Goal: Task Accomplishment & Management: Use online tool/utility

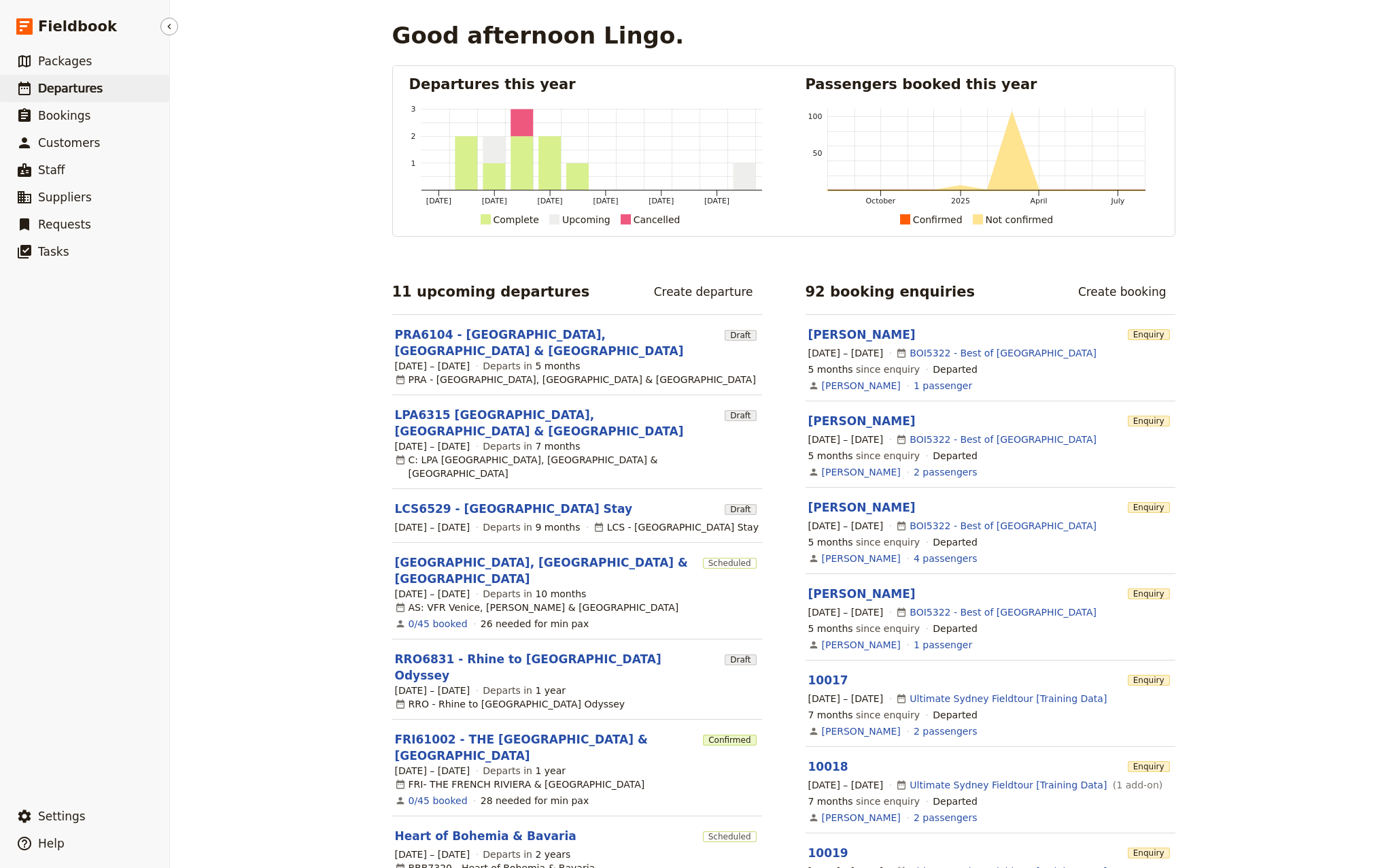
click at [77, 93] on span "Departures" at bounding box center [70, 88] width 65 height 13
select select "CREATED_AT"
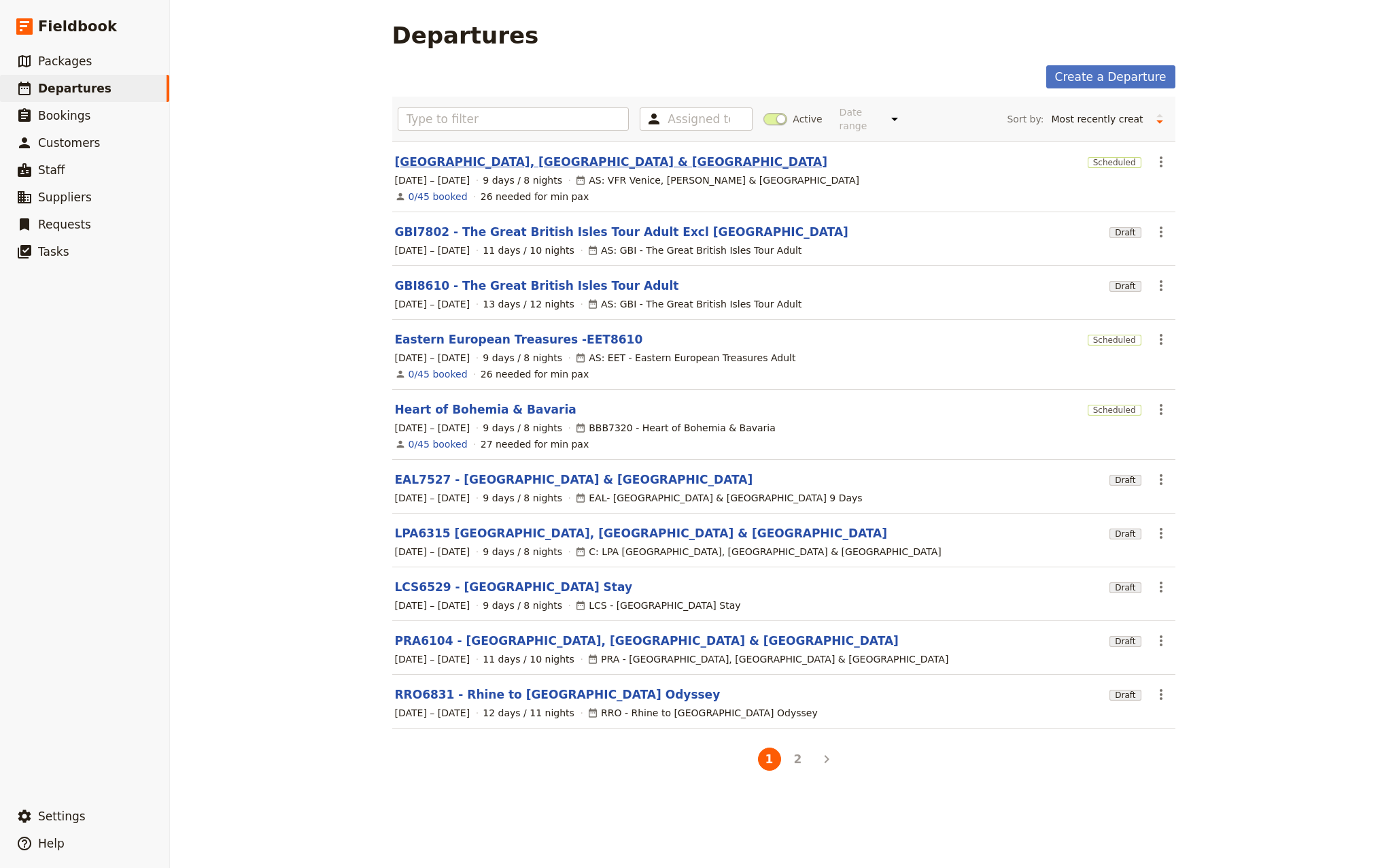
click at [471, 153] on link "[GEOGRAPHIC_DATA], [GEOGRAPHIC_DATA] & [GEOGRAPHIC_DATA]" at bounding box center [612, 161] width 432 height 16
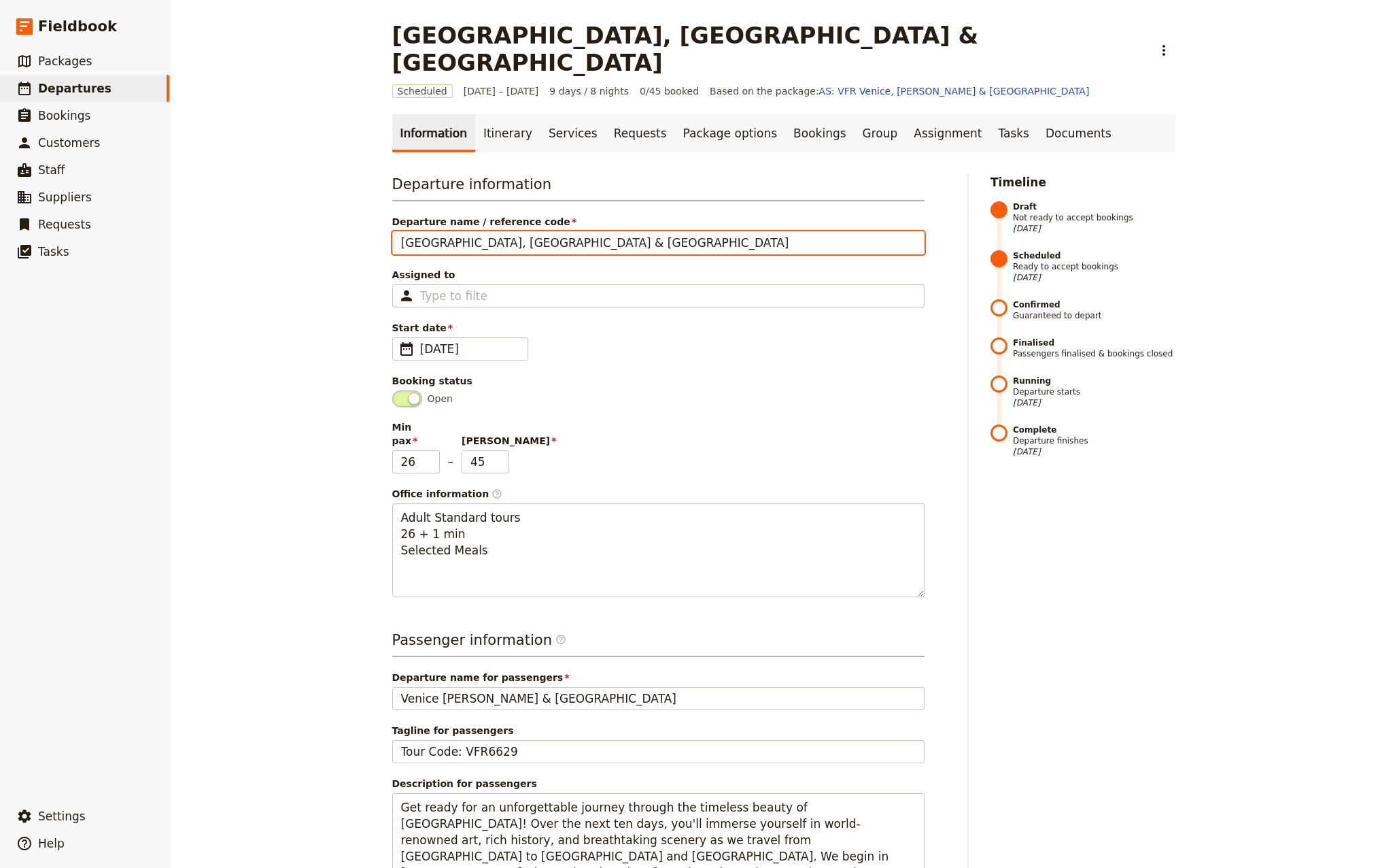
click at [395, 231] on input "[GEOGRAPHIC_DATA], [GEOGRAPHIC_DATA] & [GEOGRAPHIC_DATA]" at bounding box center [659, 243] width 533 height 23
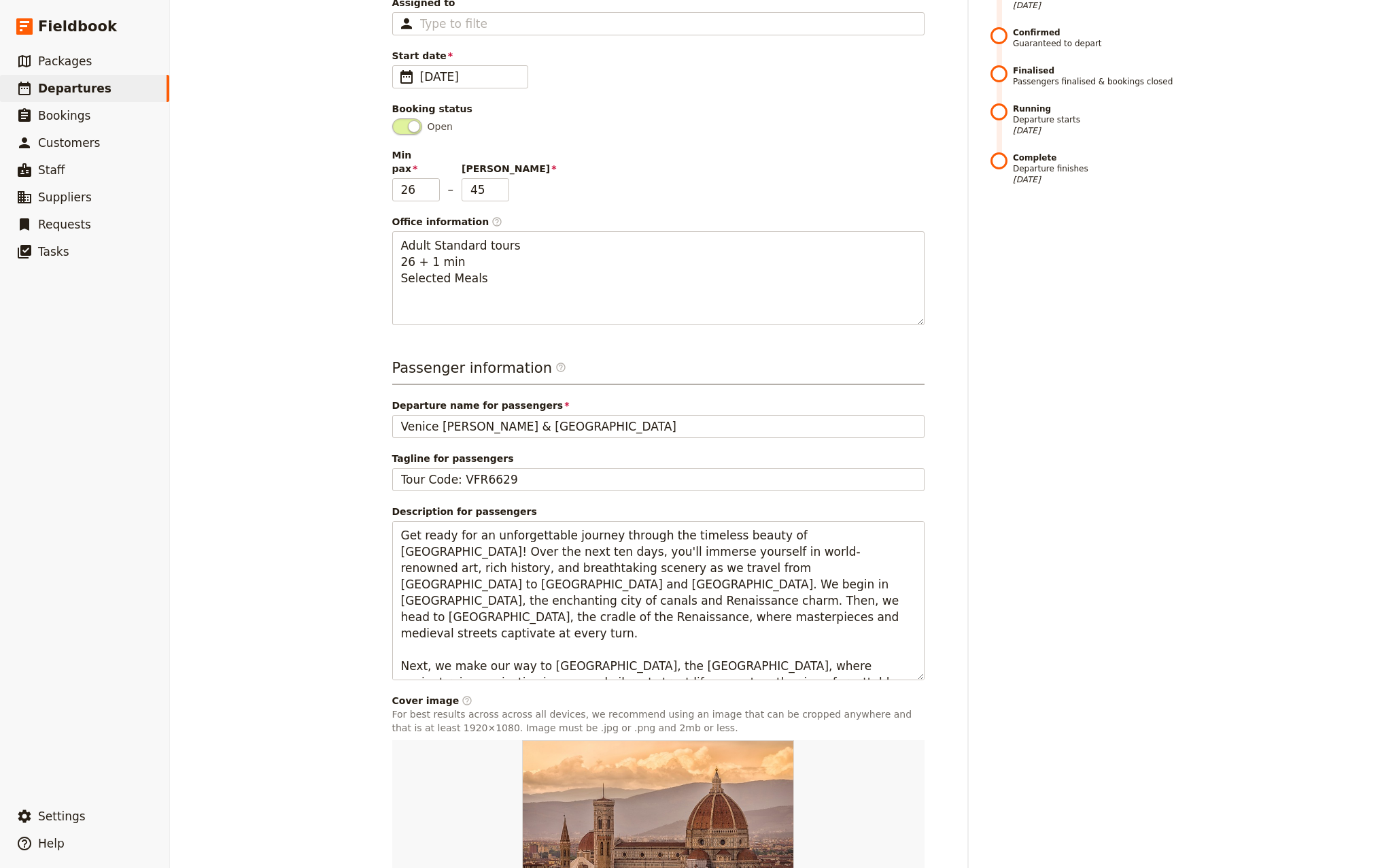
scroll to position [361, 0]
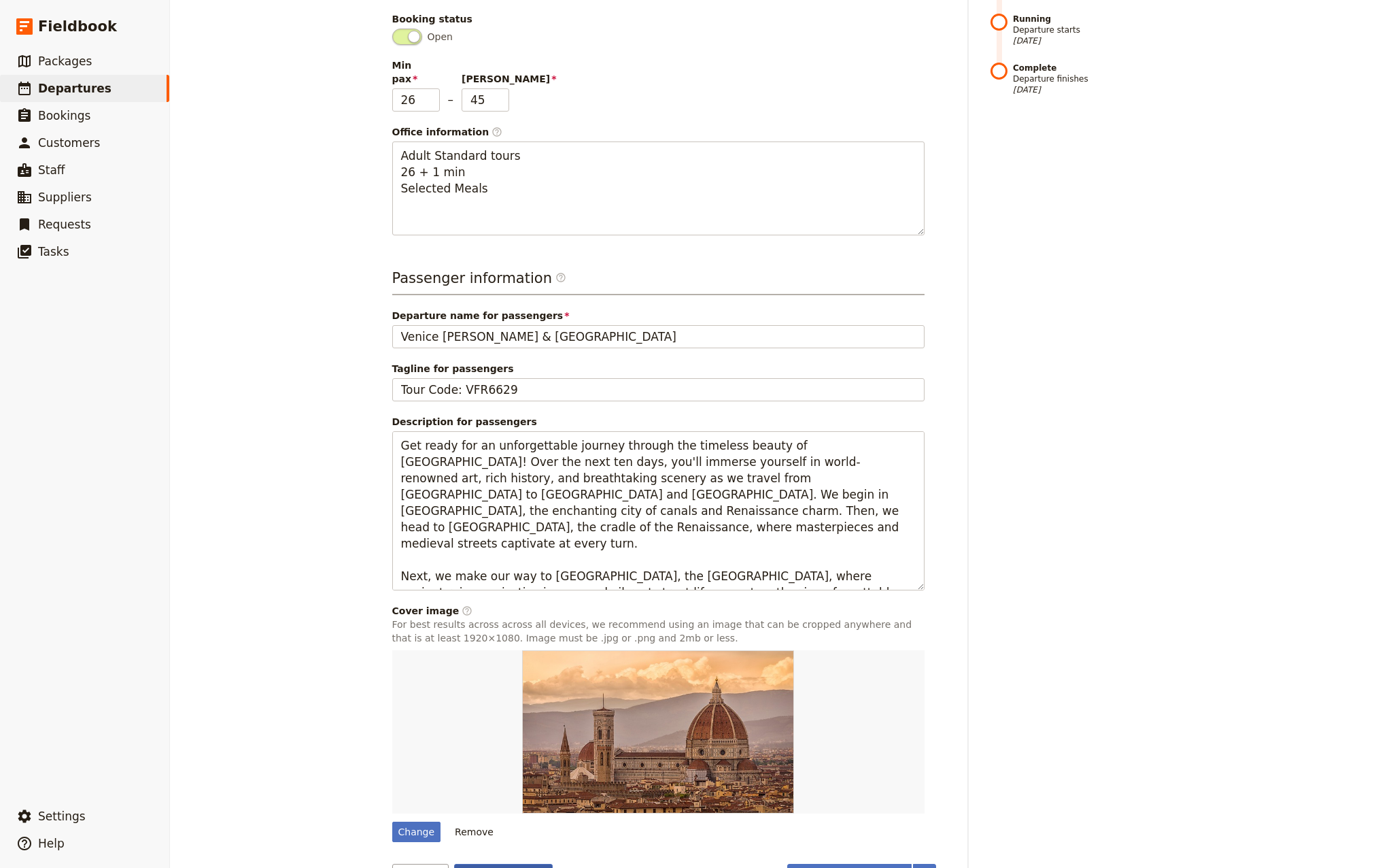
type input "VFR6629-[GEOGRAPHIC_DATA], [GEOGRAPHIC_DATA] & [GEOGRAPHIC_DATA]"
click at [490, 864] on button "Save changes" at bounding box center [504, 875] width 99 height 23
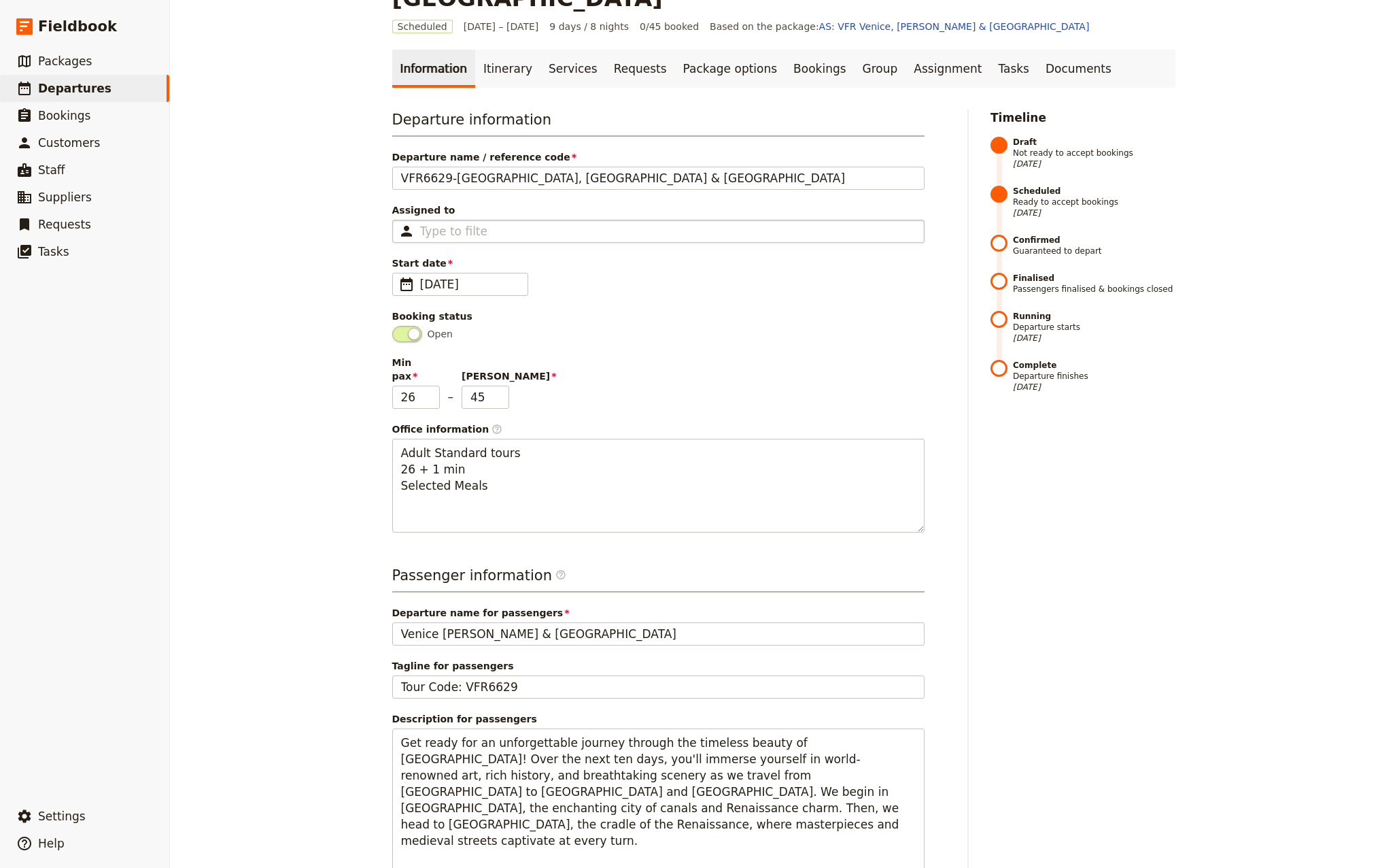
scroll to position [68, 0]
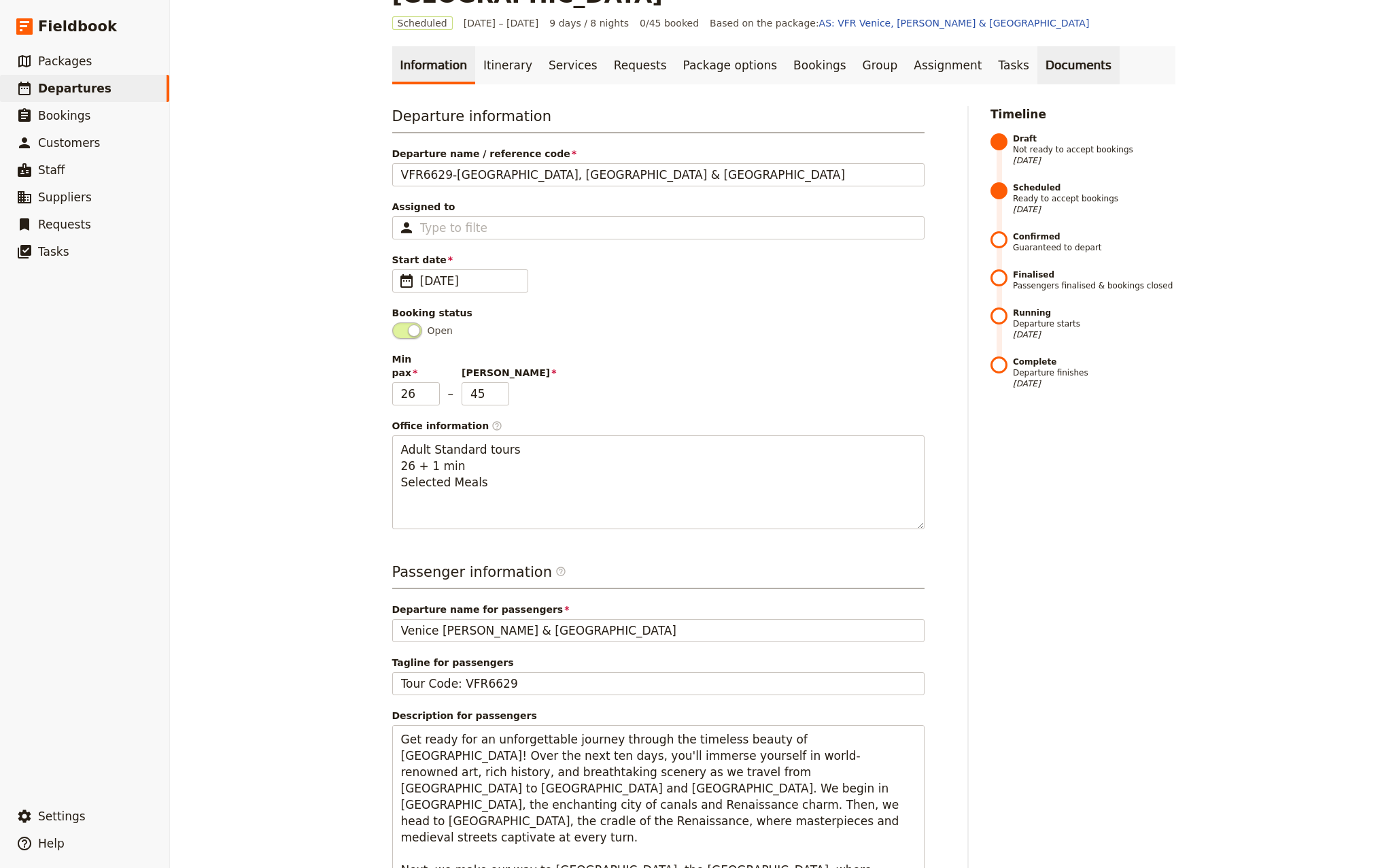
click at [1037, 47] on link "Documents" at bounding box center [1079, 65] width 82 height 38
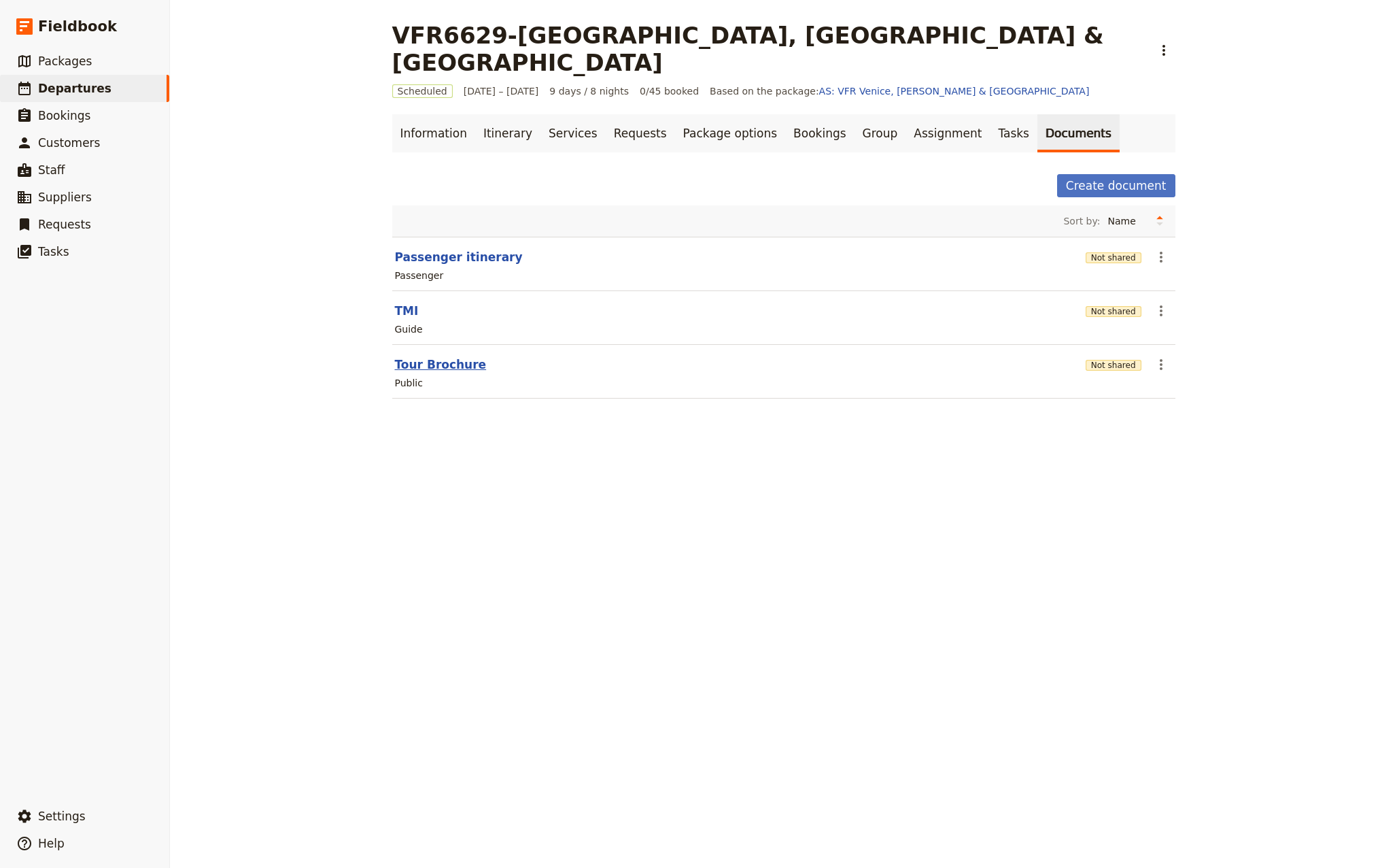
click at [439, 356] on button "Tour Brochure" at bounding box center [441, 364] width 91 height 16
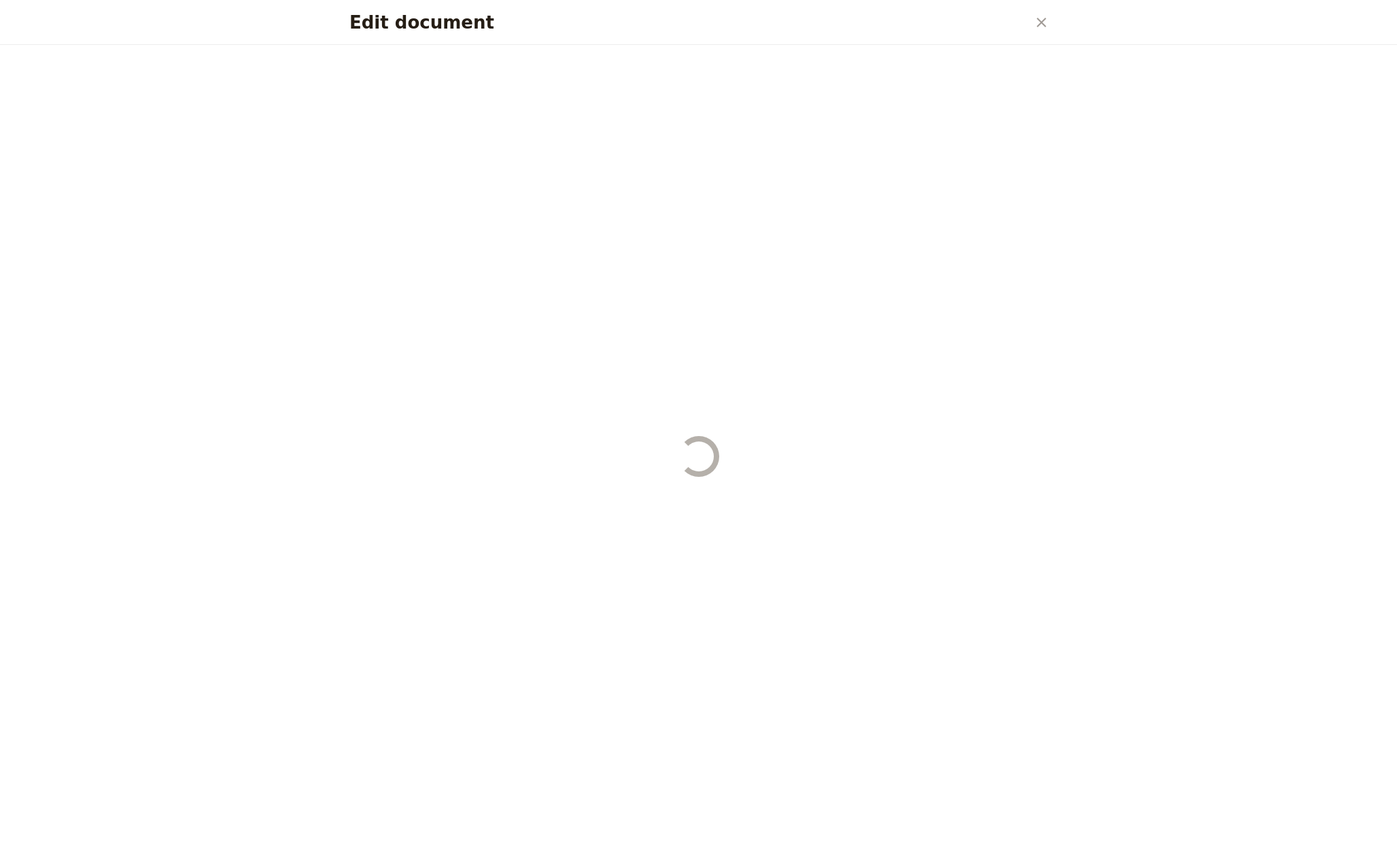
select select "DEFAULT"
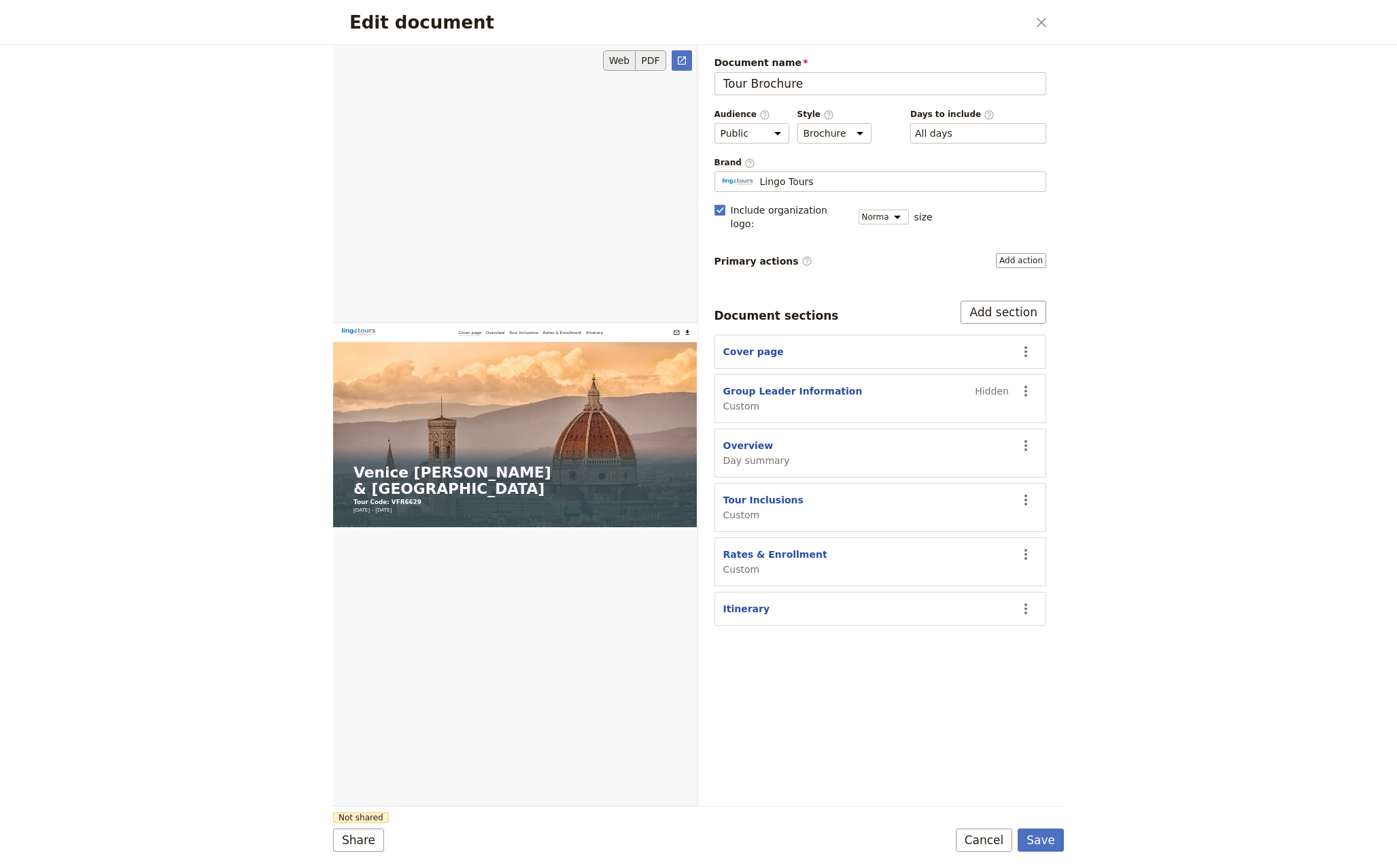
click at [651, 64] on button "PDF" at bounding box center [650, 60] width 30 height 21
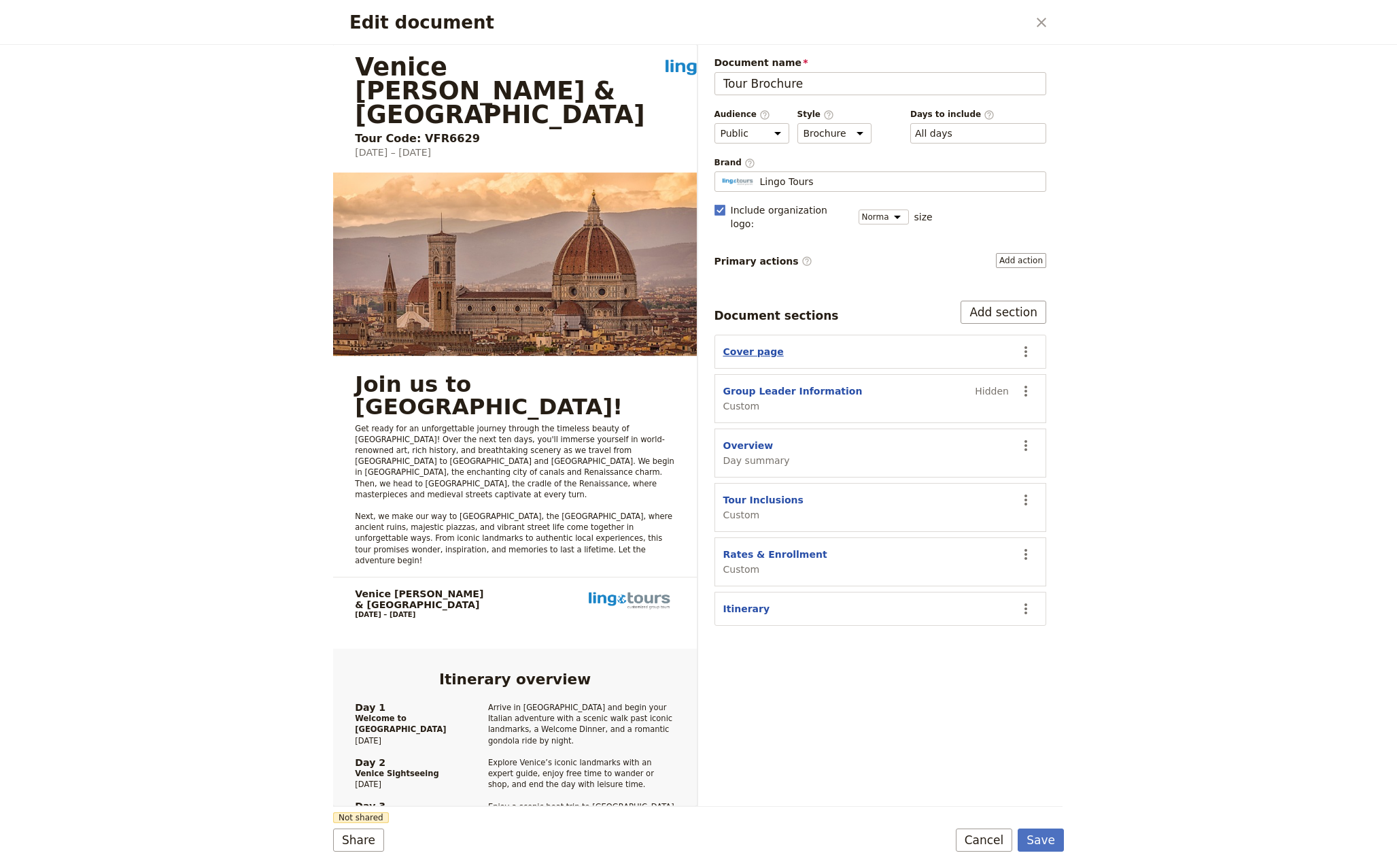
click at [754, 344] on button "Cover page" at bounding box center [753, 351] width 60 height 13
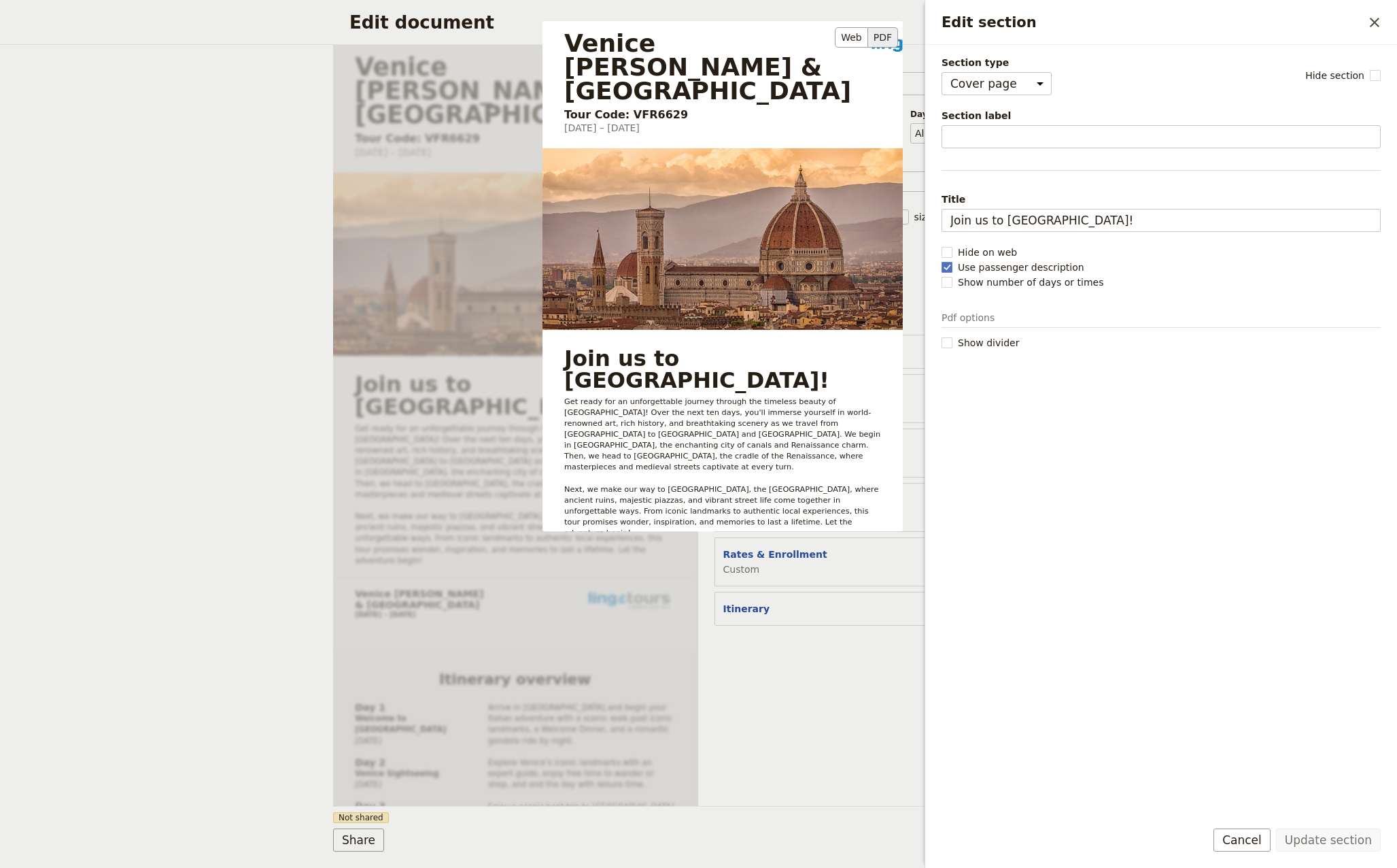
click at [725, 397] on span "Get ready for an unforgettable journey through the timeless beauty of [GEOGRAPH…" at bounding box center [724, 467] width 319 height 140
click at [692, 397] on span "Get ready for an unforgettable journey through the timeless beauty of [GEOGRAPH…" at bounding box center [724, 467] width 319 height 140
click at [1375, 22] on icon "Close drawer" at bounding box center [1375, 22] width 10 height 10
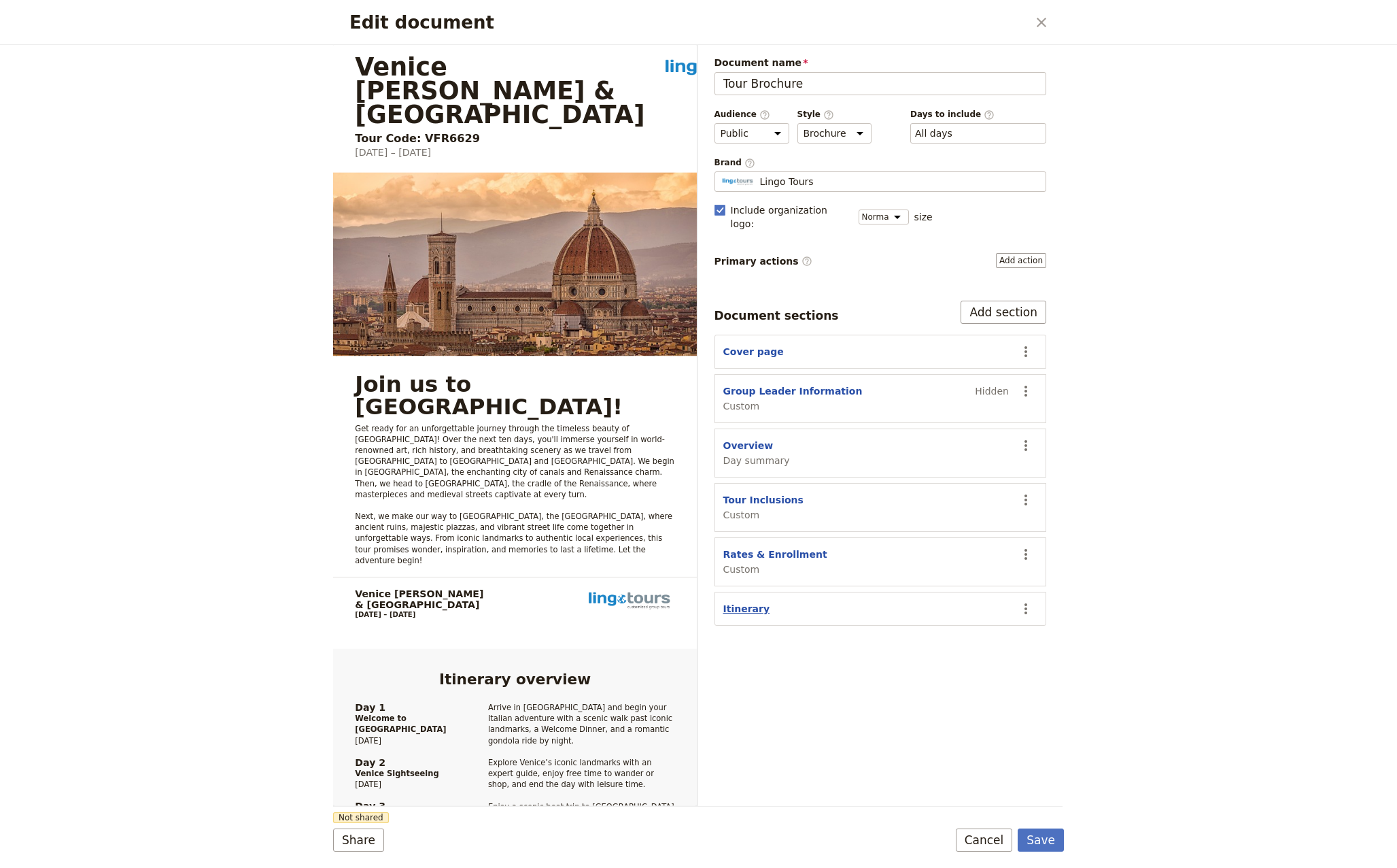
click at [740, 602] on button "Itinerary" at bounding box center [747, 608] width 47 height 13
select select "ITINERARY"
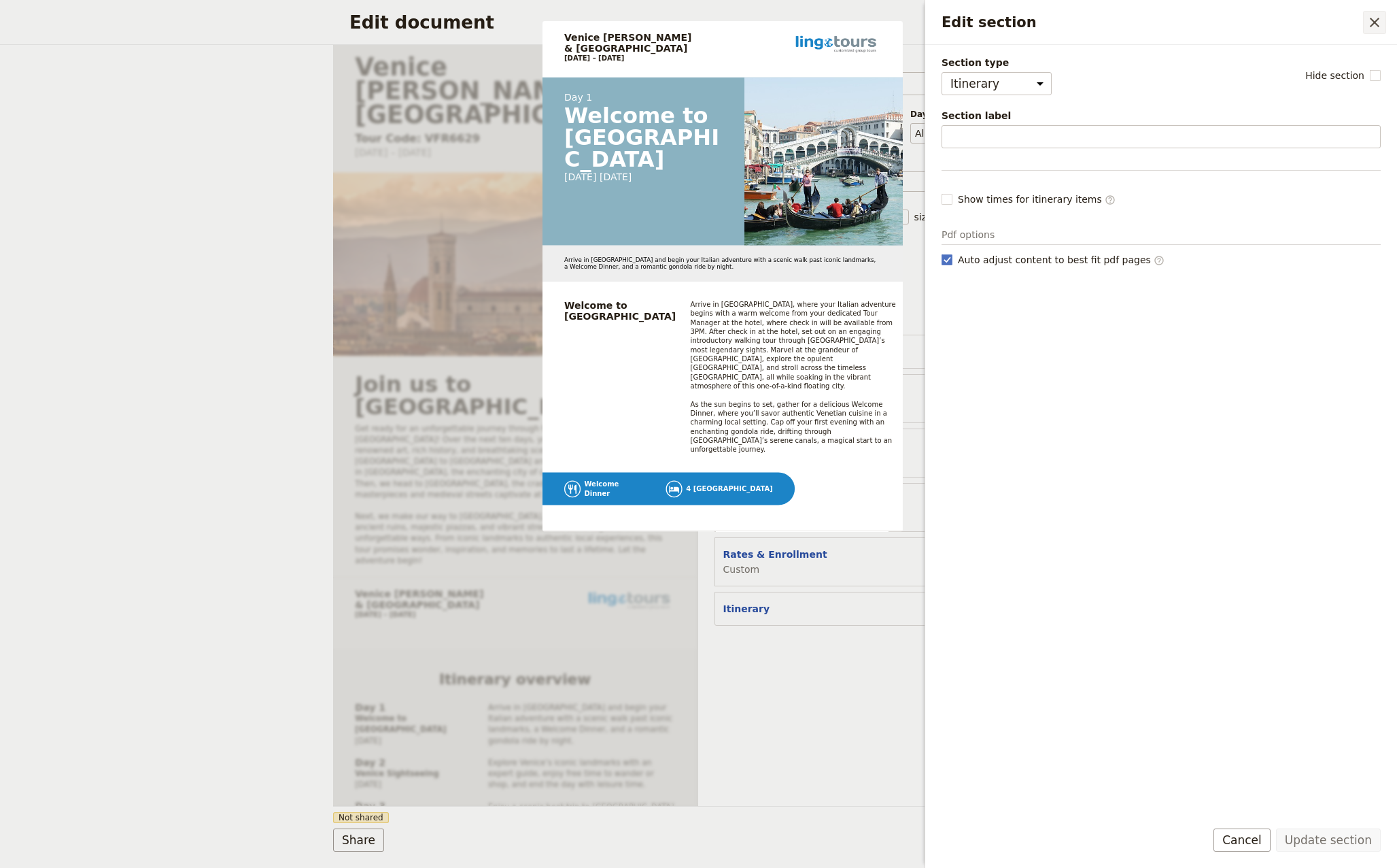
click at [1372, 27] on icon "Close drawer" at bounding box center [1375, 22] width 16 height 16
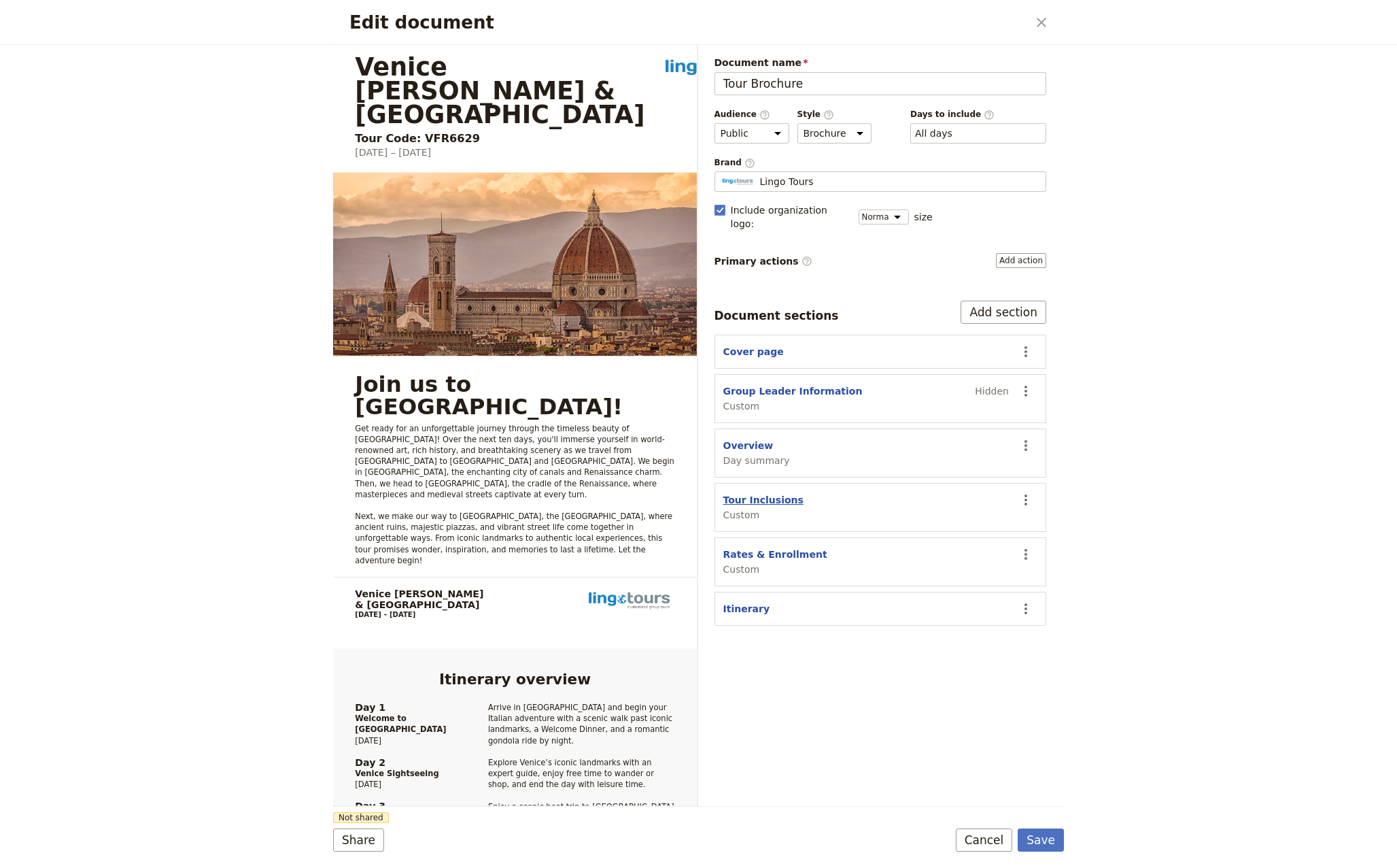
click at [762, 493] on button "Tour Inclusions" at bounding box center [763, 499] width 80 height 13
select select "CUSTOM"
select select "default"
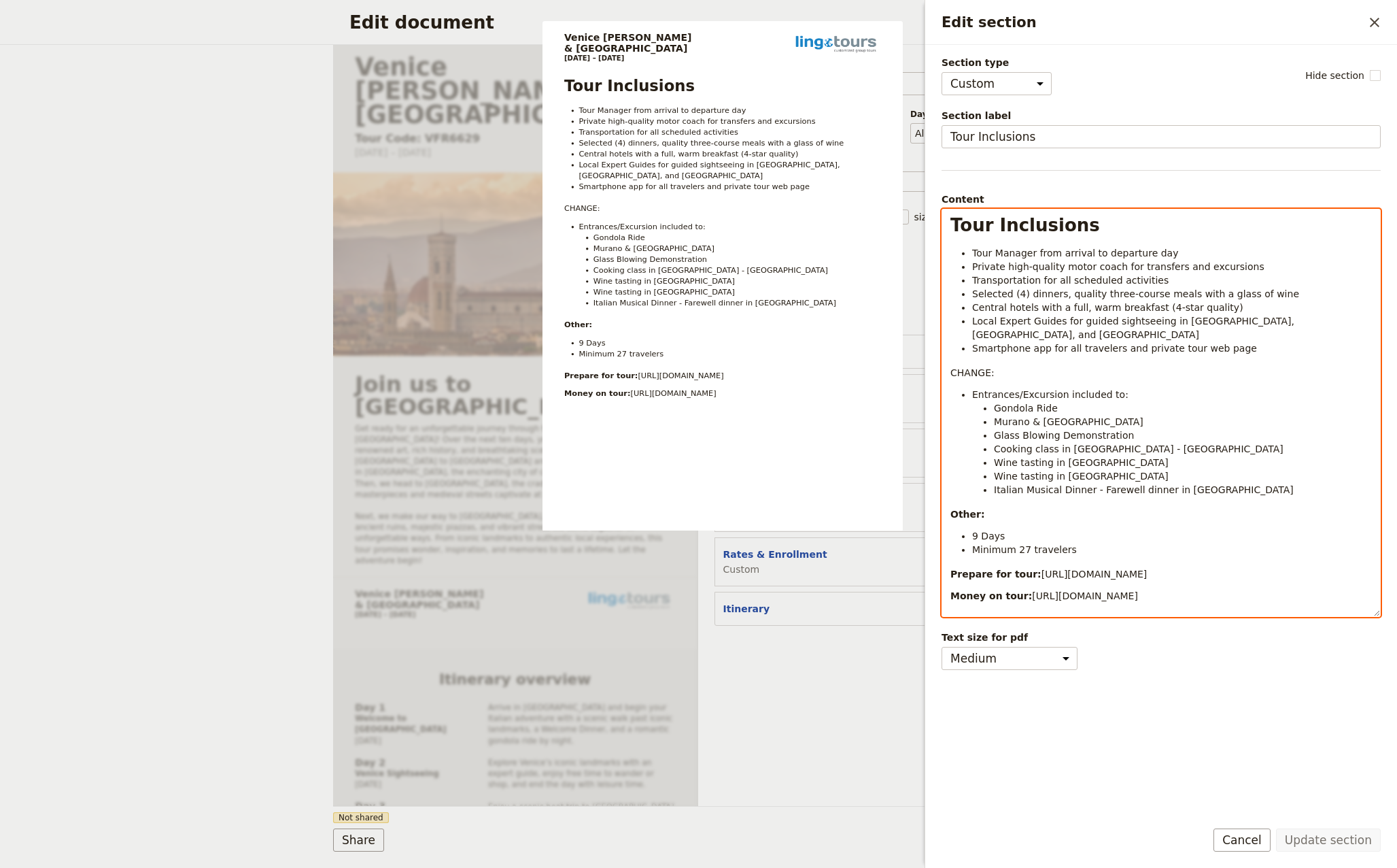
click at [1051, 482] on div "Tour Inclusions Tour Manager from arrival to departure day Private high-quality…" at bounding box center [1161, 412] width 438 height 406
drag, startPoint x: 1056, startPoint y: 477, endPoint x: 1028, endPoint y: 474, distance: 28.2
click at [1028, 484] on span "Italian Musical Dinner - Farewell dinner in [GEOGRAPHIC_DATA]" at bounding box center [1144, 490] width 299 height 11
click at [995, 471] on span "Wine tasting in [GEOGRAPHIC_DATA]" at bounding box center [1081, 476] width 175 height 11
drag, startPoint x: 1208, startPoint y: 475, endPoint x: 1177, endPoint y: 475, distance: 31.0
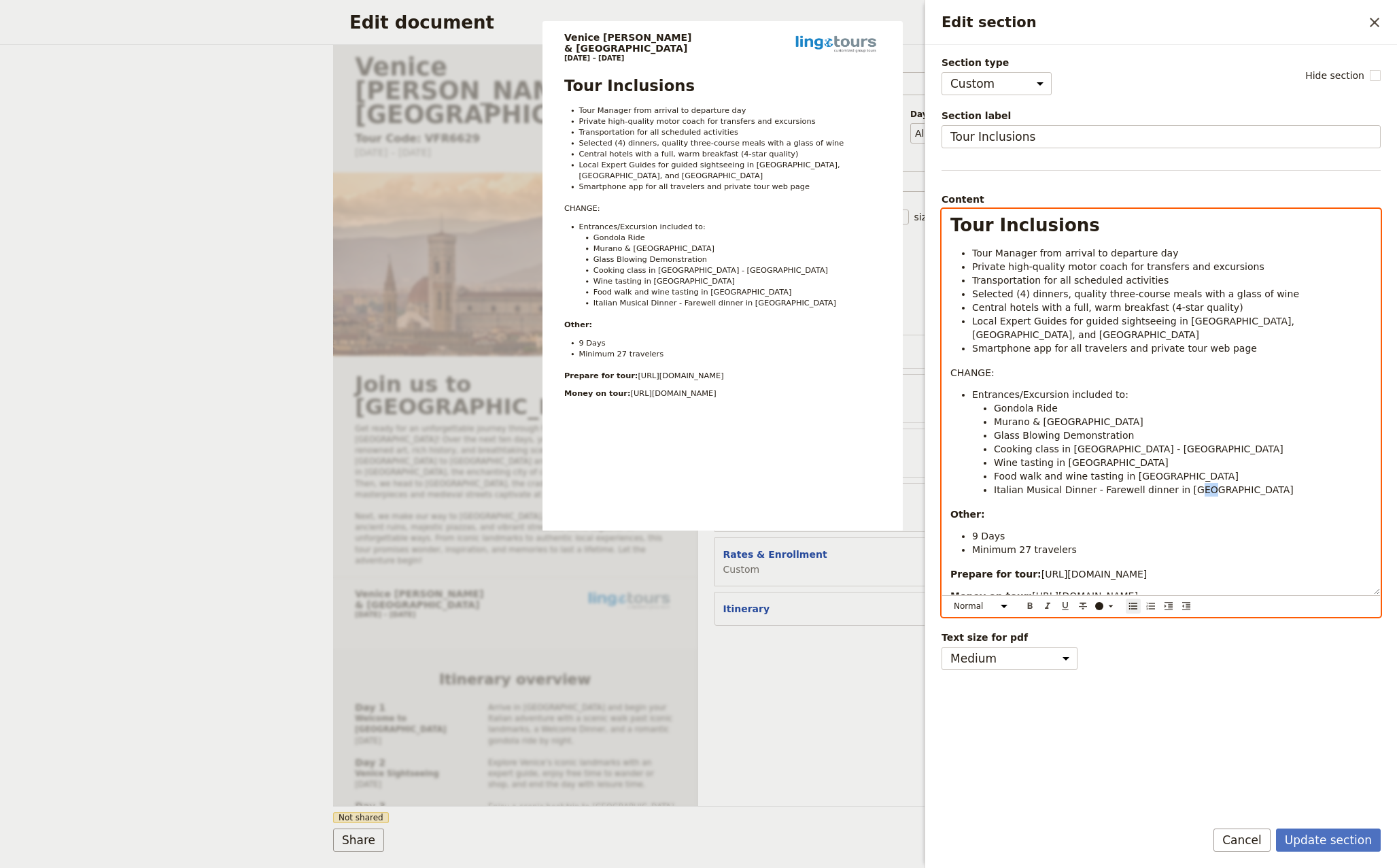
click at [1180, 482] on li "Italian Musical Dinner - Farewell dinner in [GEOGRAPHIC_DATA]" at bounding box center [1184, 489] width 378 height 13
click at [1114, 491] on div "Tour Inclusions Tour Manager from arrival to departure day Private high-quality…" at bounding box center [1161, 402] width 438 height 385
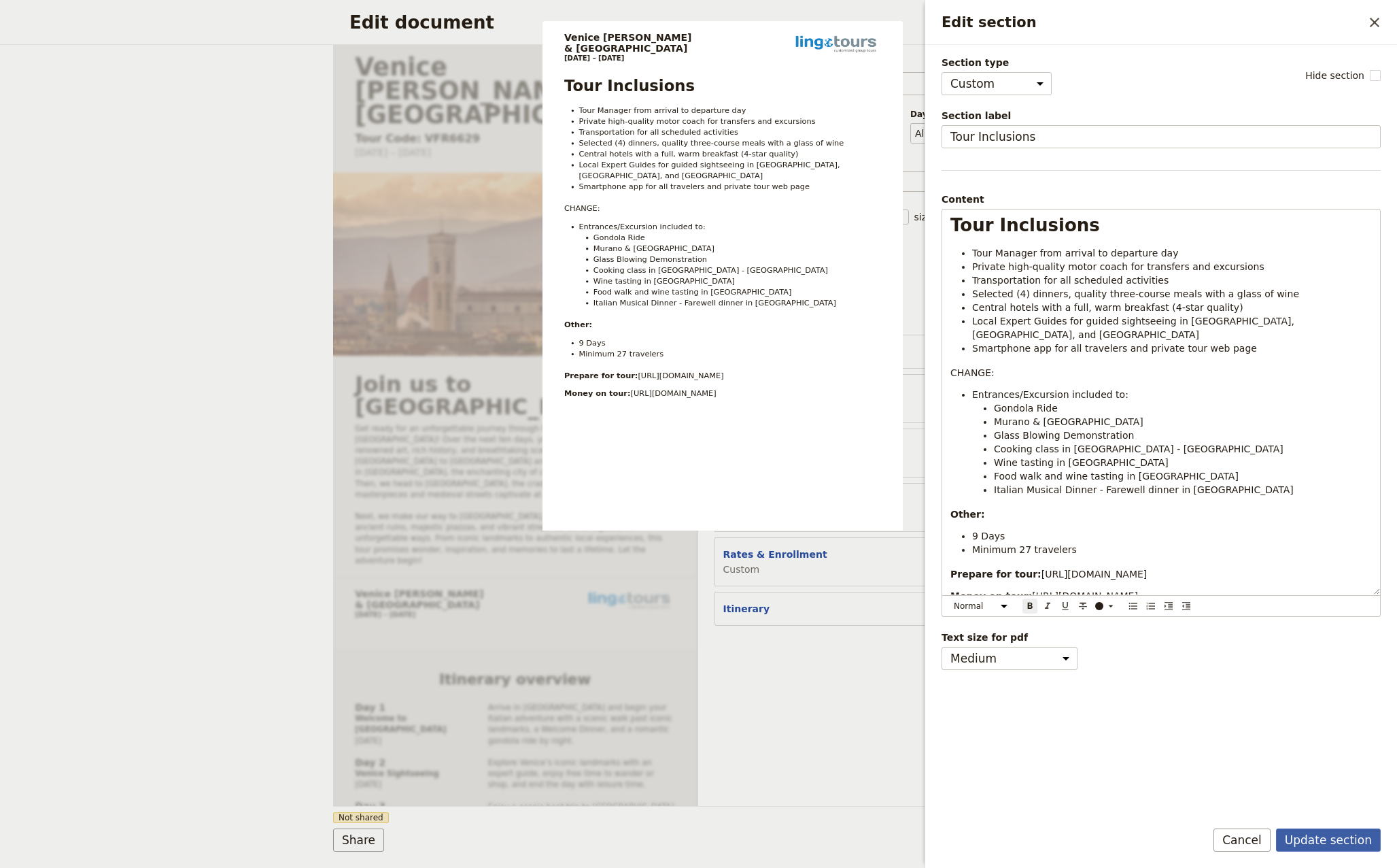
click at [1343, 841] on button "Update section" at bounding box center [1328, 840] width 105 height 23
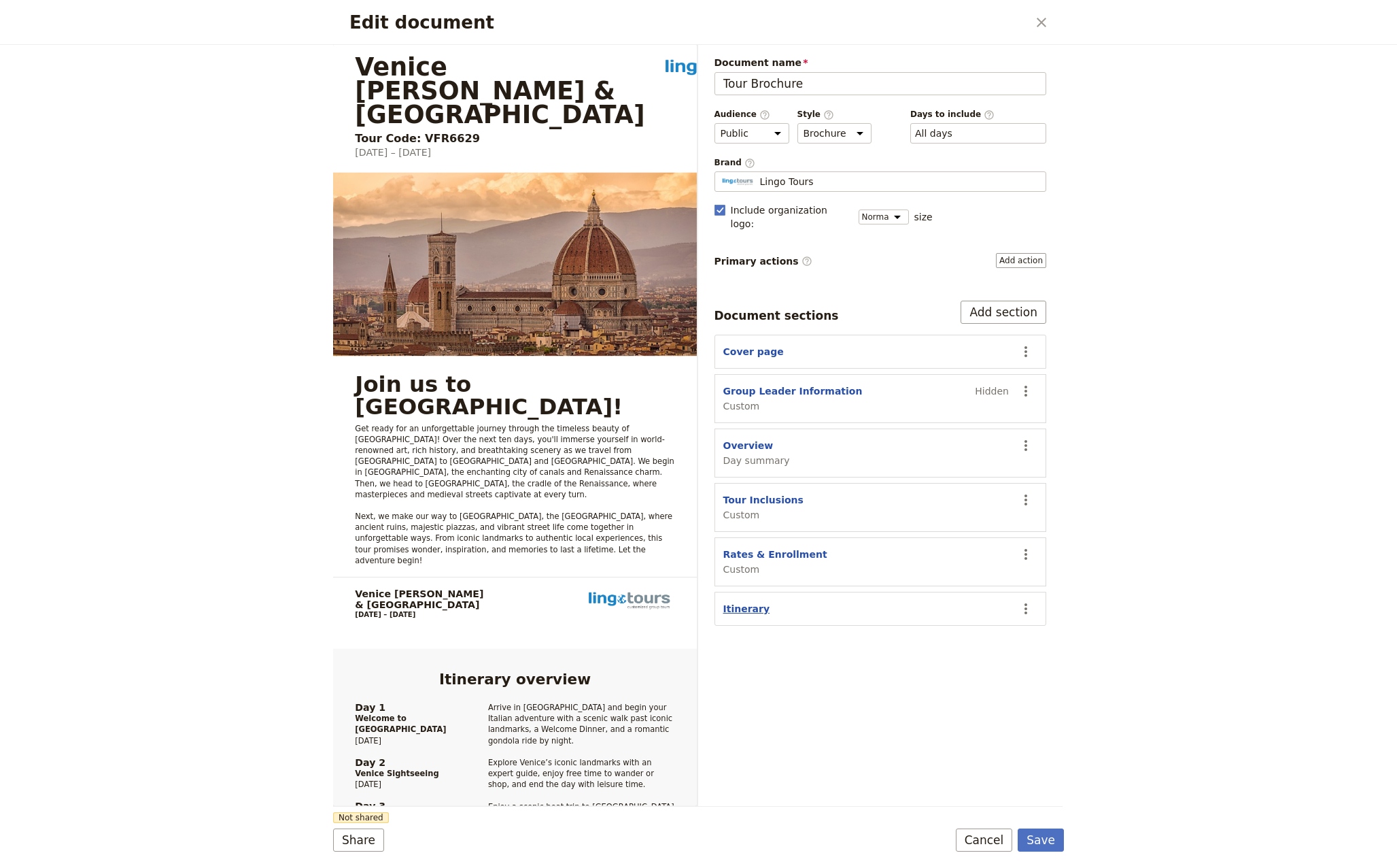
click at [738, 602] on button "Itinerary" at bounding box center [747, 608] width 47 height 13
select select "ITINERARY"
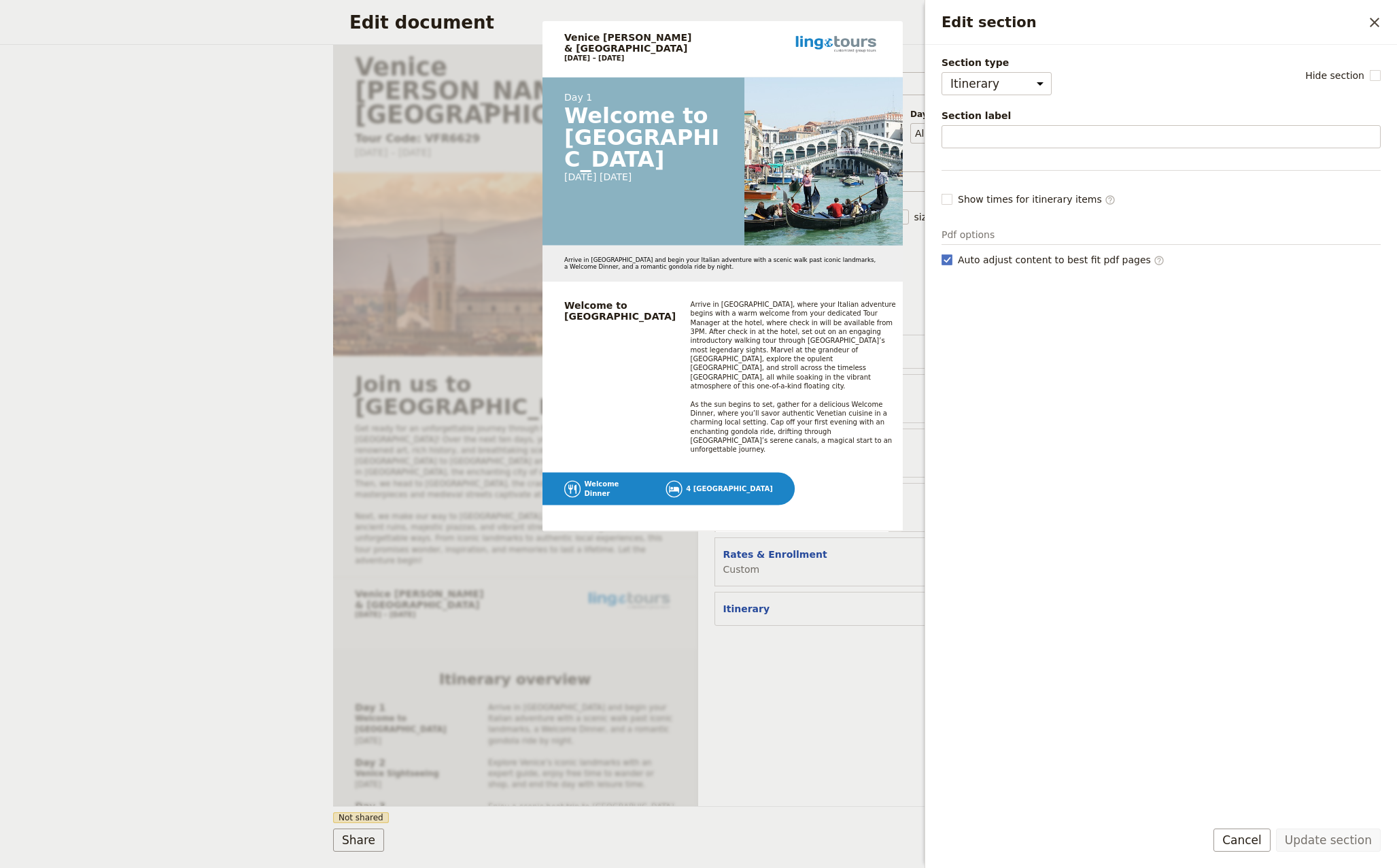
click at [879, 648] on div "Document name Tour Brochure Preview Audience ​ Public Passenger Guide Style ​ B…" at bounding box center [881, 425] width 365 height 761
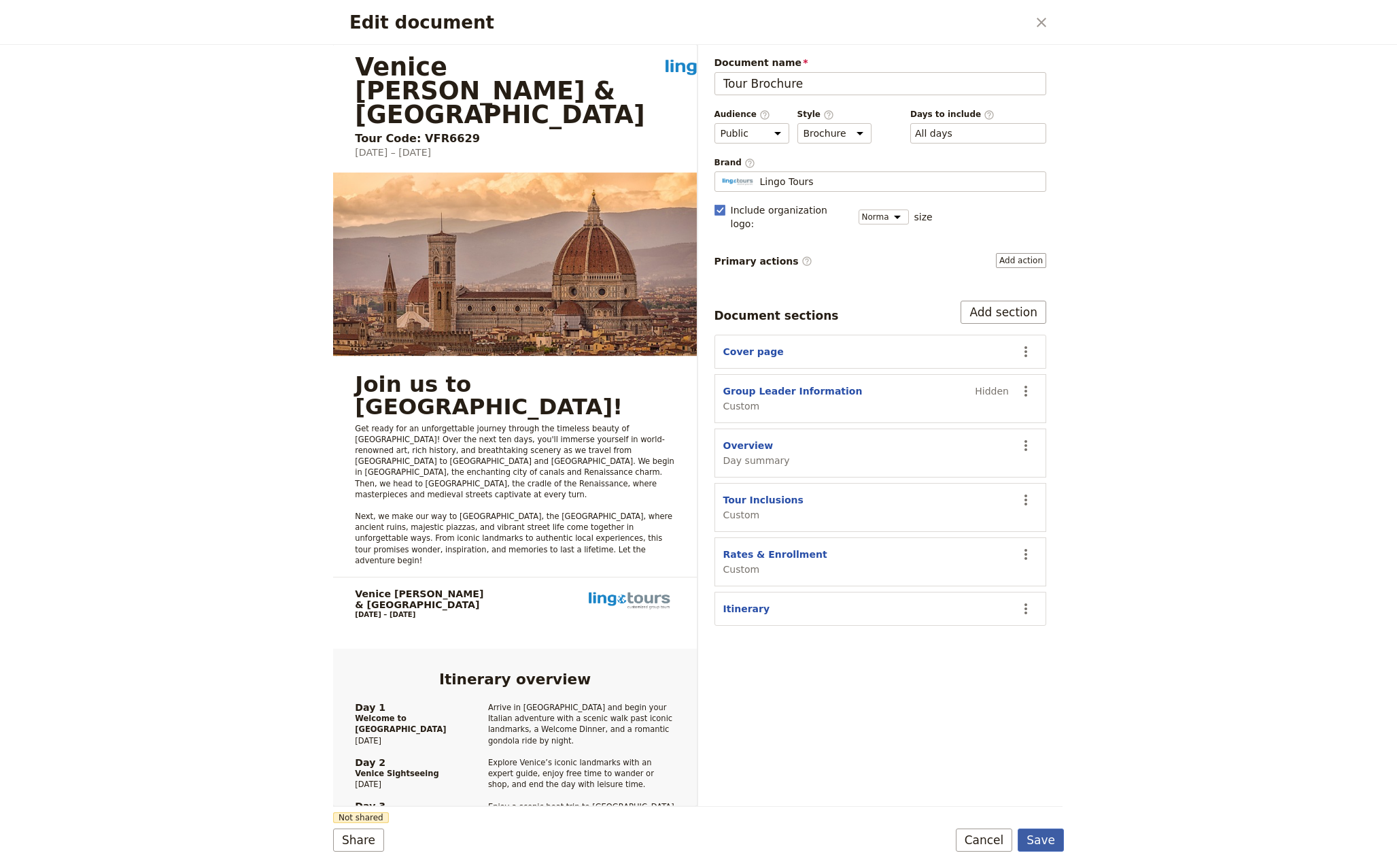
click at [1049, 839] on button "Save" at bounding box center [1041, 840] width 47 height 23
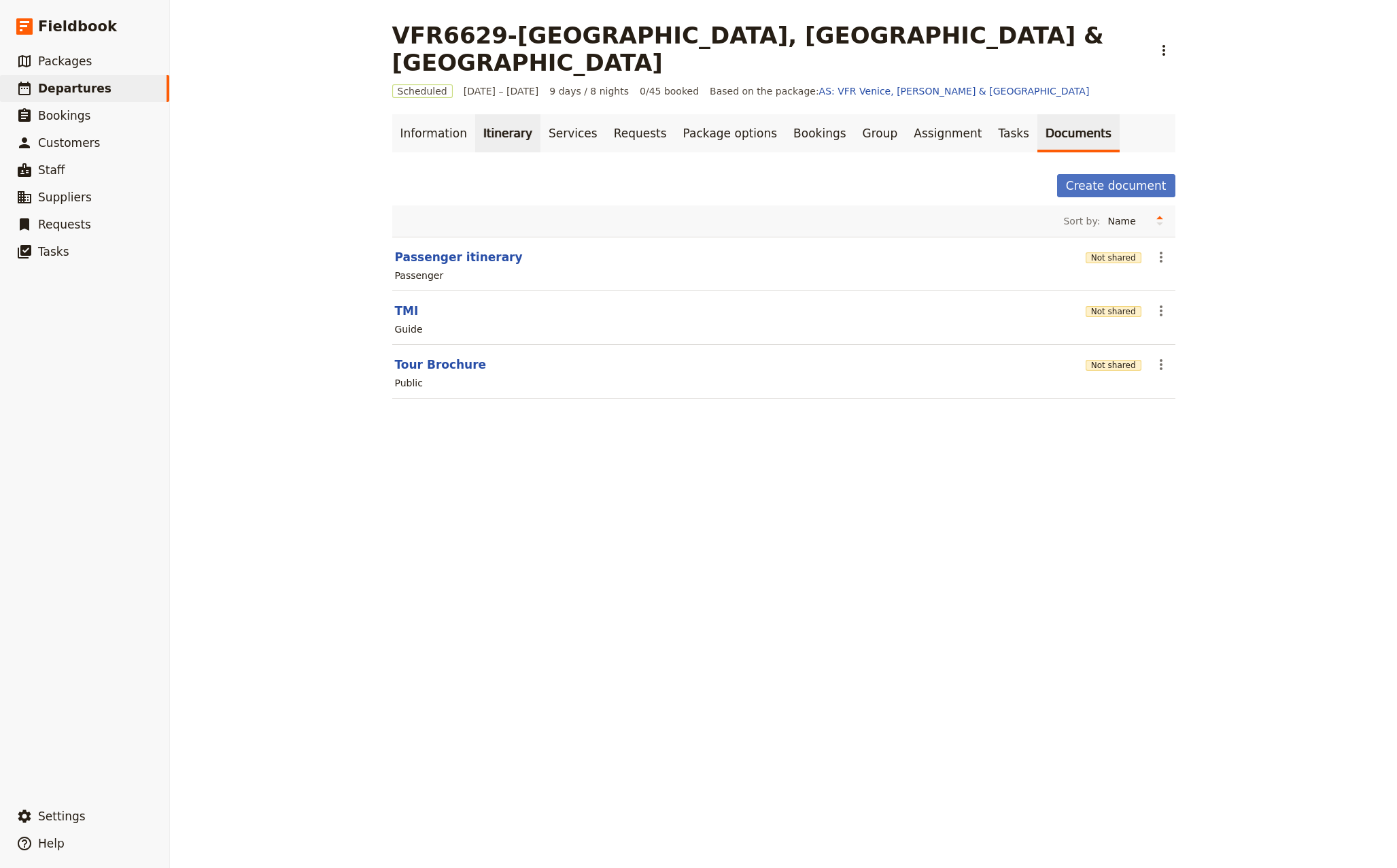
click at [482, 114] on link "Itinerary" at bounding box center [508, 133] width 65 height 38
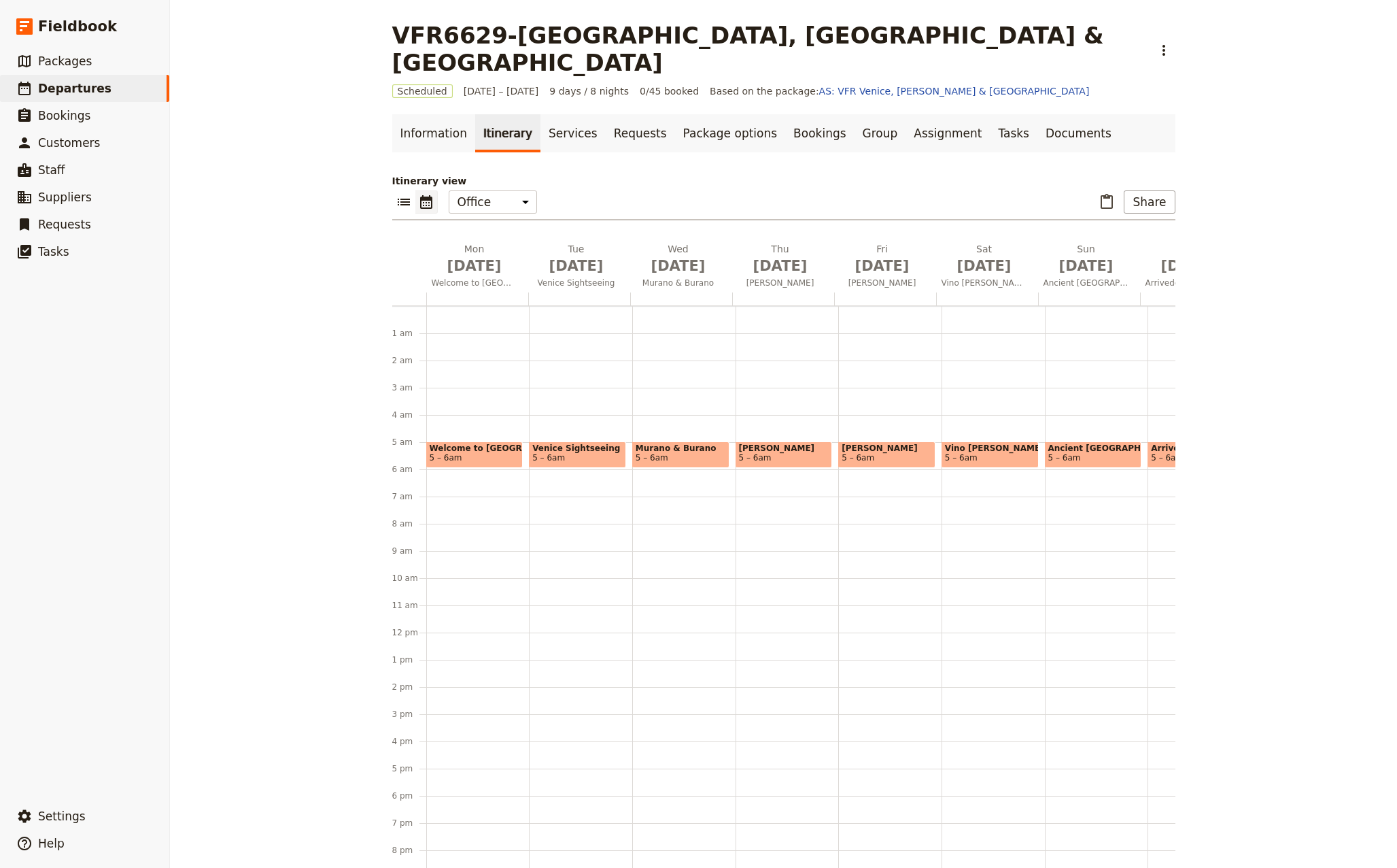
scroll to position [96, 0]
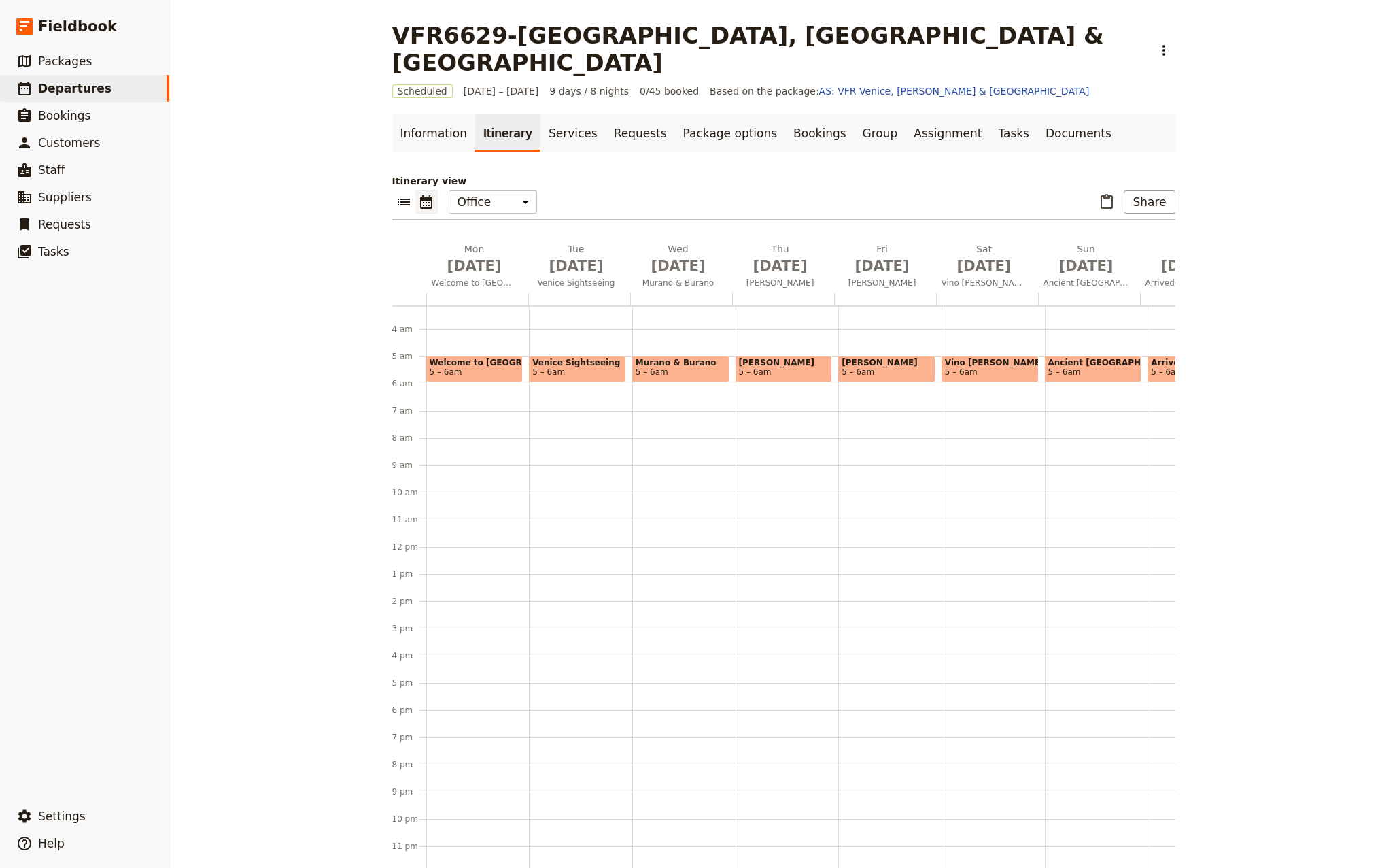
click at [966, 367] on span "5 – 6am" at bounding box center [990, 371] width 91 height 10
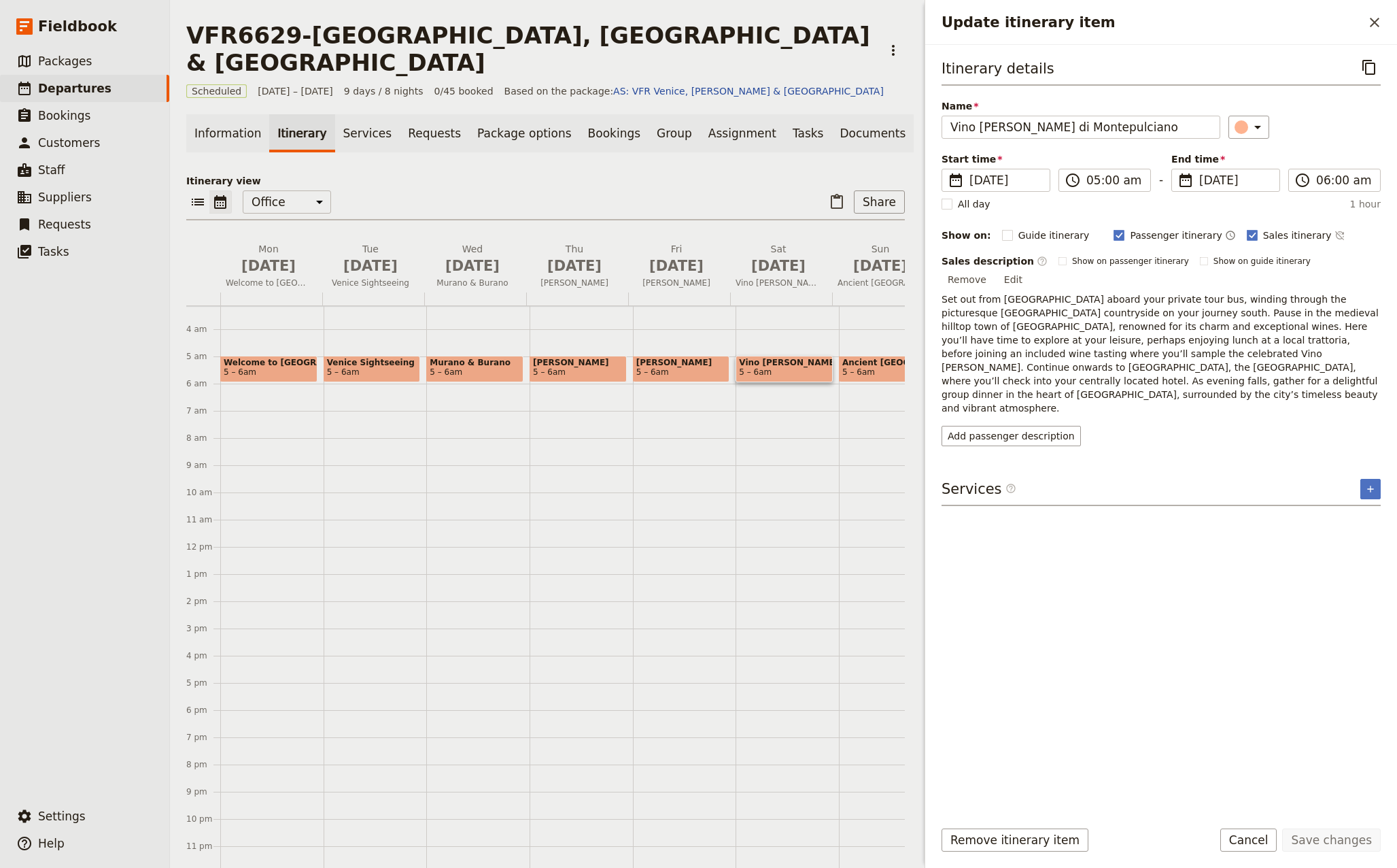
click at [851, 358] on span "Ancient [GEOGRAPHIC_DATA]" at bounding box center [887, 362] width 91 height 10
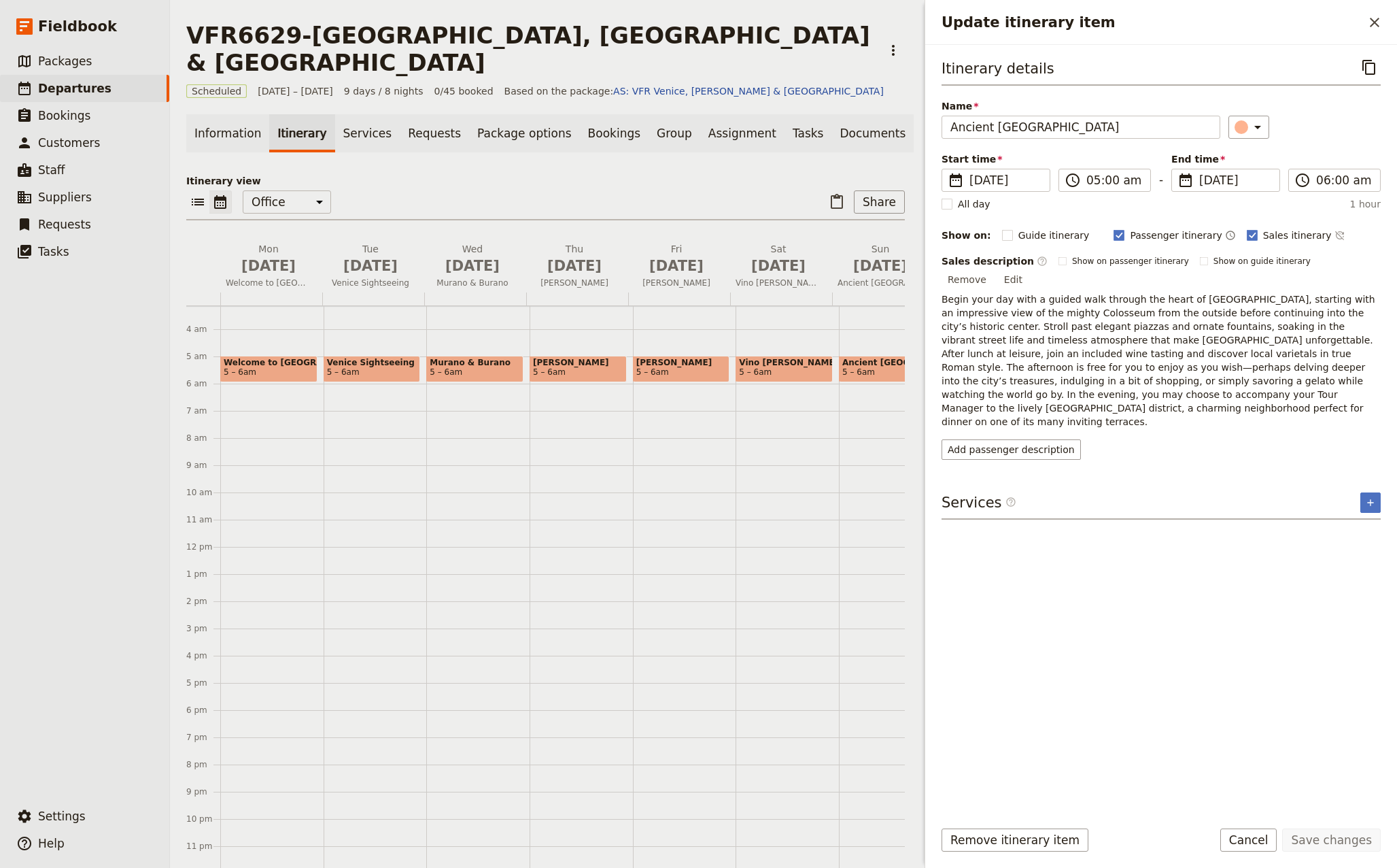
click at [857, 367] on span "5 – 6am" at bounding box center [858, 371] width 32 height 10
click at [784, 358] on span "Vino [PERSON_NAME] di Montepulciano" at bounding box center [784, 362] width 91 height 10
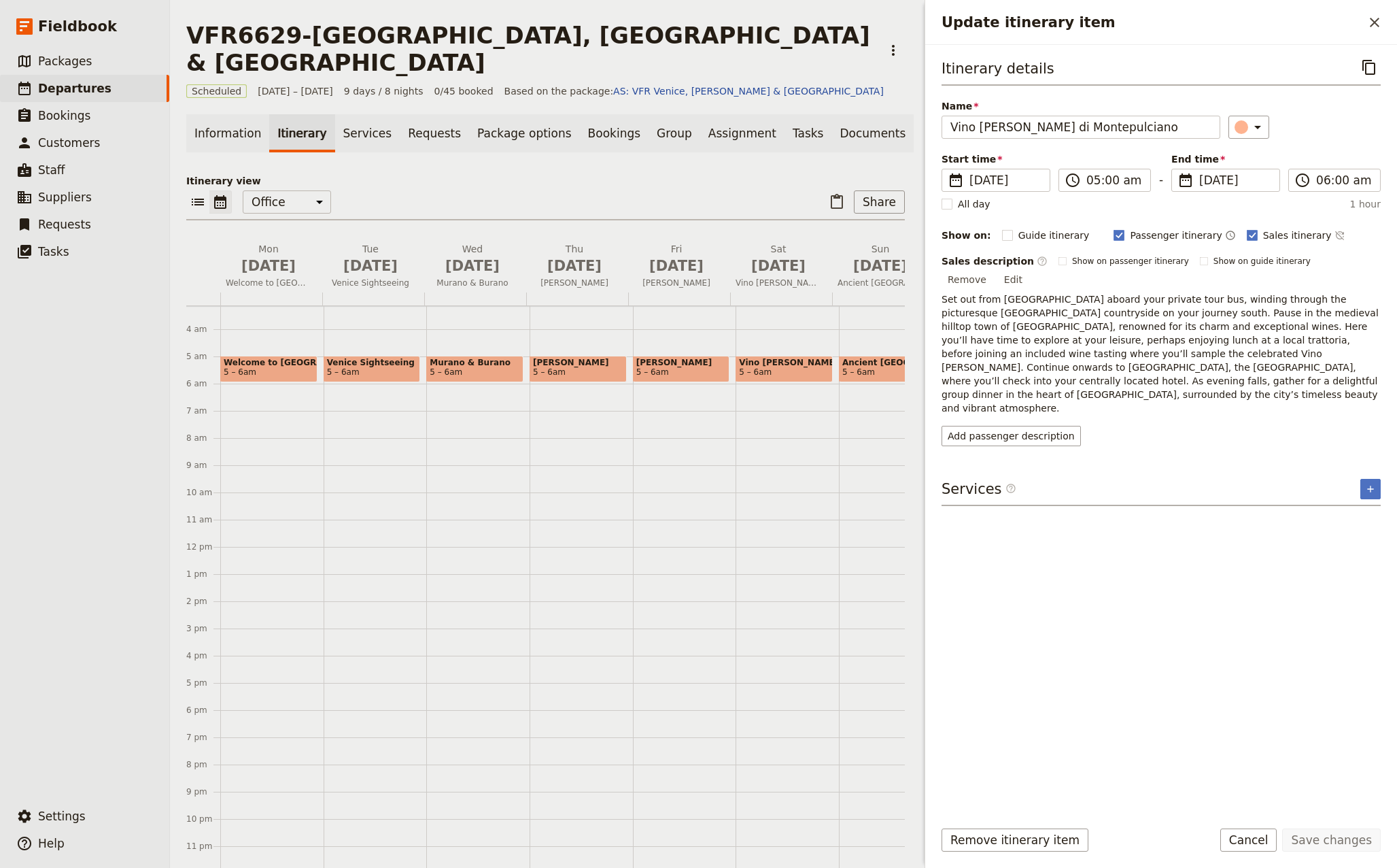
click at [787, 358] on span "Vino [PERSON_NAME] di Montepulciano" at bounding box center [784, 362] width 91 height 10
click at [780, 367] on span "5 – 6am" at bounding box center [784, 371] width 91 height 10
click at [857, 367] on span "5 – 6am" at bounding box center [858, 371] width 32 height 10
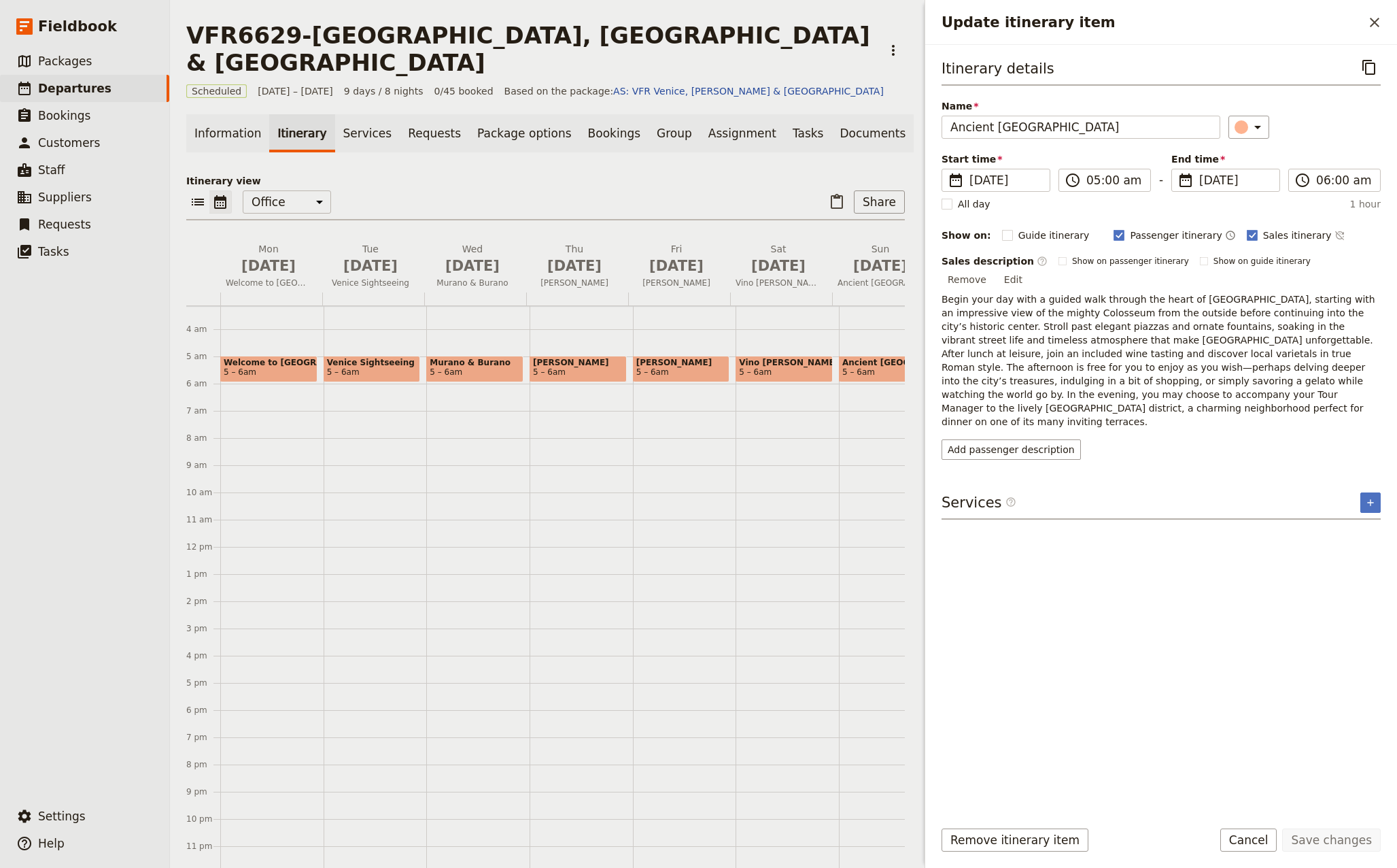
click at [1056, 321] on p "Begin your day with a guided walk through the heart of [GEOGRAPHIC_DATA], start…" at bounding box center [1161, 360] width 439 height 136
click at [1028, 269] on button "Edit" at bounding box center [1013, 279] width 30 height 21
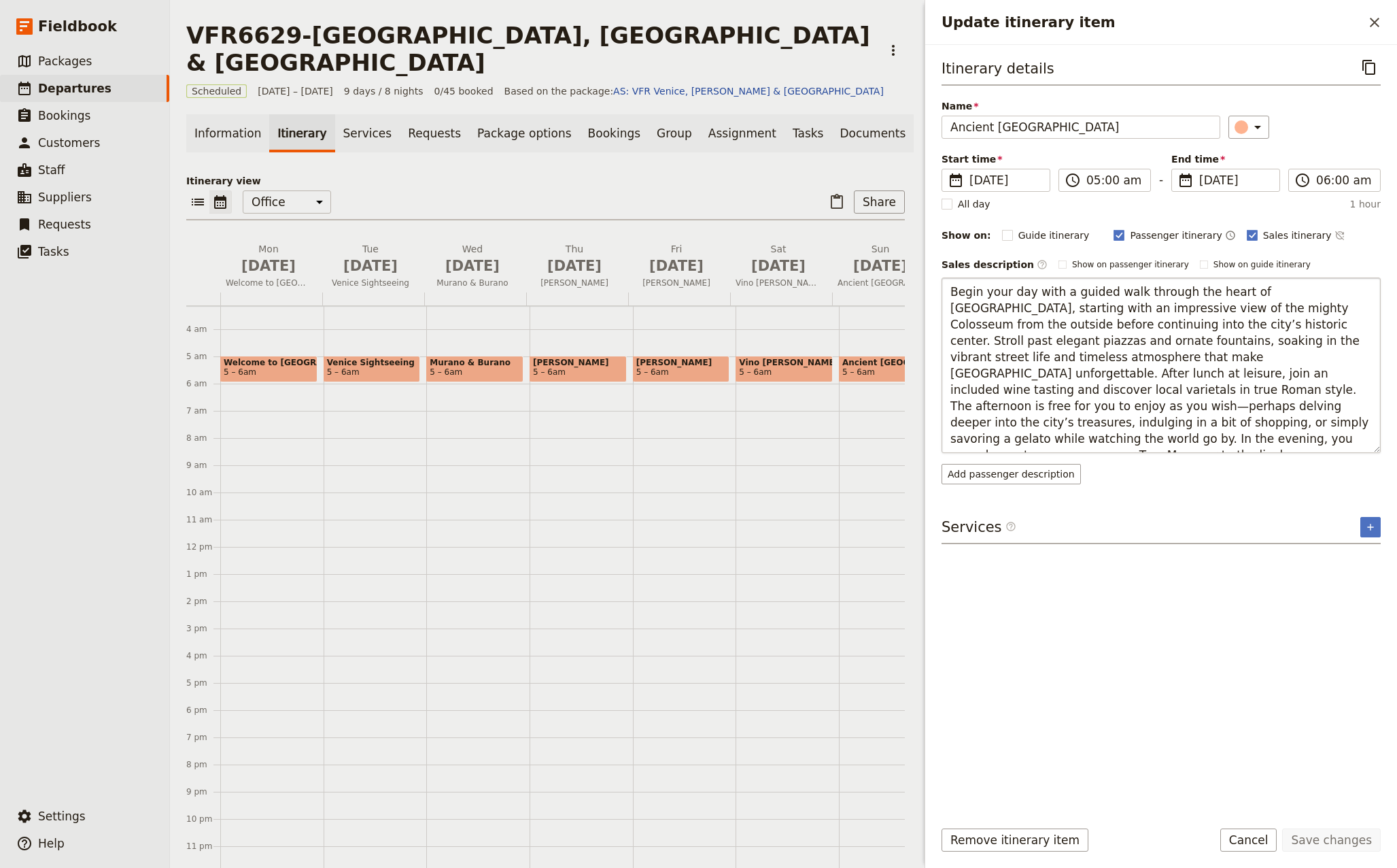
click at [1085, 355] on textarea "Begin your day with a guided walk through the heart of [GEOGRAPHIC_DATA], start…" at bounding box center [1161, 365] width 439 height 176
drag, startPoint x: 952, startPoint y: 356, endPoint x: 1057, endPoint y: 372, distance: 106.2
click at [1057, 372] on textarea "Begin your day with a guided walk through the heart of [GEOGRAPHIC_DATA], start…" at bounding box center [1161, 365] width 439 height 176
type textarea "Begin your day with a guided walk through the heart of [GEOGRAPHIC_DATA], start…"
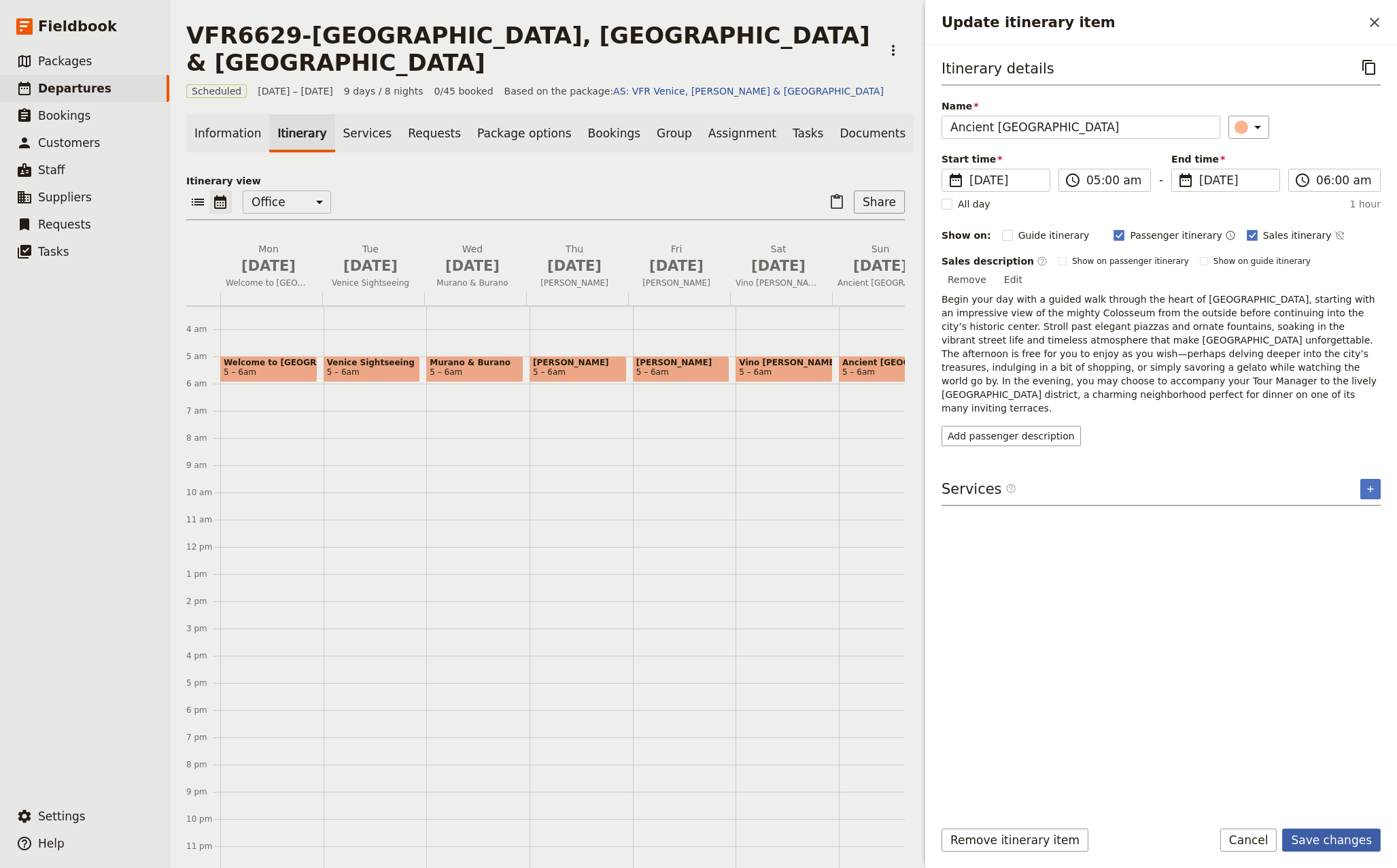
click at [1344, 843] on button "Save changes" at bounding box center [1332, 840] width 99 height 23
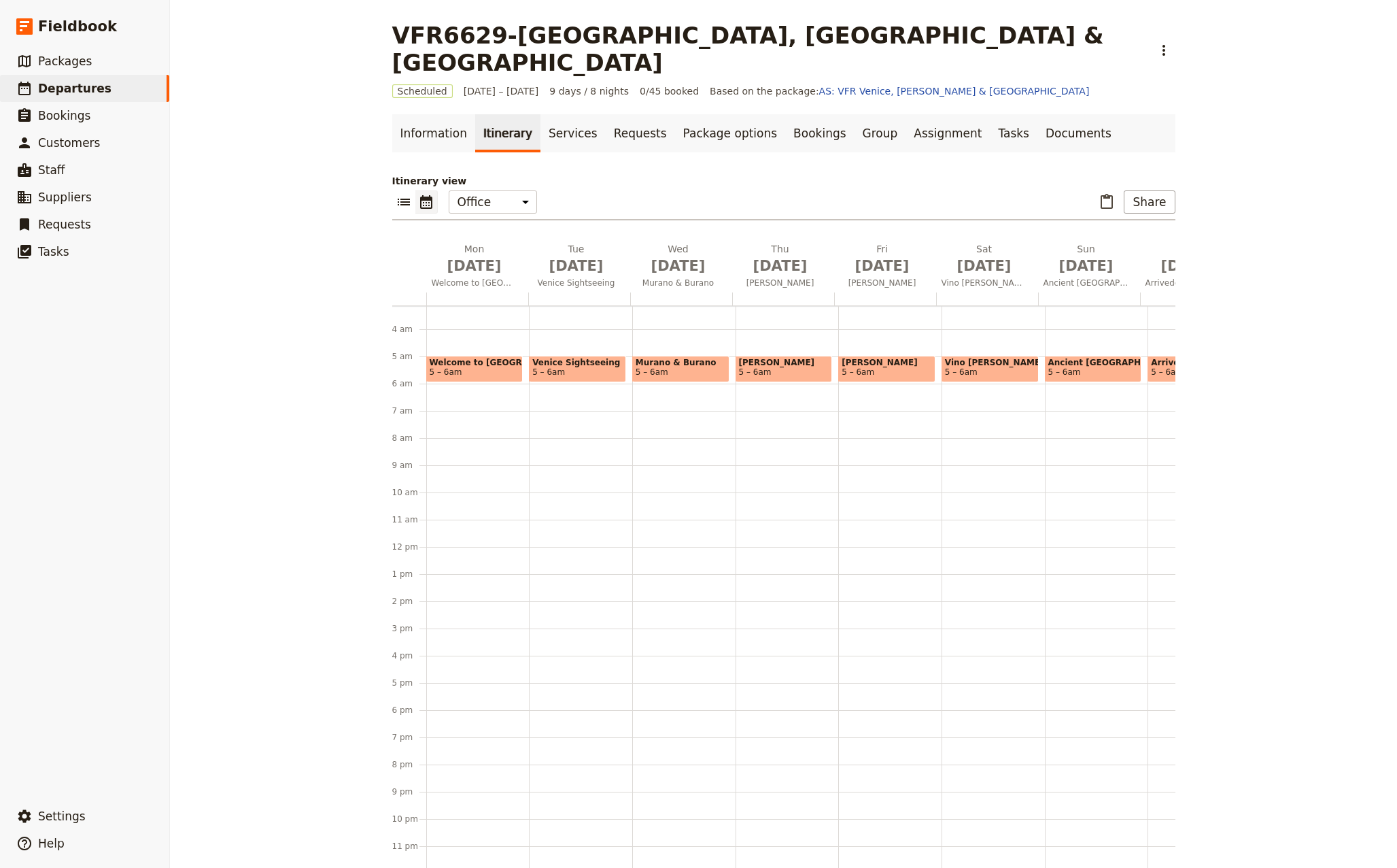
click at [981, 367] on span "5 – 6am" at bounding box center [990, 371] width 91 height 10
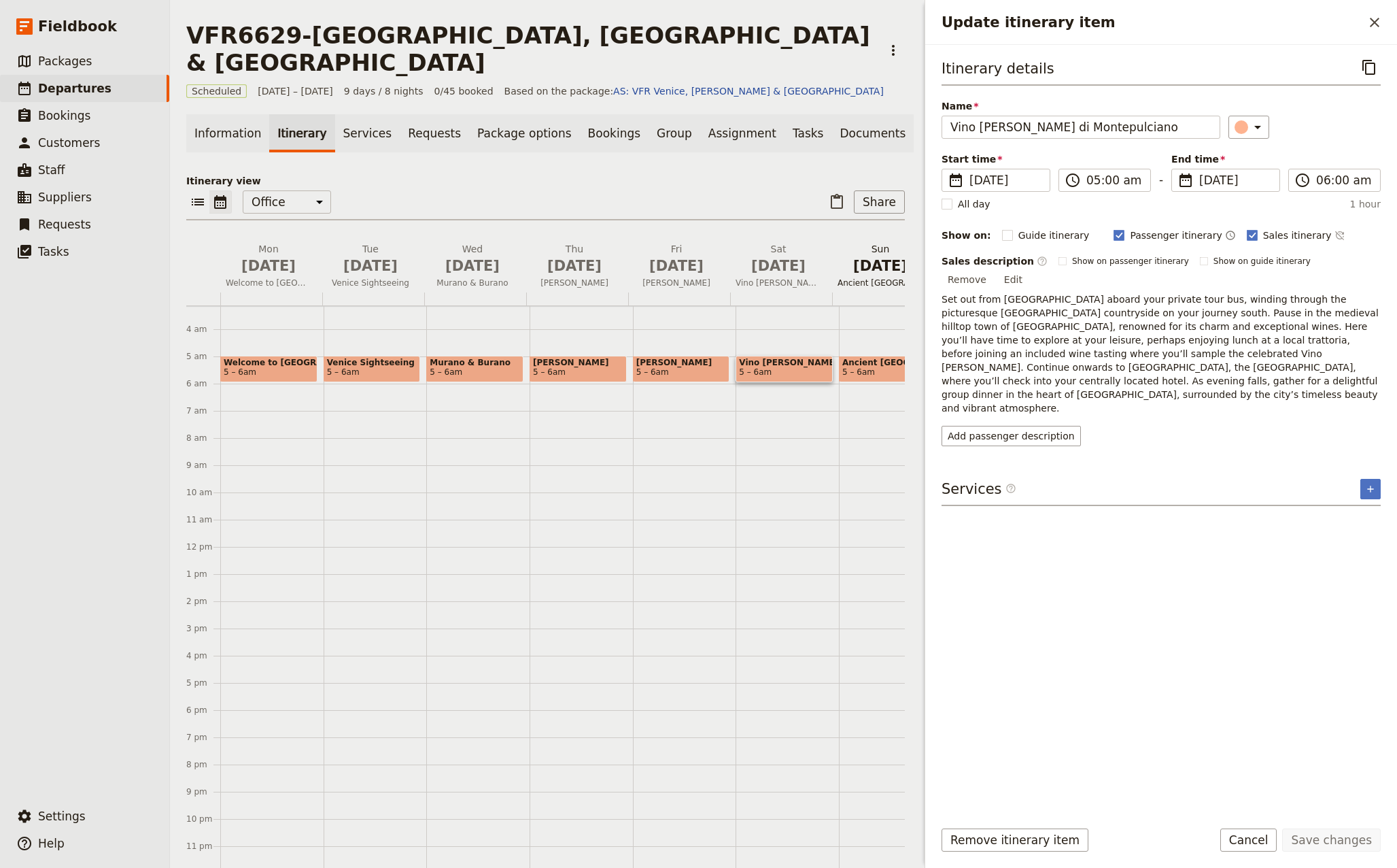
click at [873, 277] on span "Ancient [GEOGRAPHIC_DATA]" at bounding box center [881, 282] width 97 height 11
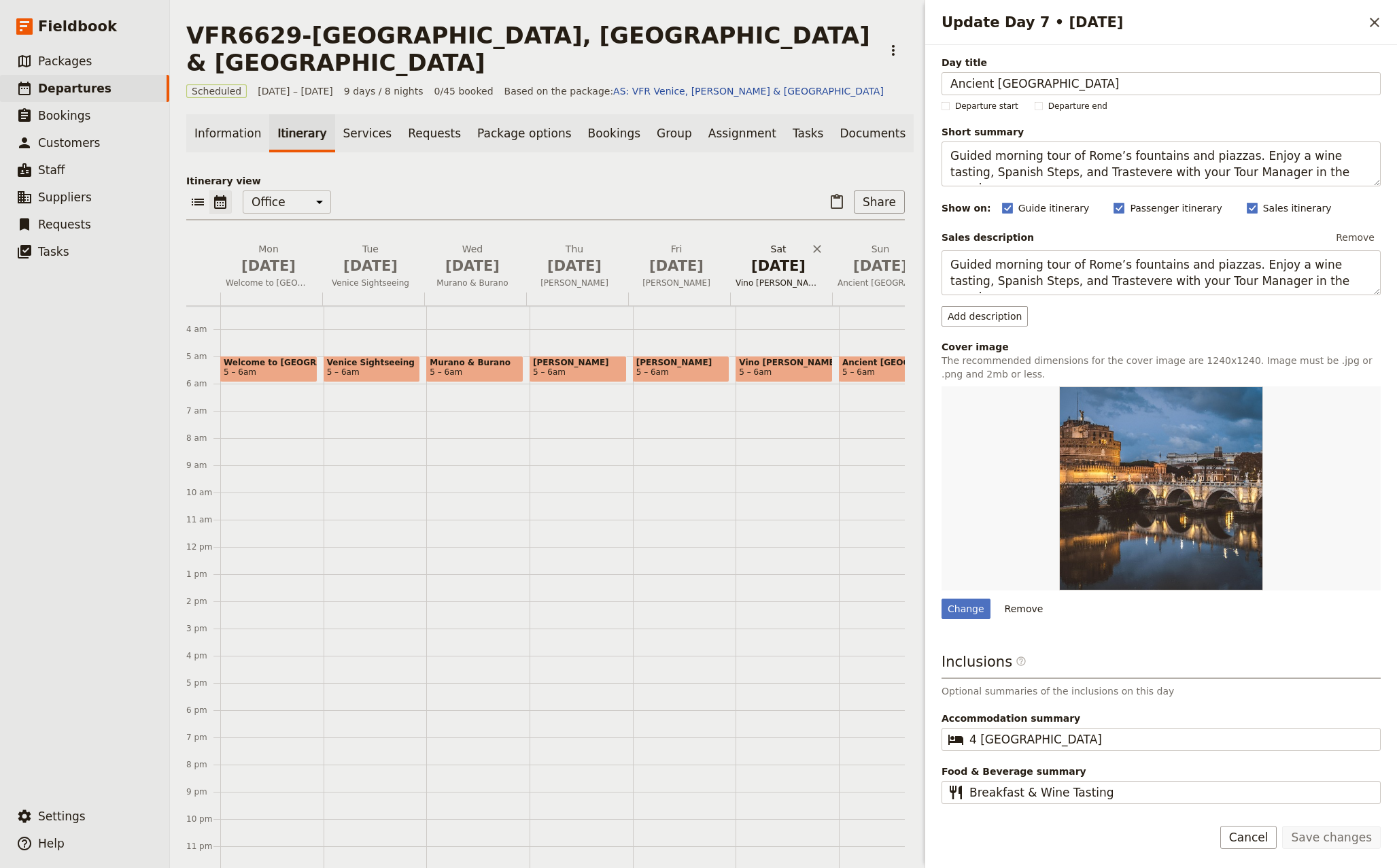
click at [777, 277] on span "Vino [PERSON_NAME] di Montepulciano" at bounding box center [778, 282] width 97 height 11
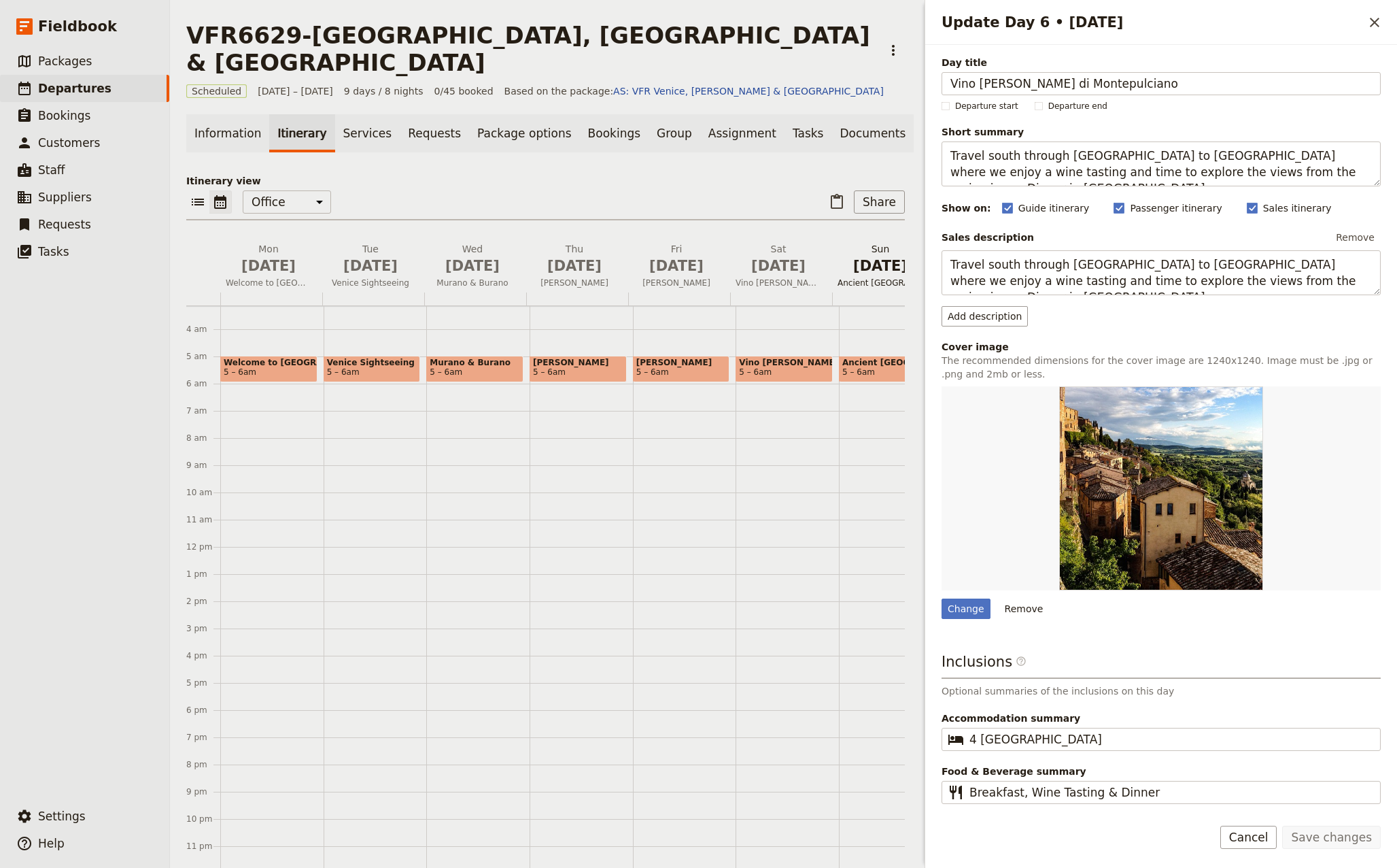
click at [887, 277] on span "Ancient [GEOGRAPHIC_DATA]" at bounding box center [881, 282] width 97 height 11
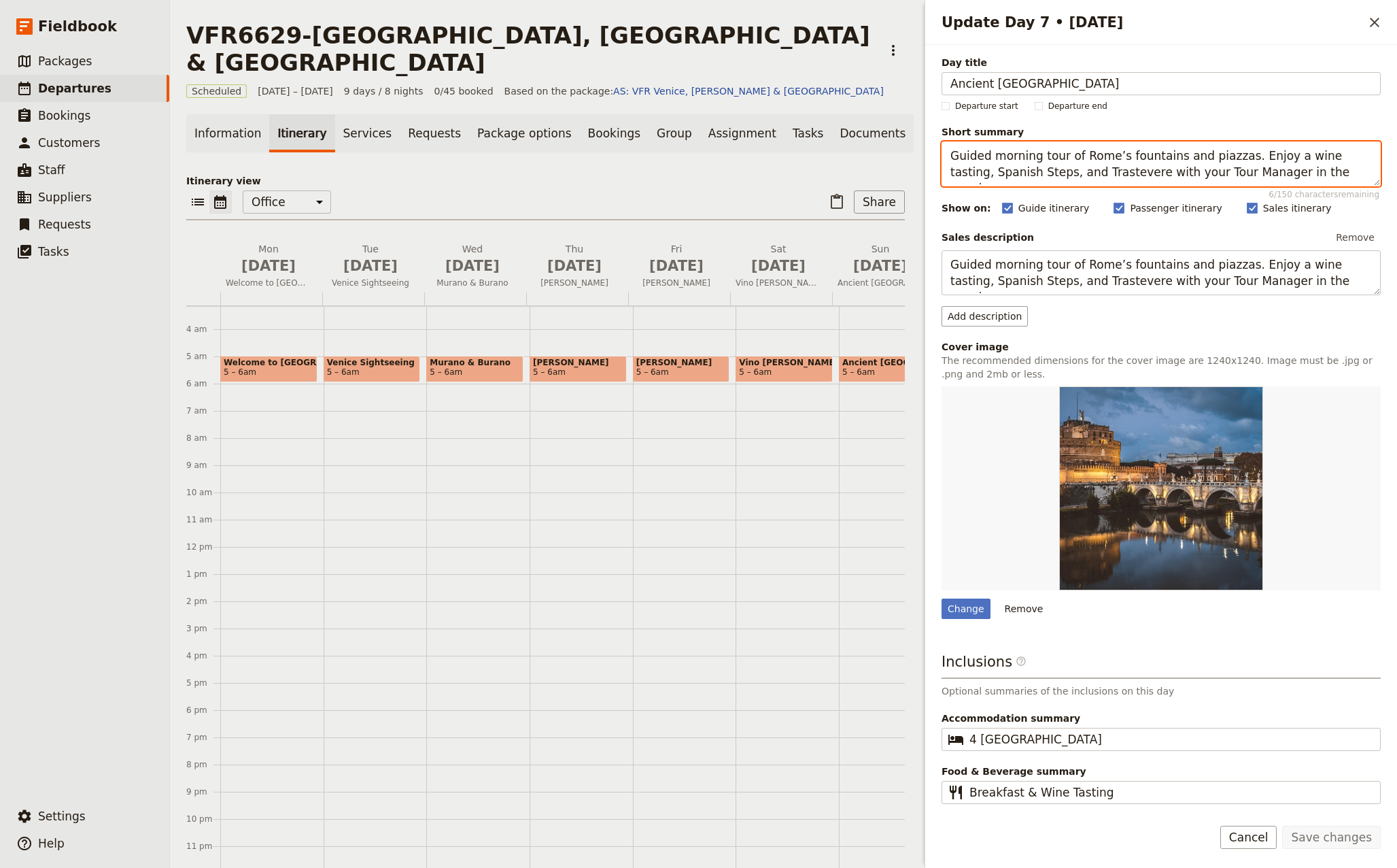
drag, startPoint x: 1236, startPoint y: 152, endPoint x: 1332, endPoint y: 155, distance: 96.0
click at [1332, 155] on textarea "Guided morning tour of Rome’s fountains and piazzas. Enjoy a wine tasting, Span…" at bounding box center [1161, 164] width 439 height 45
drag, startPoint x: 1317, startPoint y: 174, endPoint x: 901, endPoint y: 163, distance: 416.1
click at [901, 163] on div "VFR6629-[GEOGRAPHIC_DATA], [GEOGRAPHIC_DATA] & [GEOGRAPHIC_DATA] ​ Scheduled [D…" at bounding box center [784, 434] width 1228 height 868
type textarea "Guided morning tour of Rome’s fountains and piazzas. Free time to explore the S…"
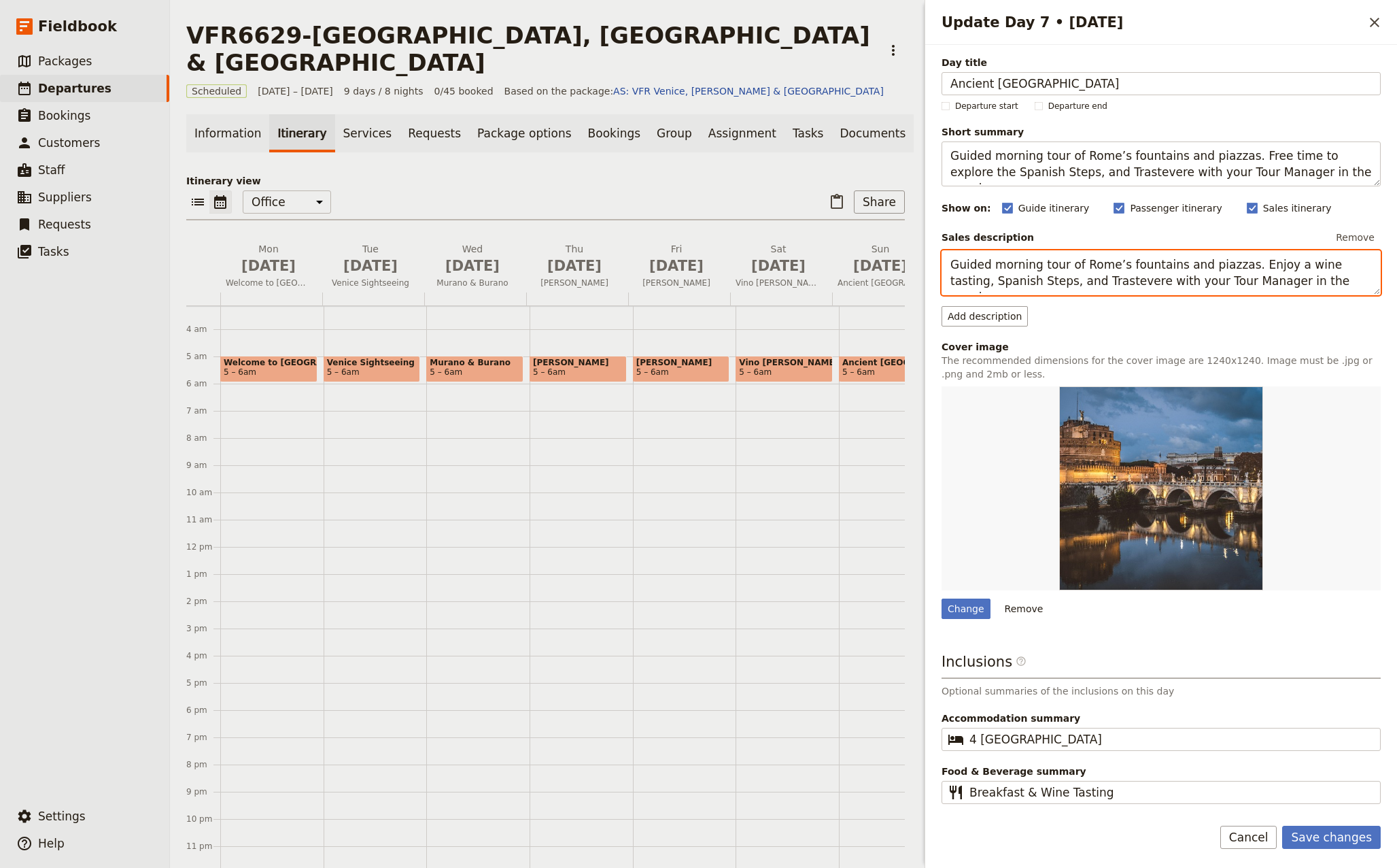
drag, startPoint x: 1311, startPoint y: 281, endPoint x: 920, endPoint y: 261, distance: 391.5
click at [920, 261] on div "VFR6629-[GEOGRAPHIC_DATA], [GEOGRAPHIC_DATA] & [GEOGRAPHIC_DATA] ​ Scheduled [D…" at bounding box center [784, 434] width 1228 height 868
paste textarea "Free time to explore the"
type textarea "Guided morning tour of Rome’s fountains and piazzas. Free time to explore the S…"
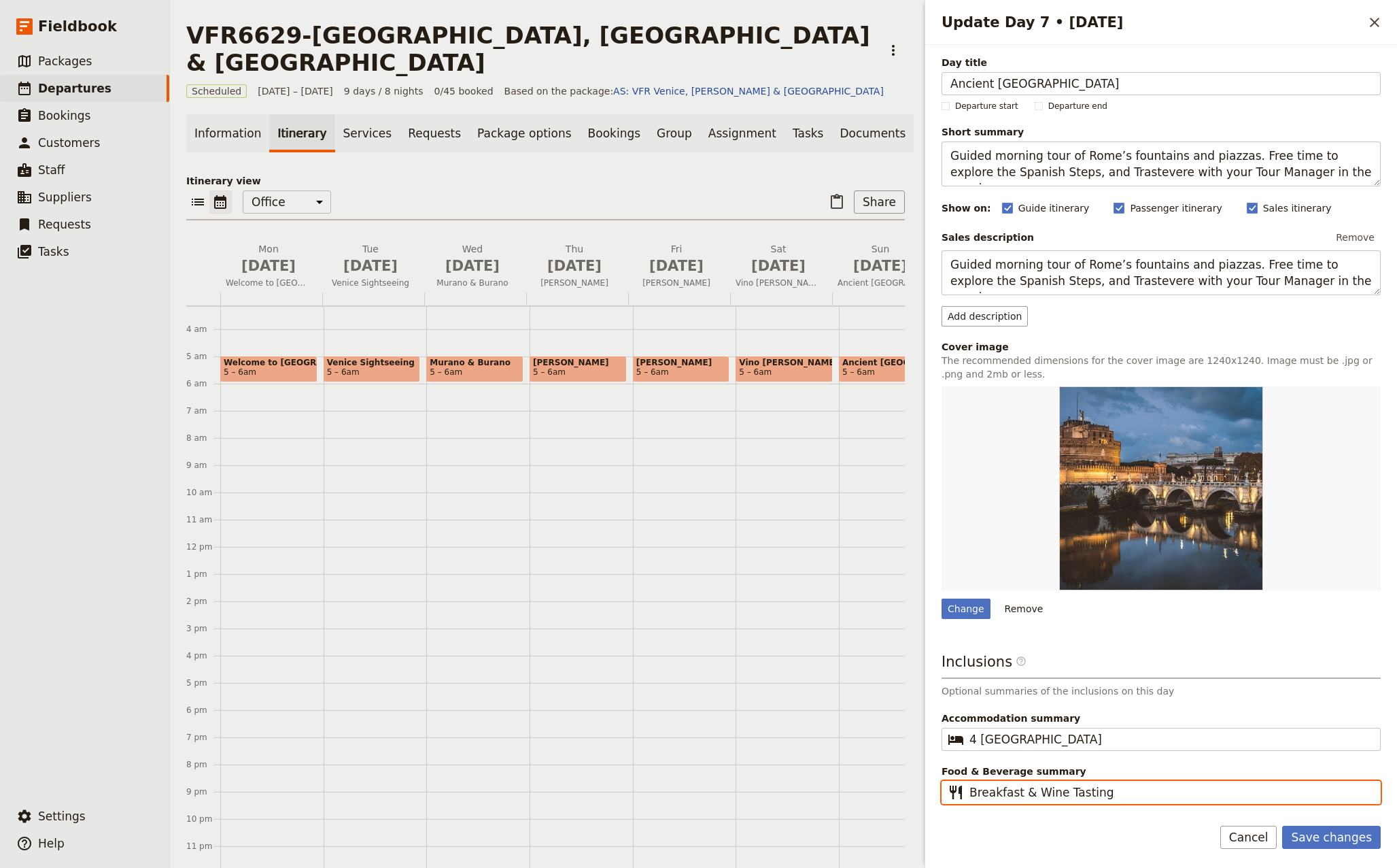
drag, startPoint x: 1112, startPoint y: 793, endPoint x: 1020, endPoint y: 794, distance: 92.0
click at [1020, 794] on input "Breakfast & Wine Tasting" at bounding box center [1170, 792] width 403 height 16
type input "Breakfast"
click at [1349, 837] on button "Save changes" at bounding box center [1332, 838] width 99 height 23
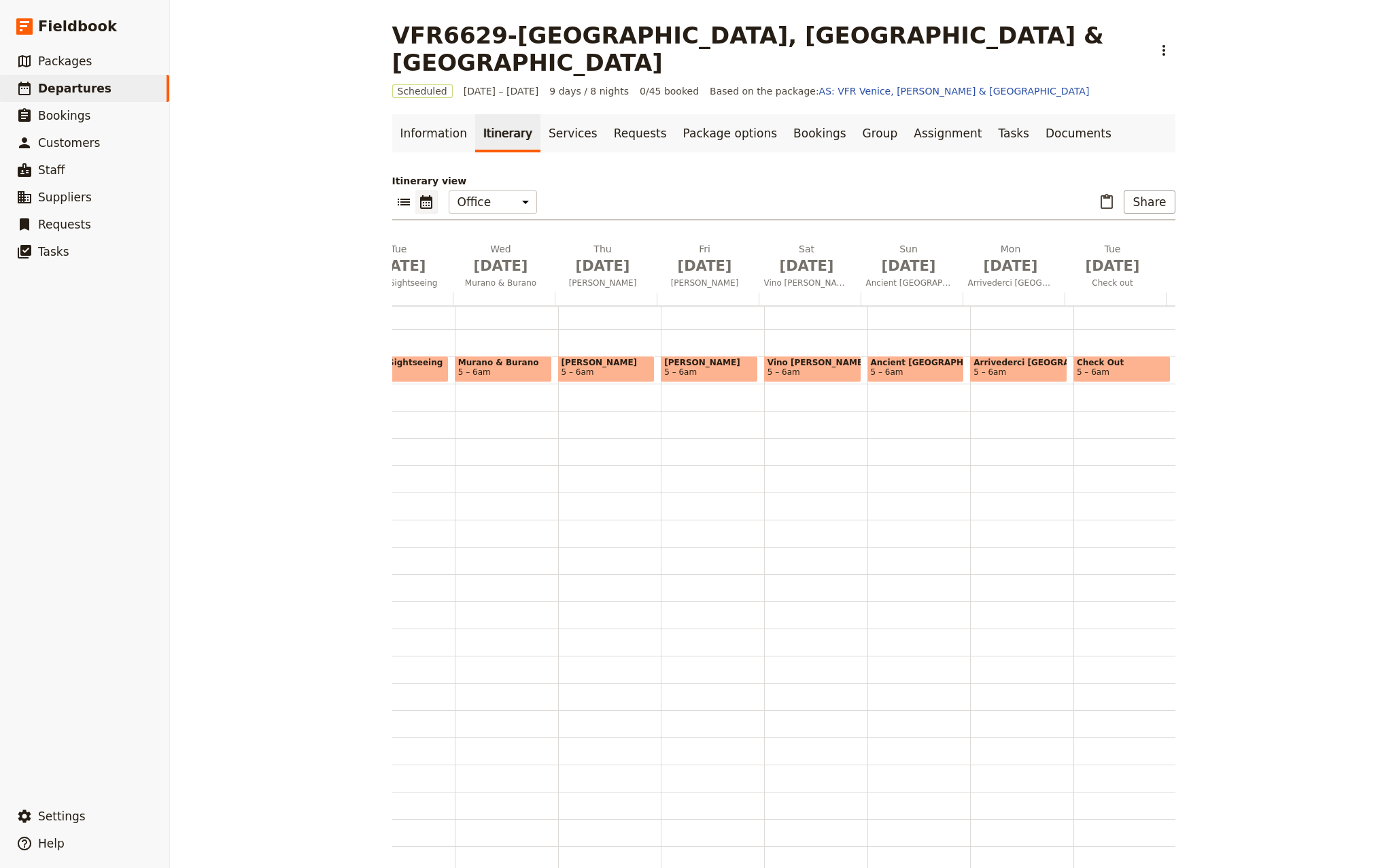
scroll to position [0, 186]
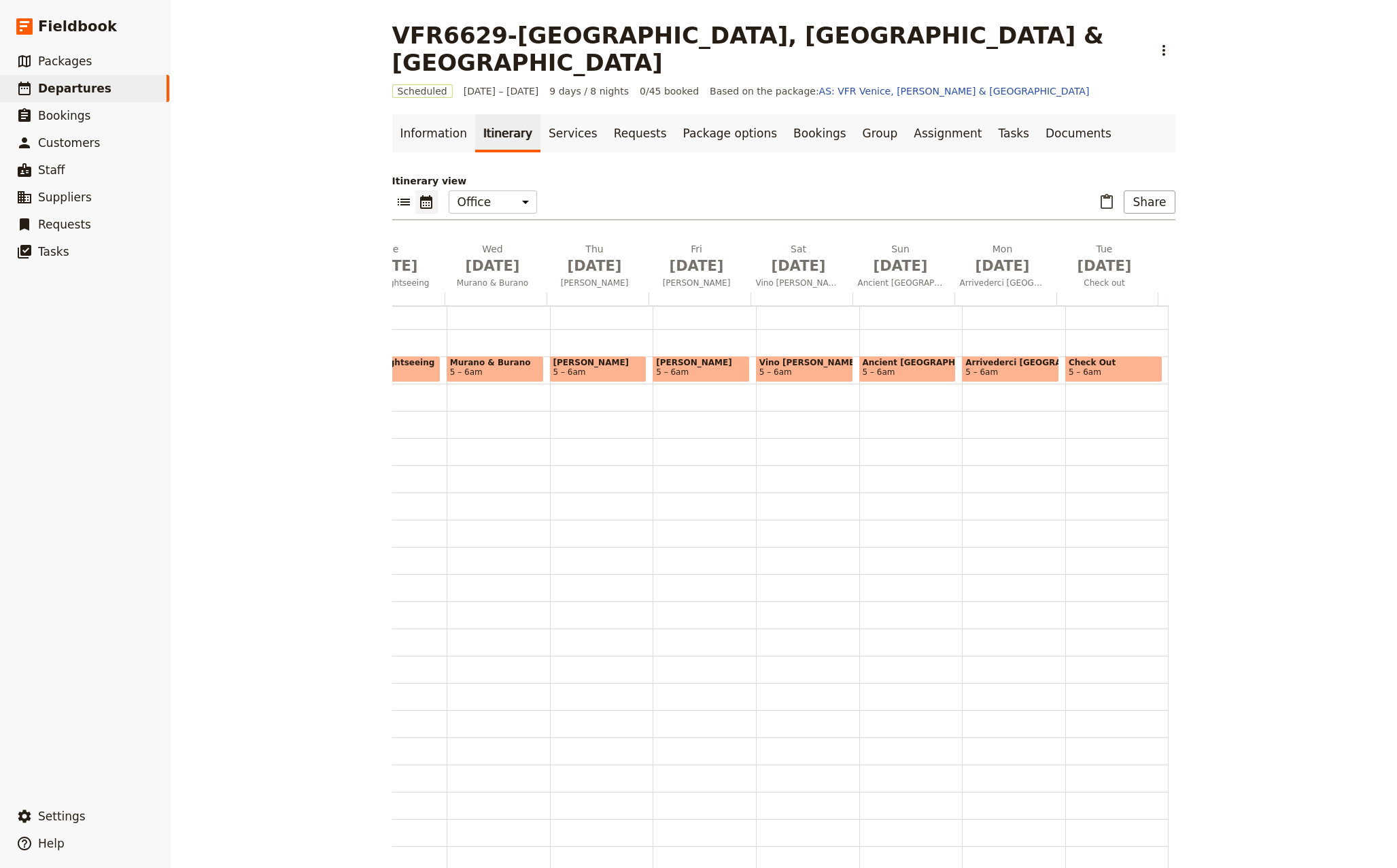
click at [992, 367] on span "5 – 6am" at bounding box center [1011, 371] width 91 height 10
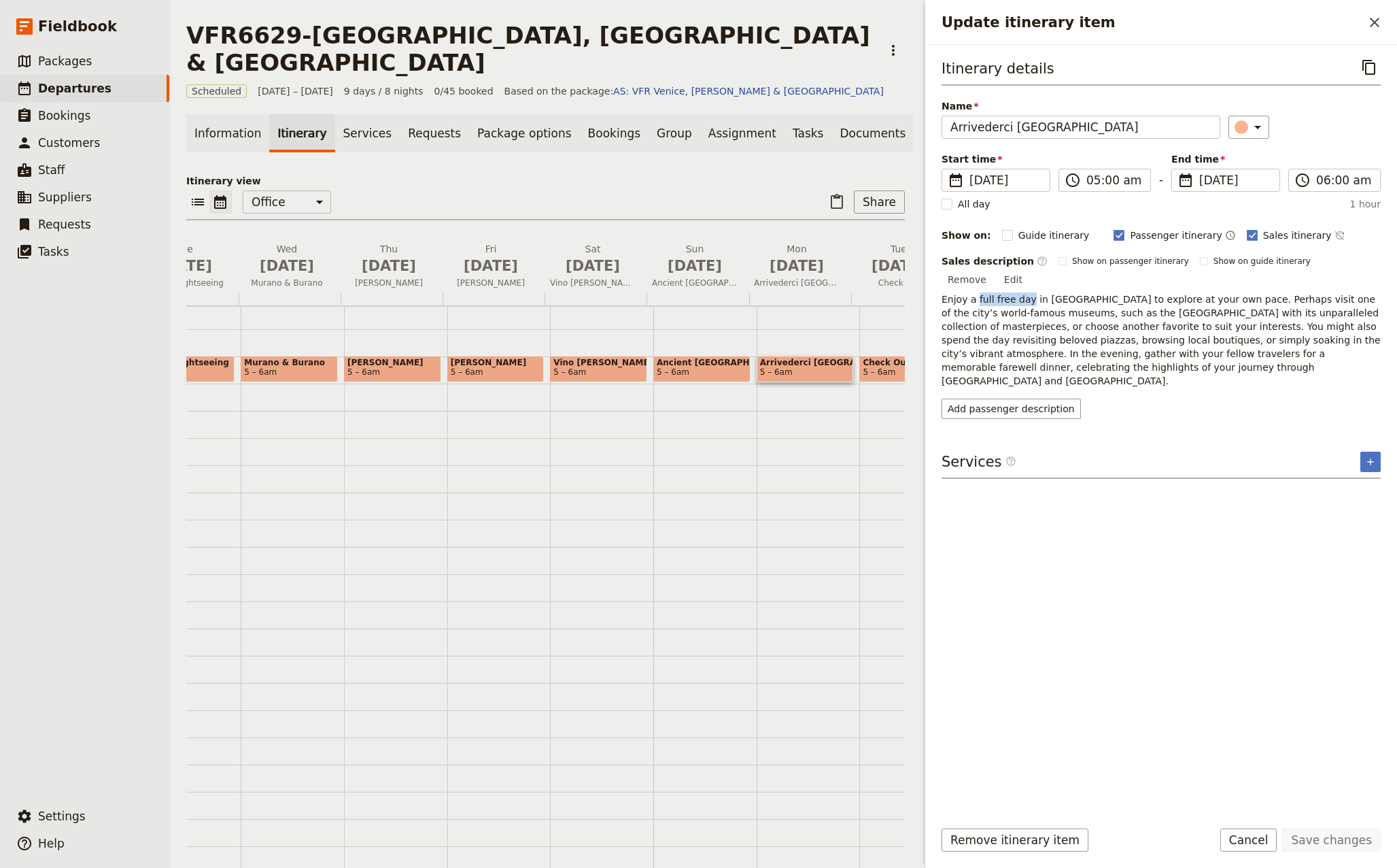
drag, startPoint x: 974, startPoint y: 284, endPoint x: 1025, endPoint y: 281, distance: 51.1
click at [1025, 292] on p "Enjoy a full free day in [GEOGRAPHIC_DATA] to explore at your own pace. Perhaps…" at bounding box center [1161, 340] width 439 height 95
click at [1249, 324] on p "Enjoy a full free day in [GEOGRAPHIC_DATA] to explore at your own pace. Perhaps…" at bounding box center [1161, 340] width 439 height 95
drag, startPoint x: 1370, startPoint y: 264, endPoint x: 1360, endPoint y: 275, distance: 14.9
click at [1028, 269] on button "Edit" at bounding box center [1013, 279] width 30 height 21
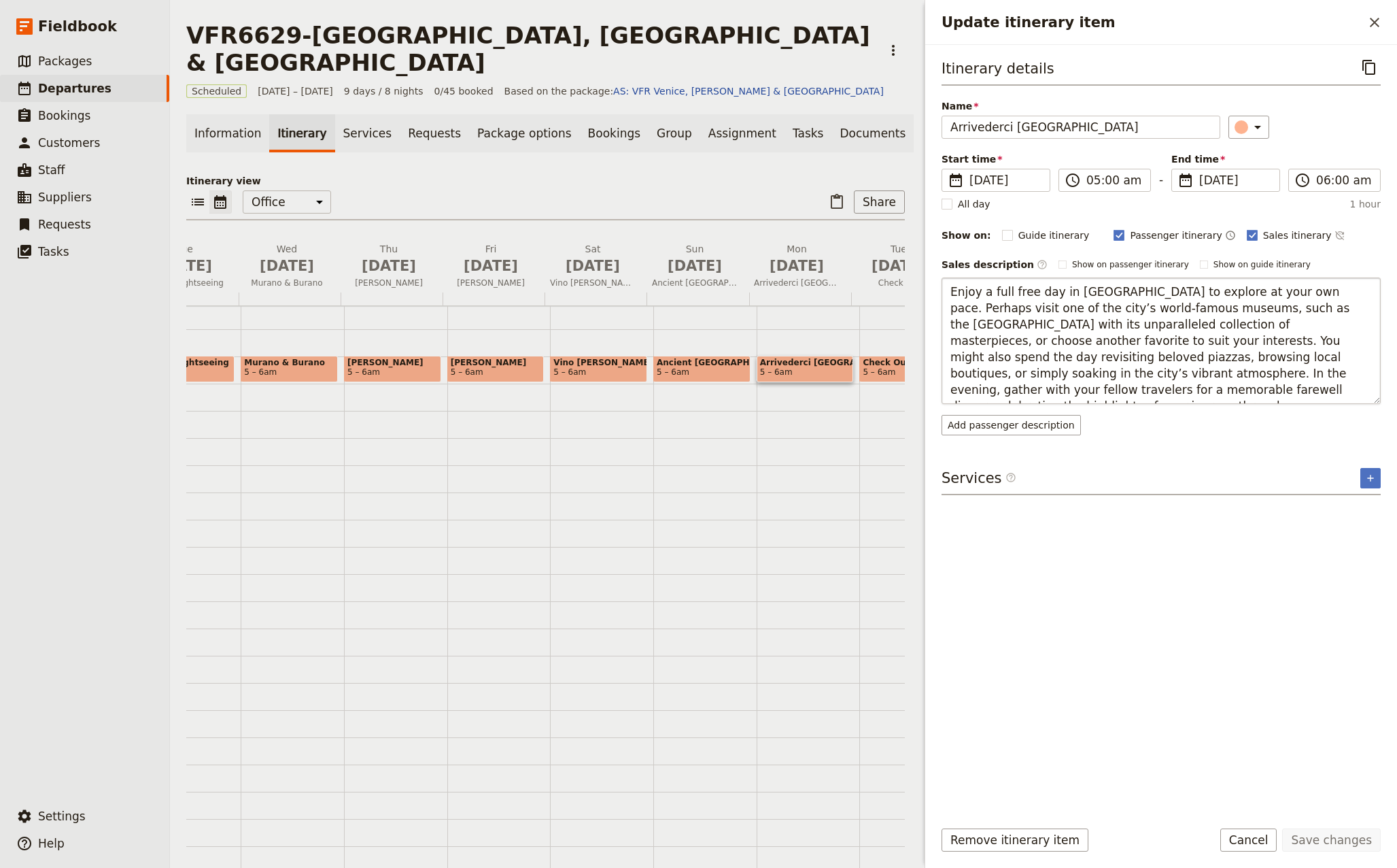
click at [1225, 356] on textarea "Enjoy a full free day in [GEOGRAPHIC_DATA] to explore at your own pace. Perhaps…" at bounding box center [1161, 340] width 439 height 126
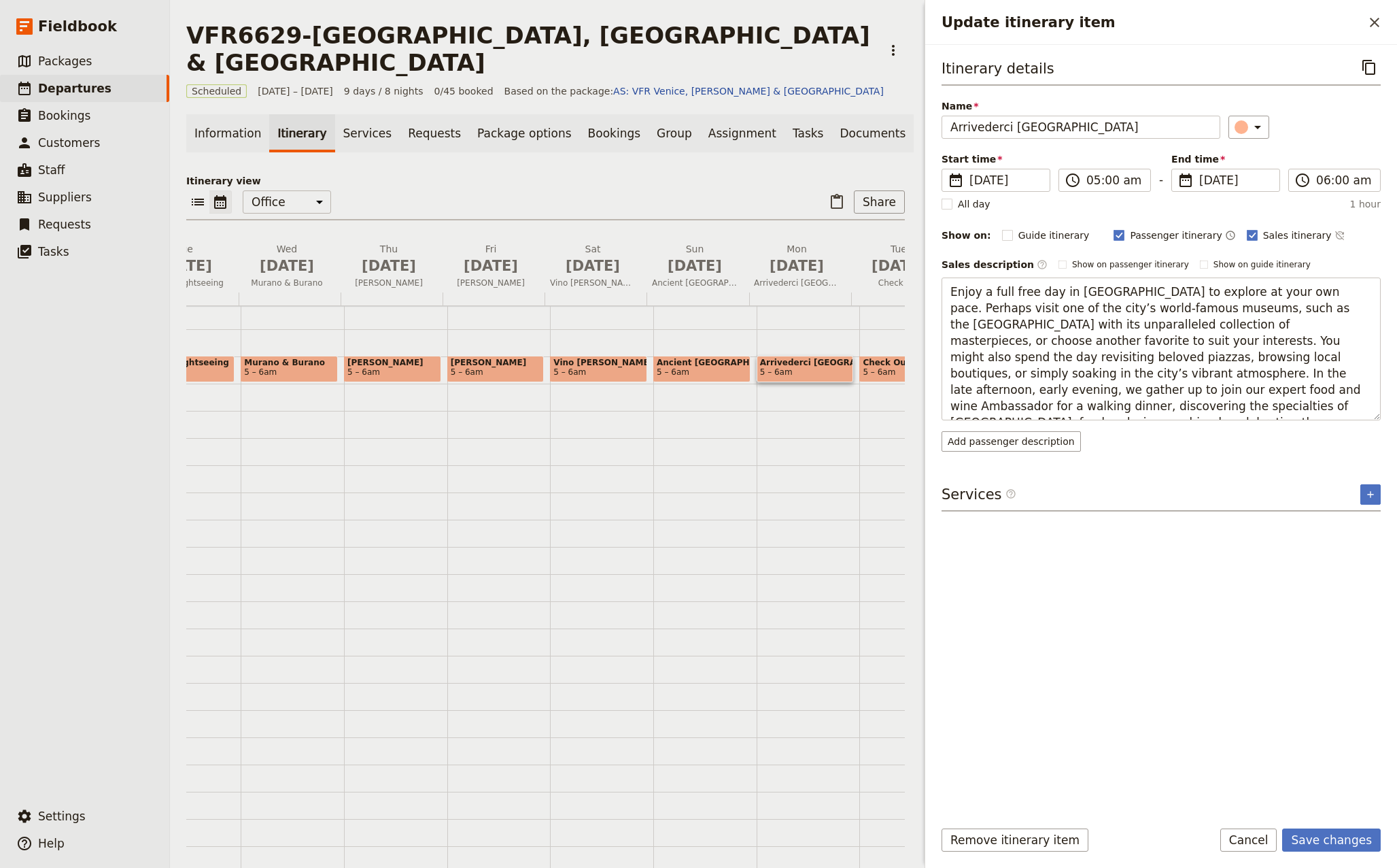
type textarea "Enjoy a full free day in [GEOGRAPHIC_DATA] to explore at your own pace. Perhaps…"
click at [1238, 406] on textarea "Enjoy a full free day in [GEOGRAPHIC_DATA] to explore at your own pace. Perhaps…" at bounding box center [1161, 348] width 439 height 143
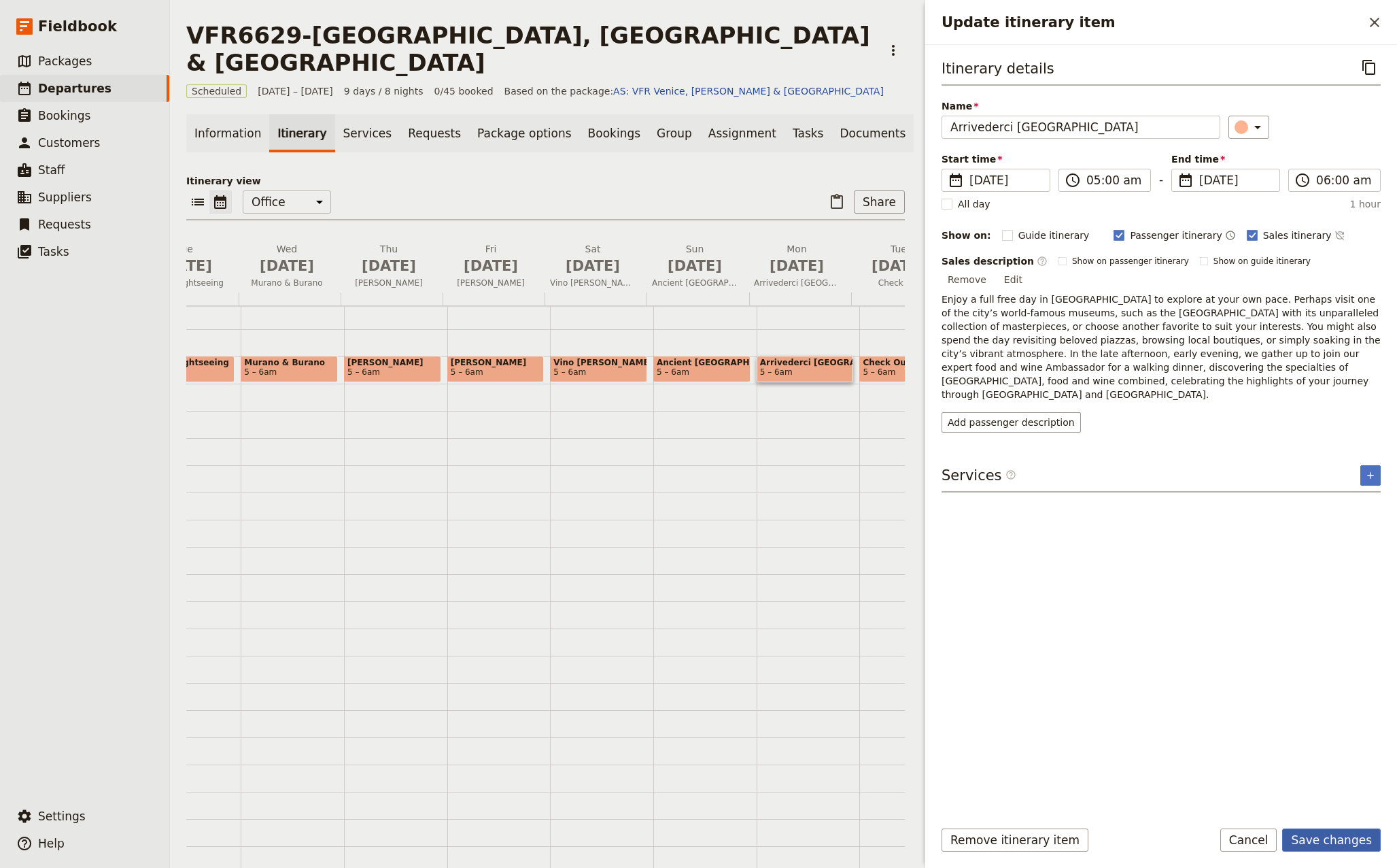
click at [1343, 842] on button "Save changes" at bounding box center [1332, 840] width 99 height 23
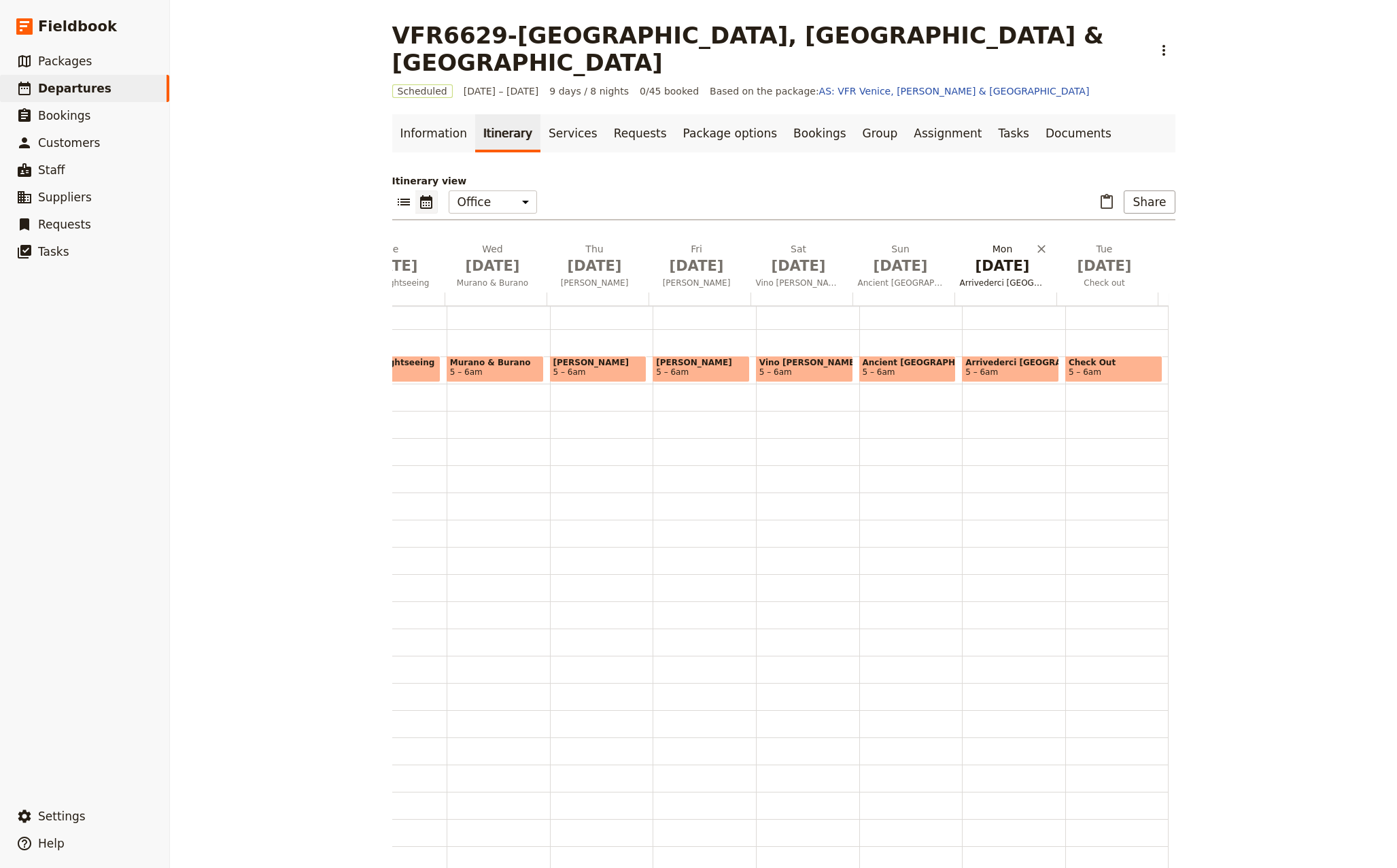
click at [992, 256] on span "[DATE]" at bounding box center [1003, 265] width 86 height 21
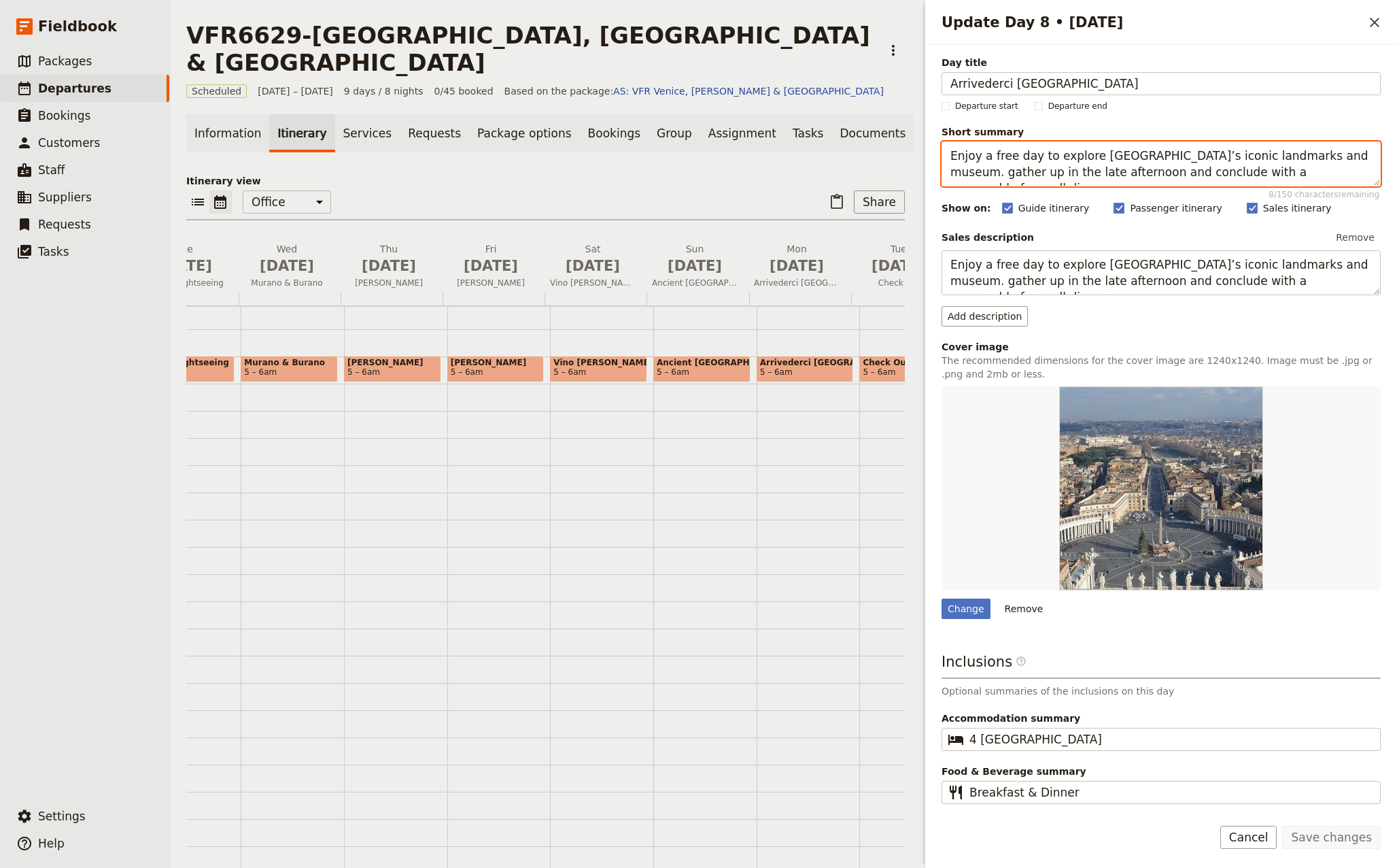
drag, startPoint x: 1292, startPoint y: 156, endPoint x: 1045, endPoint y: 181, distance: 248.3
click at [1045, 181] on textarea "Enjoy a free day to explore [GEOGRAPHIC_DATA]’s iconic landmarks and museum. ga…" at bounding box center [1161, 164] width 439 height 45
click at [1366, 153] on textarea "Enjoy a free day to explore [GEOGRAPHIC_DATA]’s iconic landmarks and museum. We…" at bounding box center [1161, 164] width 439 height 45
drag, startPoint x: 1325, startPoint y: 170, endPoint x: 1144, endPoint y: 170, distance: 181.0
click at [1144, 170] on textarea "Enjoy a free day to explore [GEOGRAPHIC_DATA]’s iconic landmarks and museum. En…" at bounding box center [1161, 164] width 439 height 45
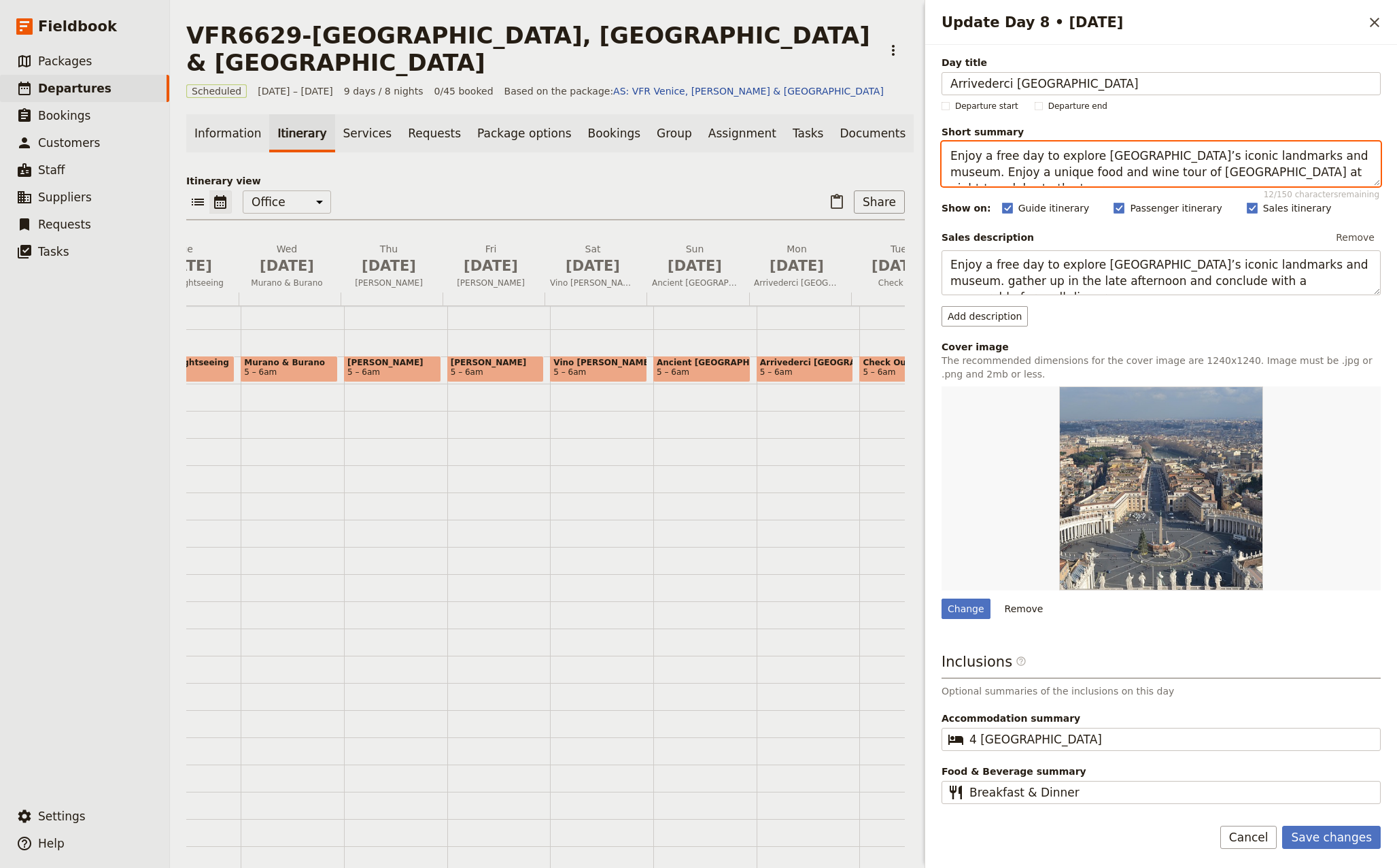
drag, startPoint x: 1262, startPoint y: 173, endPoint x: 931, endPoint y: 148, distance: 331.9
click at [931, 148] on div "Day title Arrivederci Roma Departure start Departure end Short summary Enjoy a …" at bounding box center [1161, 425] width 472 height 760
type textarea "Enjoy a free day to explore [GEOGRAPHIC_DATA]’s iconic landmarks and museum. En…"
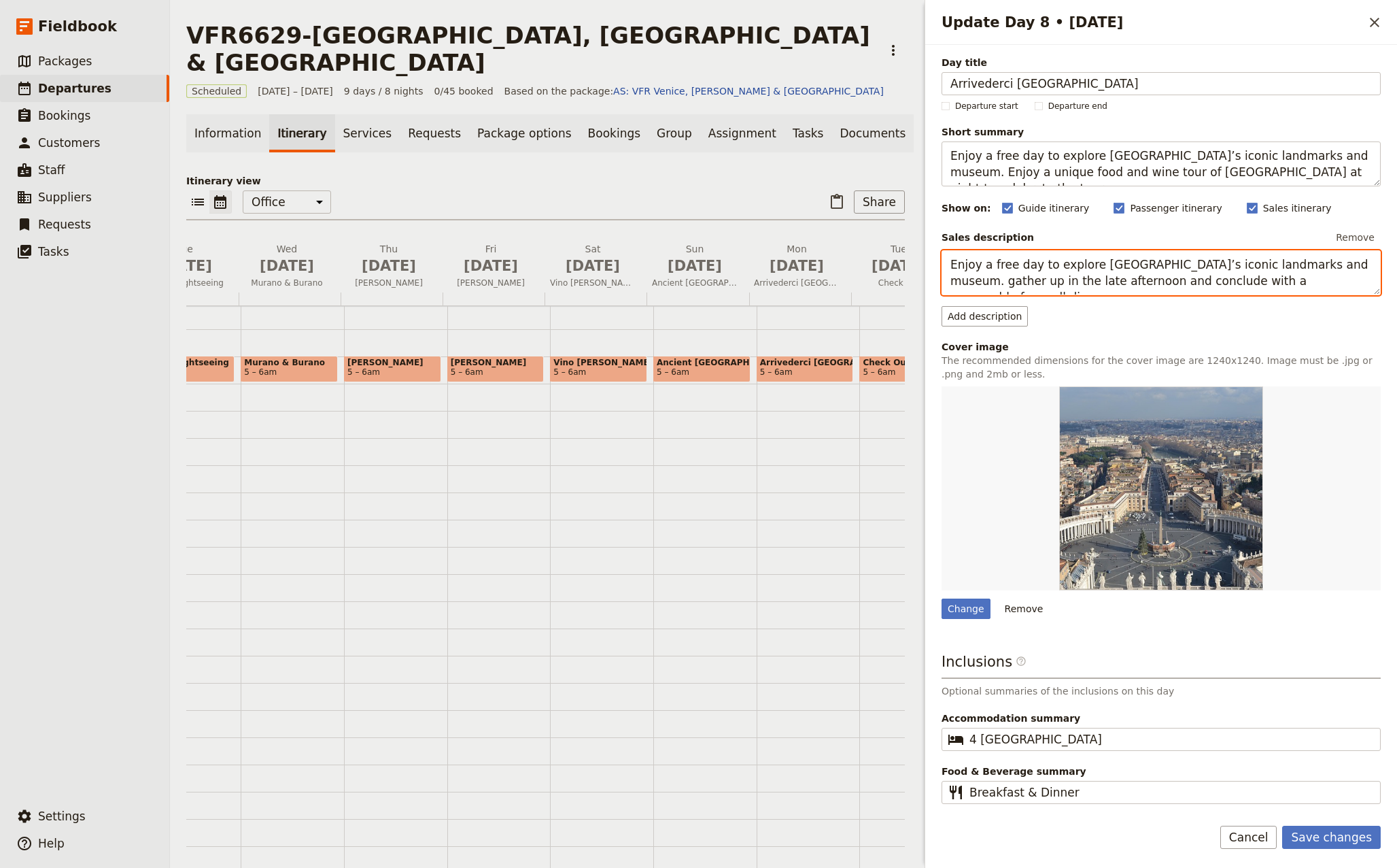
drag, startPoint x: 1287, startPoint y: 284, endPoint x: 910, endPoint y: 265, distance: 377.5
click at [910, 265] on div "VFR6629-[GEOGRAPHIC_DATA], [GEOGRAPHIC_DATA] & [GEOGRAPHIC_DATA] ​ Scheduled [D…" at bounding box center [784, 434] width 1228 height 868
paste textarea "Enjoy a unique food and wine tour of [GEOGRAPHIC_DATA] at night to celebrate th…"
type textarea "Enjoy a free day to explore [GEOGRAPHIC_DATA]’s iconic landmarks and museum. En…"
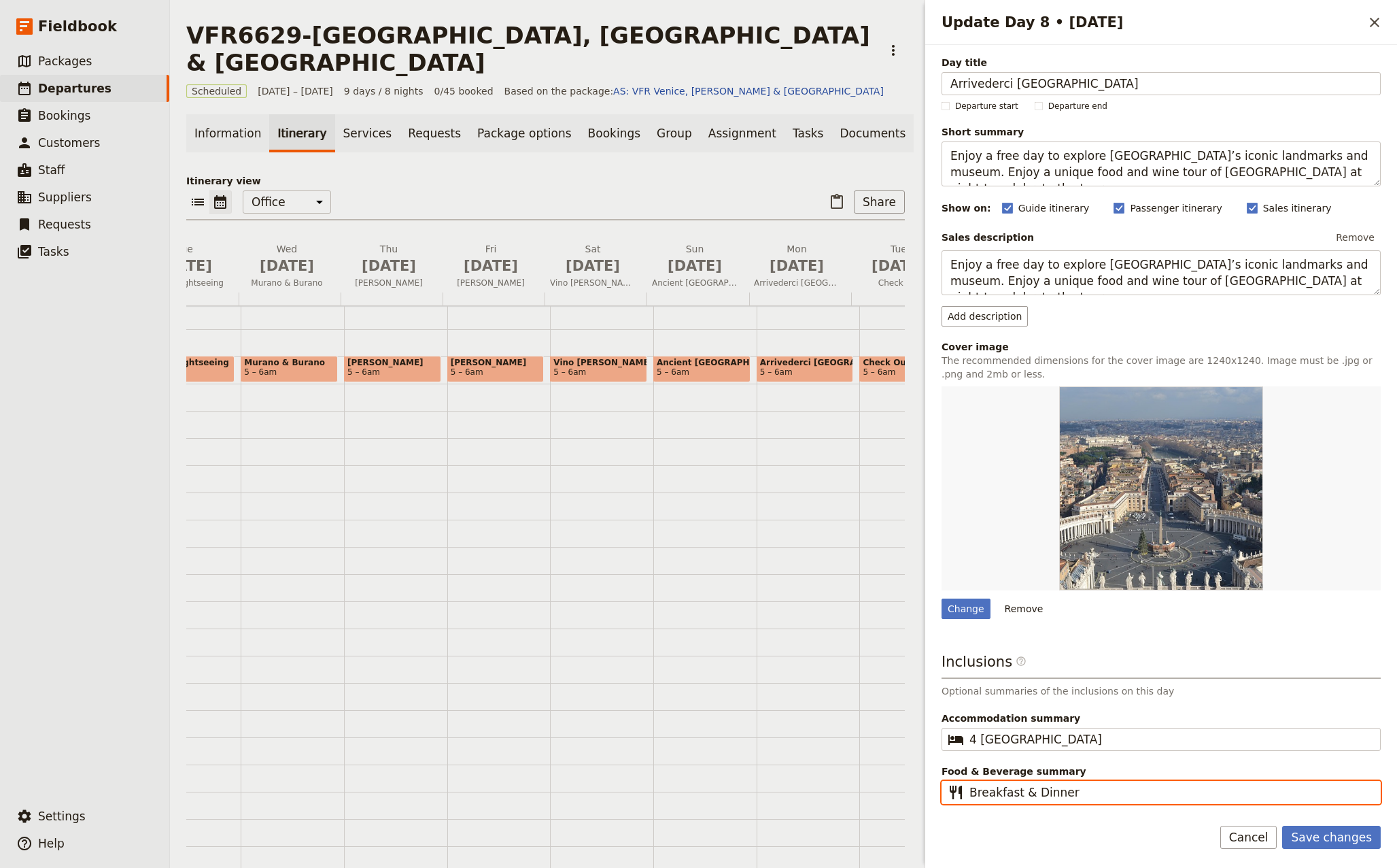
click at [1072, 791] on input "Breakfast & Dinner" at bounding box center [1170, 792] width 403 height 16
click at [1112, 798] on input "Breakfast & Dinner" at bounding box center [1170, 792] width 403 height 16
type input "Breakfast & Dinner"
click at [1346, 839] on button "Save changes" at bounding box center [1332, 838] width 99 height 23
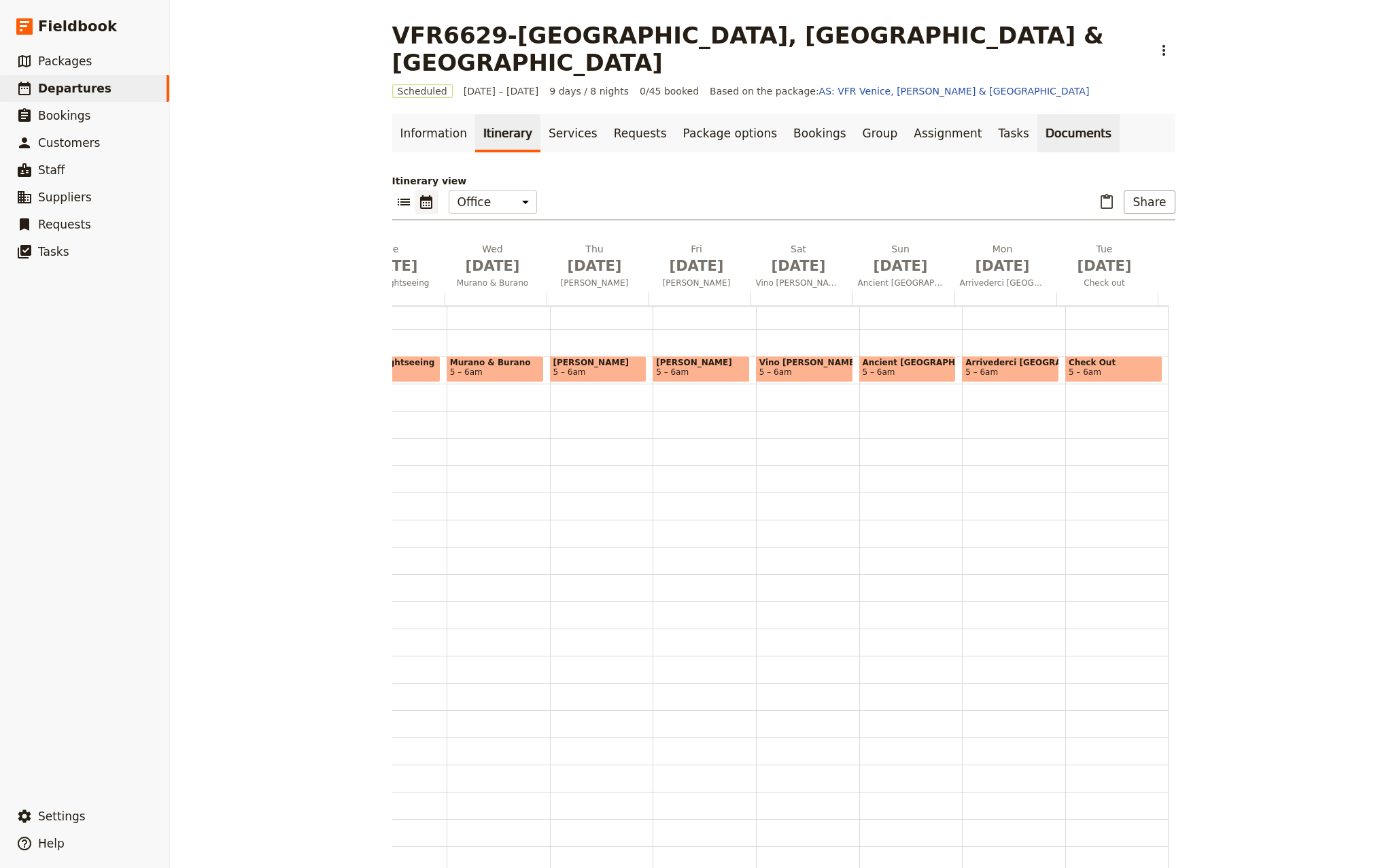
click at [1037, 114] on link "Documents" at bounding box center [1079, 133] width 82 height 38
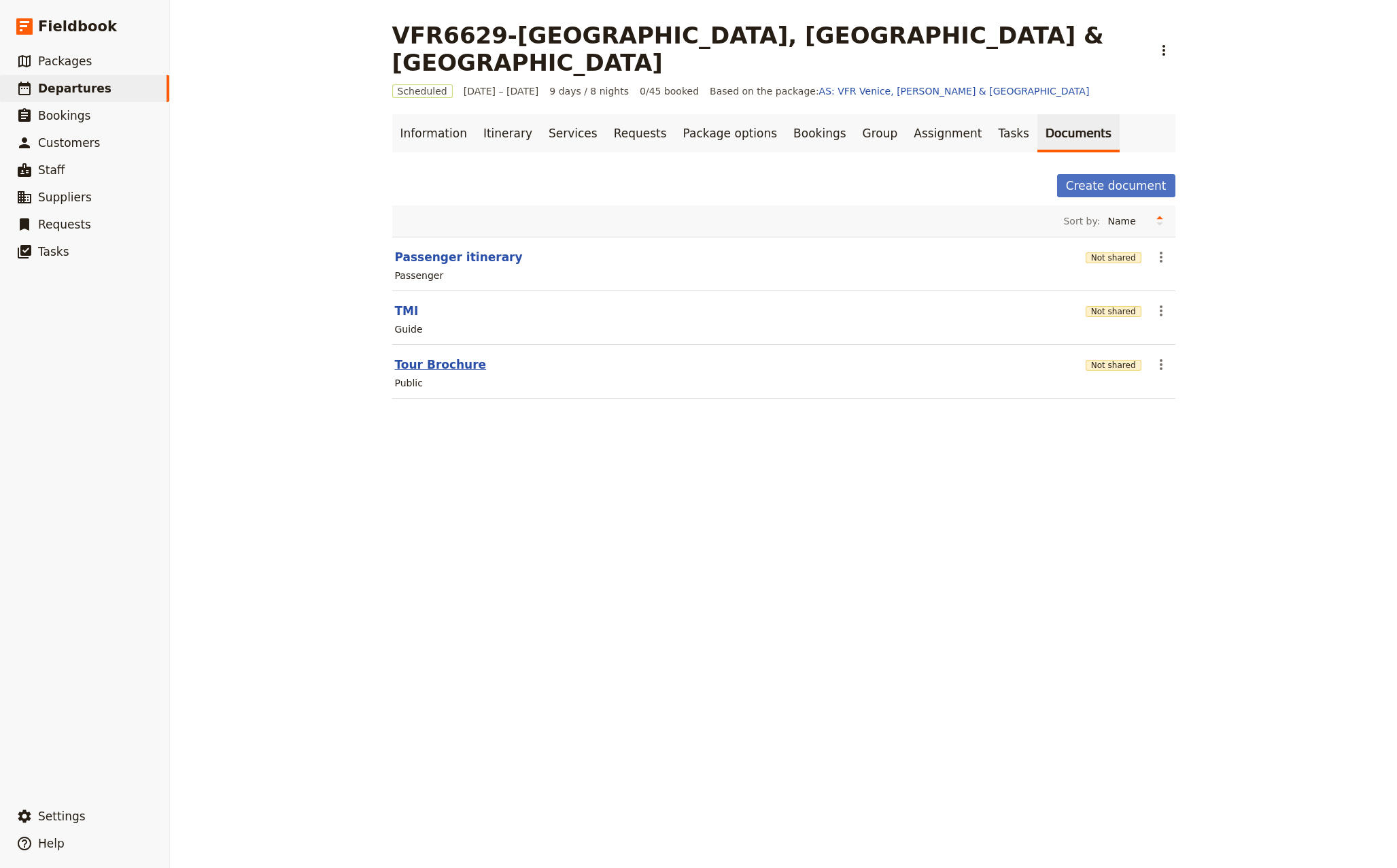
click at [440, 356] on button "Tour Brochure" at bounding box center [441, 364] width 91 height 16
select select "DEFAULT"
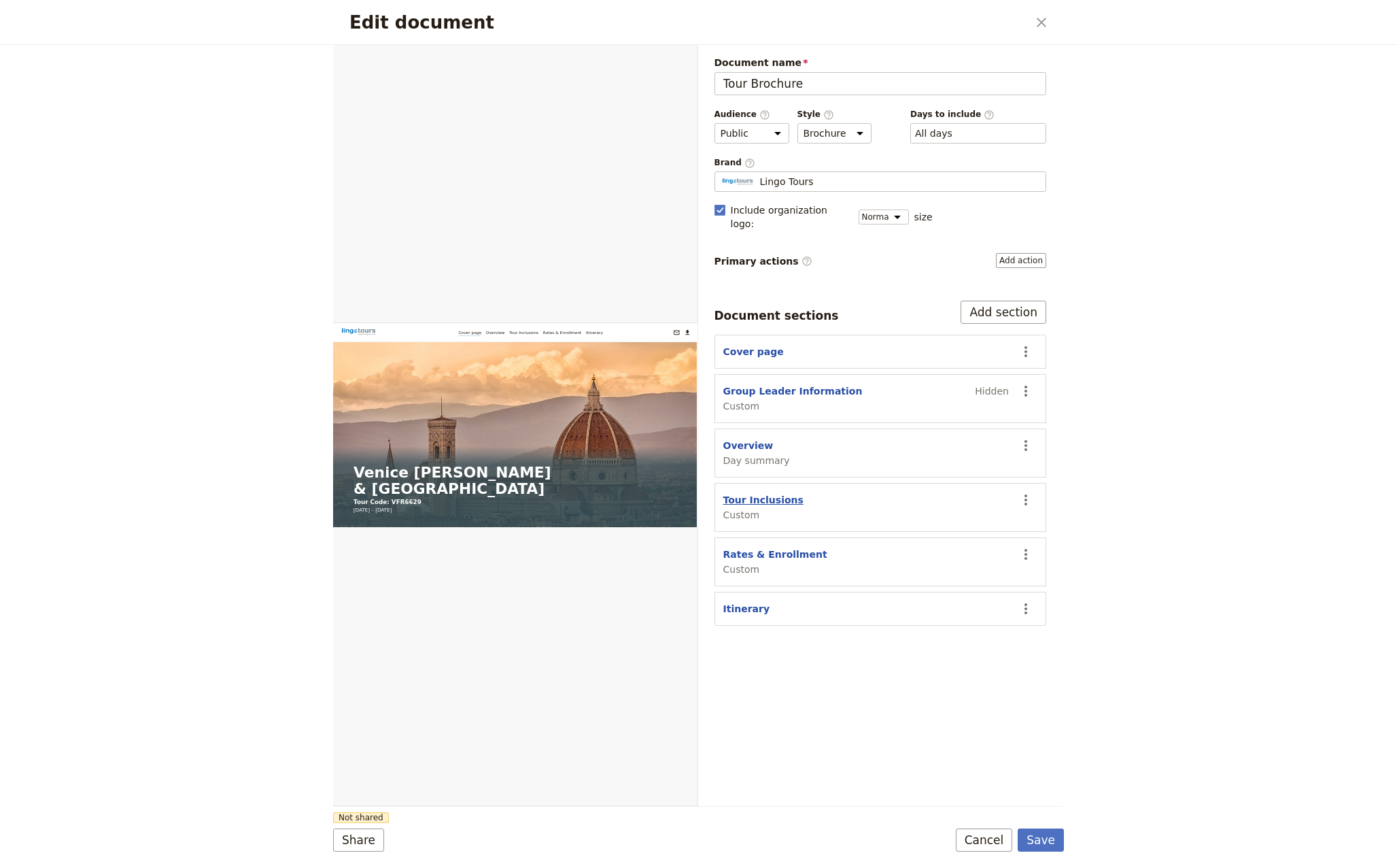
click at [757, 493] on button "Tour Inclusions" at bounding box center [763, 499] width 80 height 13
select select "CUSTOM"
select select "default"
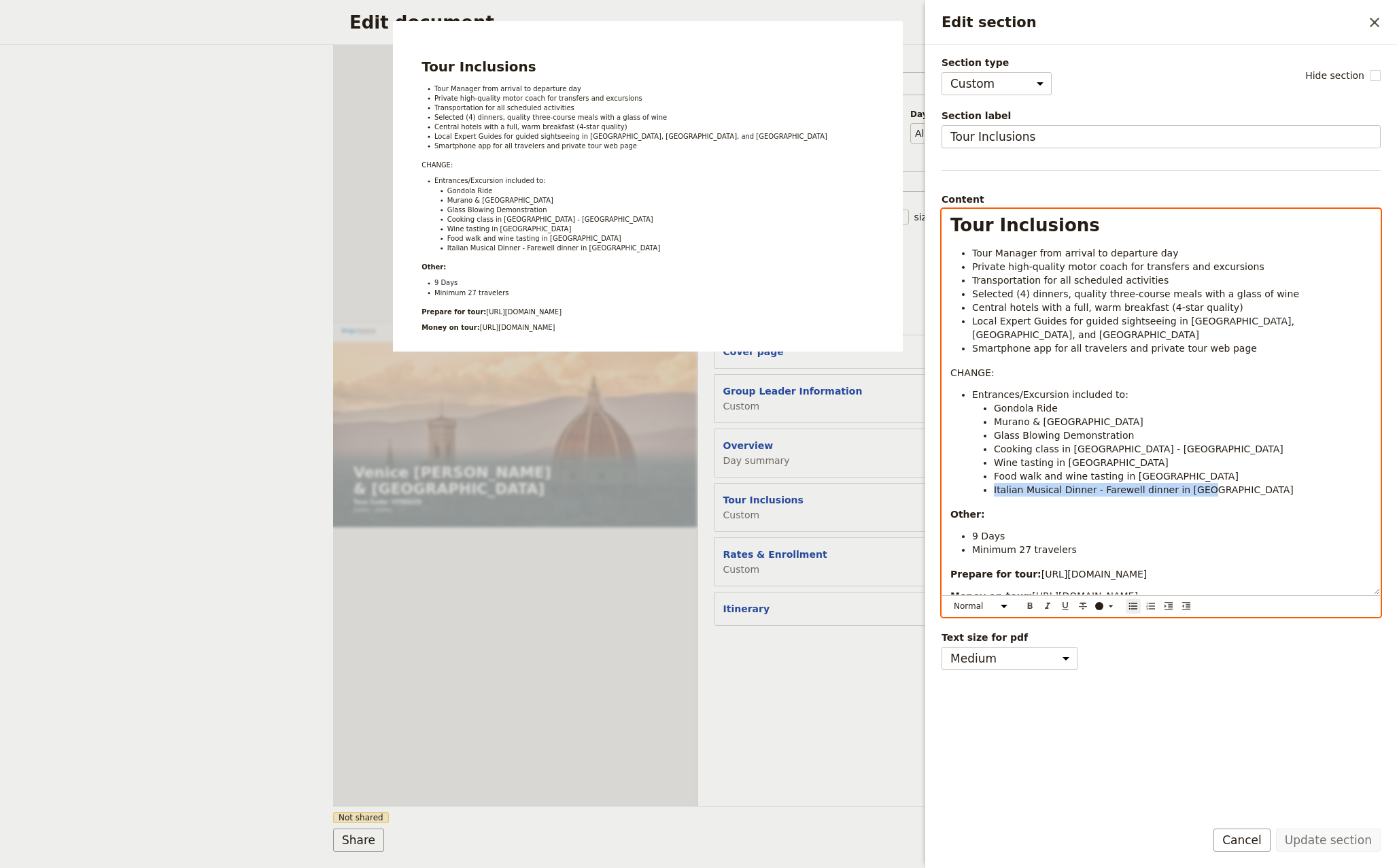
drag, startPoint x: 1203, startPoint y: 474, endPoint x: 987, endPoint y: 480, distance: 216.1
click at [987, 480] on ul "Gondola Ride Murano & Burano Islands Glass Blowing Demonstration Cooking class …" at bounding box center [1172, 448] width 400 height 95
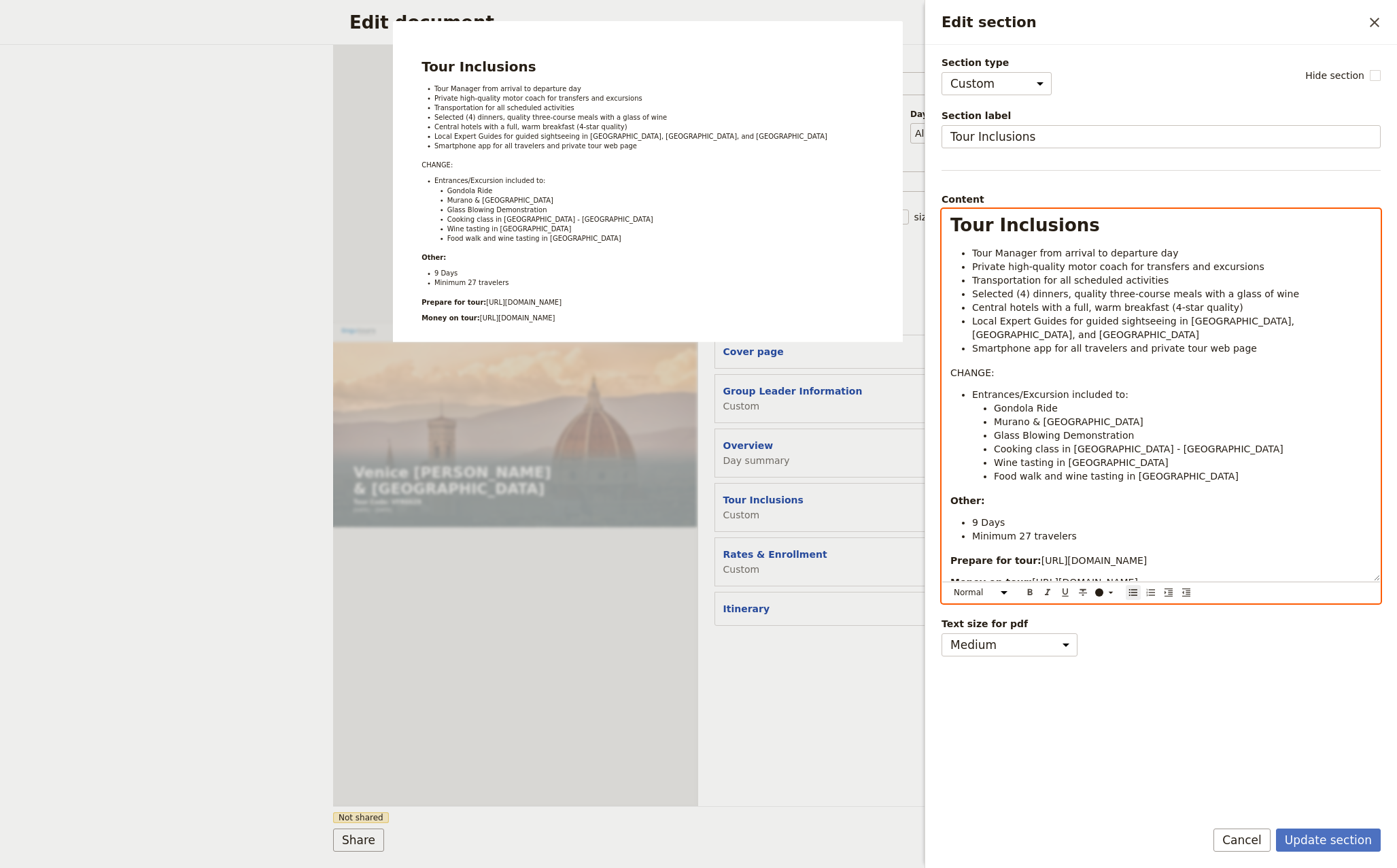
click at [1268, 292] on li "Selected (4) dinners, quality three-course meals with a glass of wine" at bounding box center [1172, 293] width 400 height 13
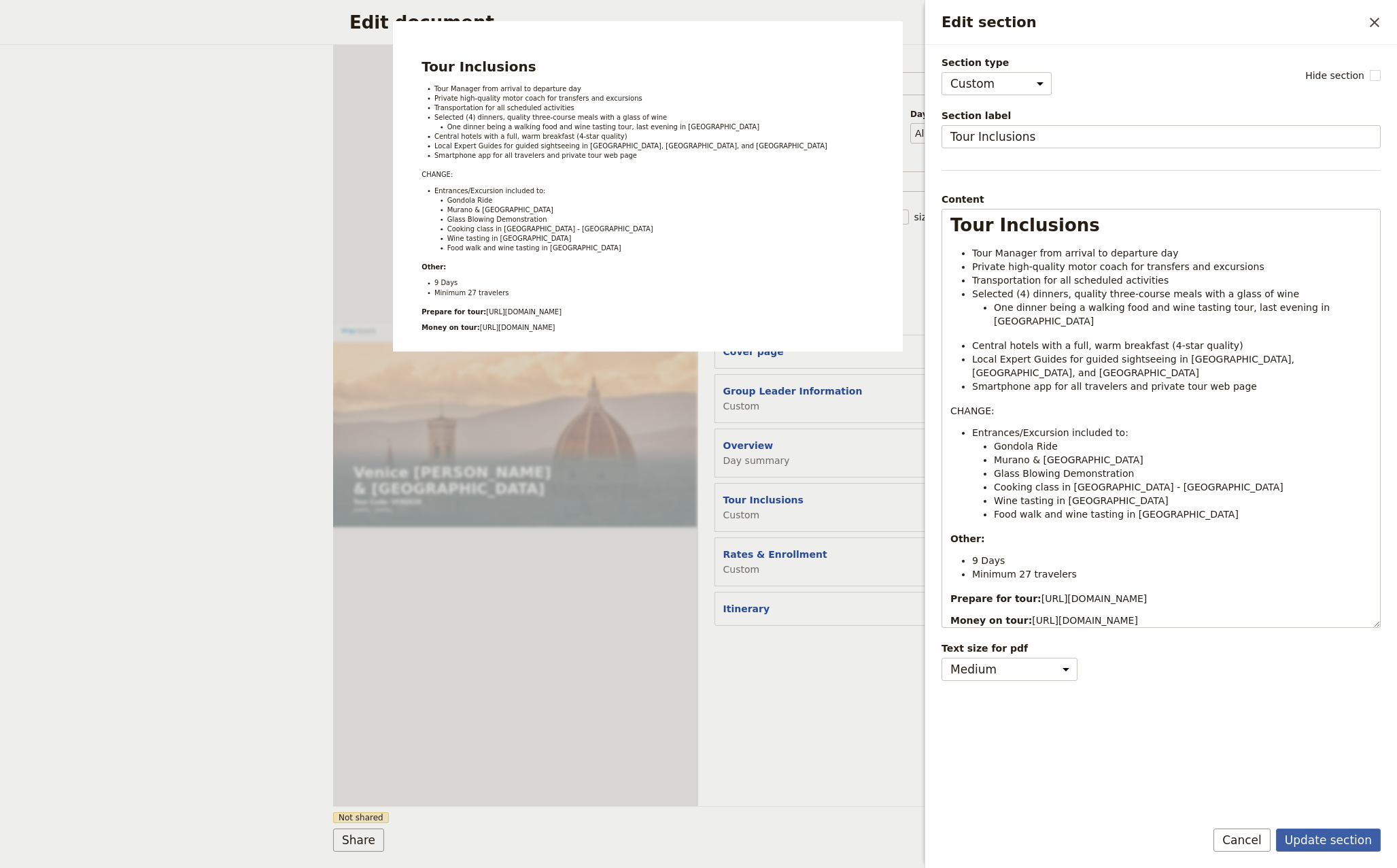
click at [1346, 844] on button "Update section" at bounding box center [1328, 840] width 105 height 23
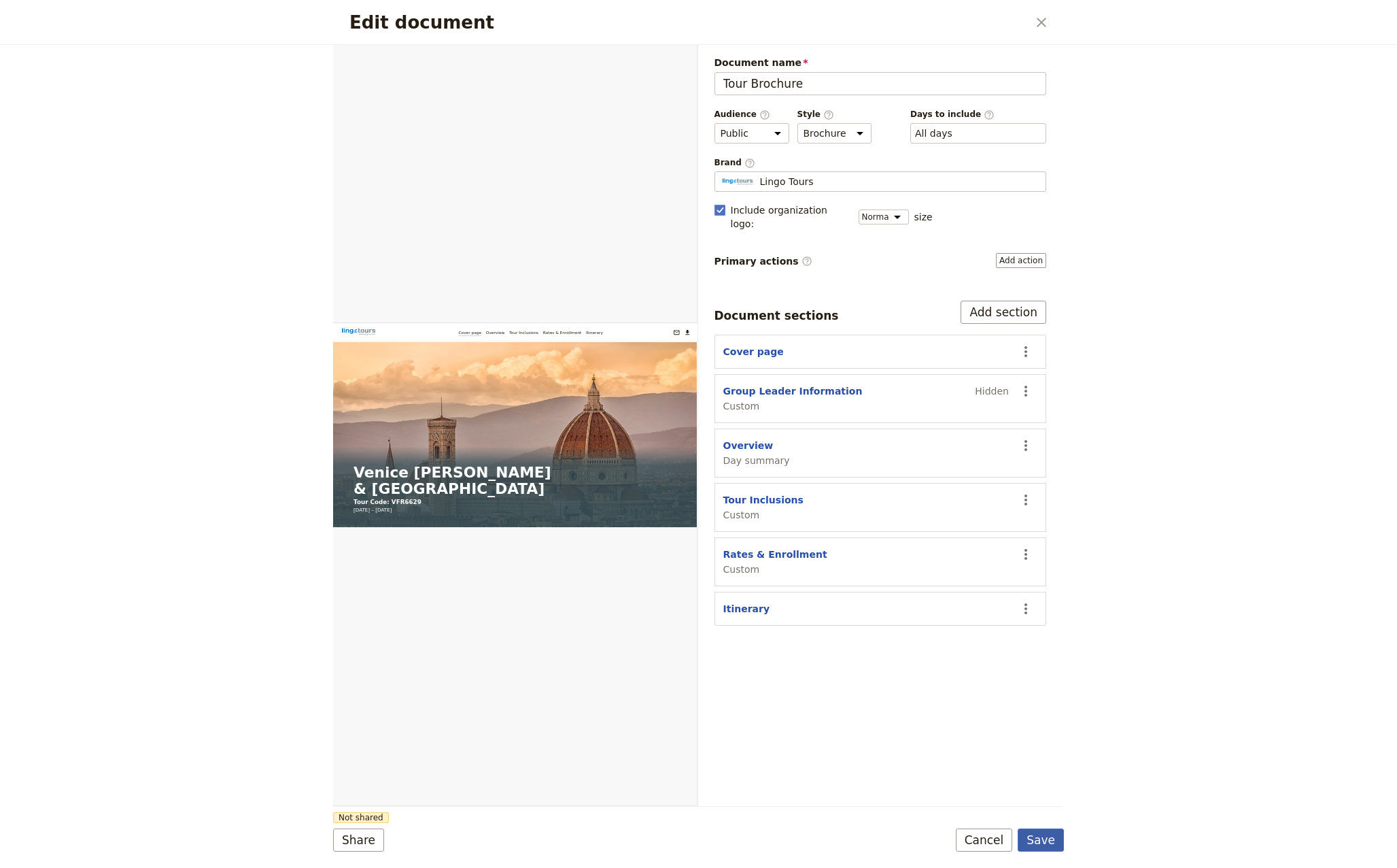
click at [1046, 837] on button "Save" at bounding box center [1041, 840] width 47 height 23
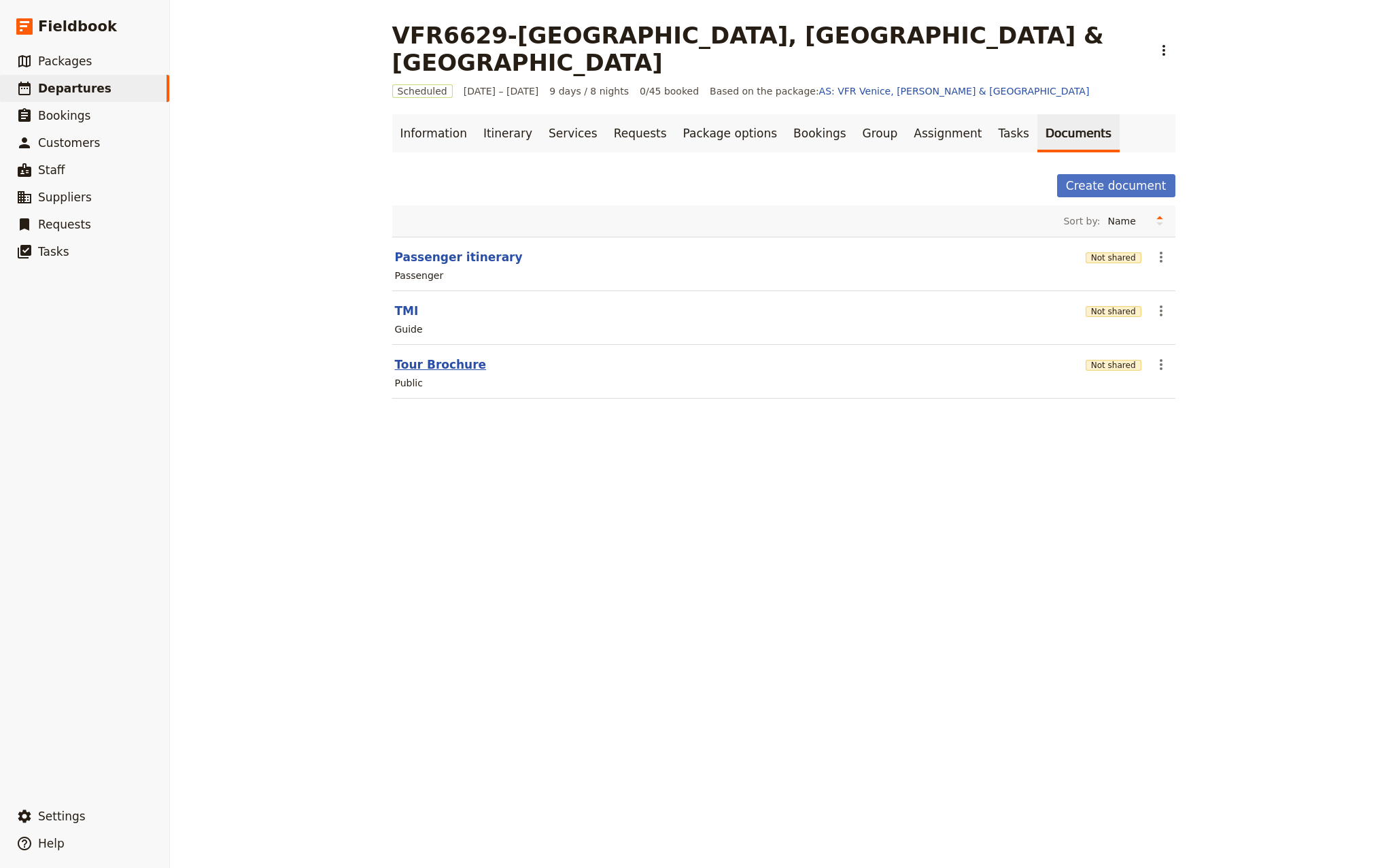
click at [449, 356] on button "Tour Brochure" at bounding box center [441, 364] width 91 height 16
select select "DEFAULT"
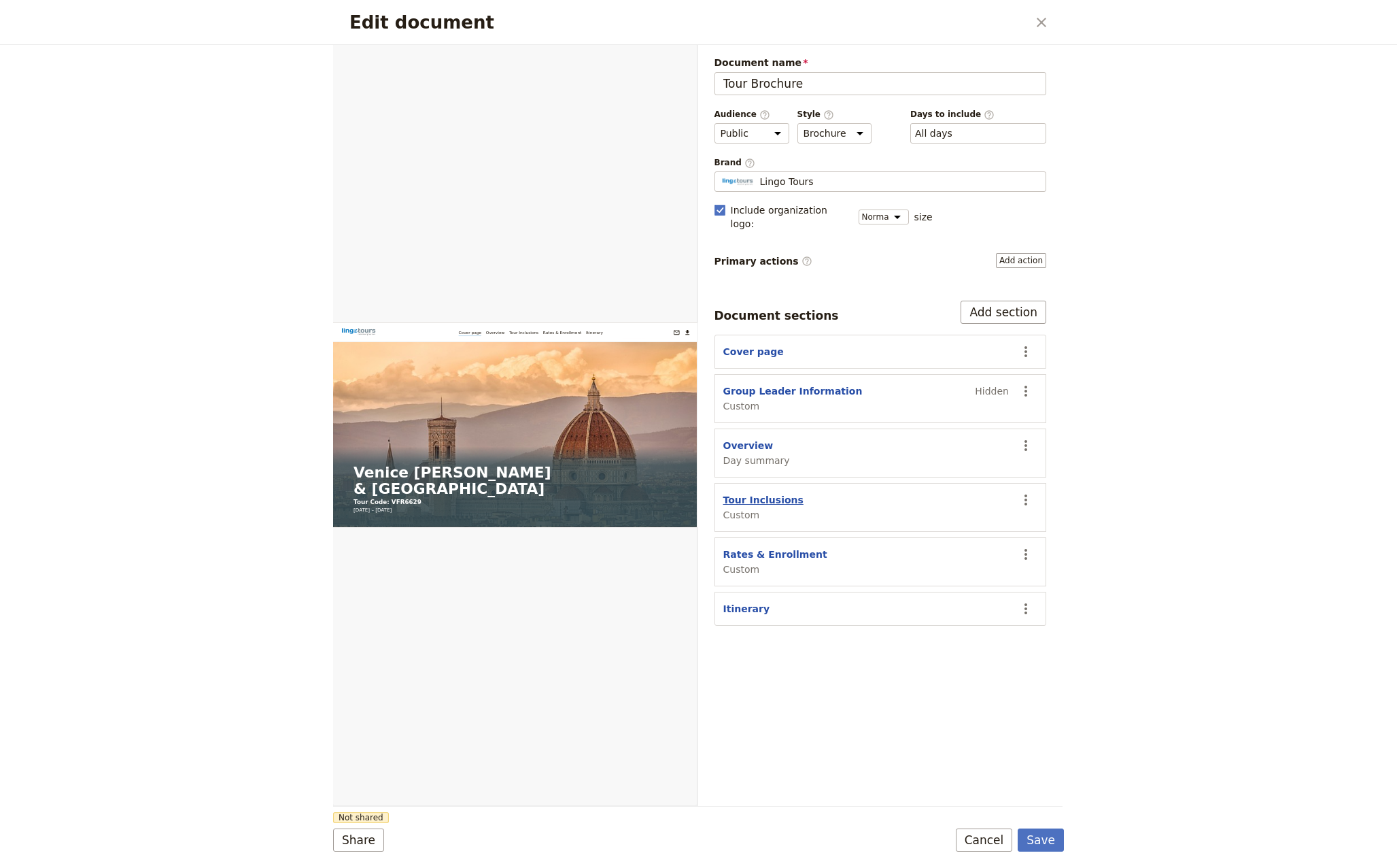
click at [760, 493] on button "Tour Inclusions" at bounding box center [763, 499] width 80 height 13
select select "CUSTOM"
select select "default"
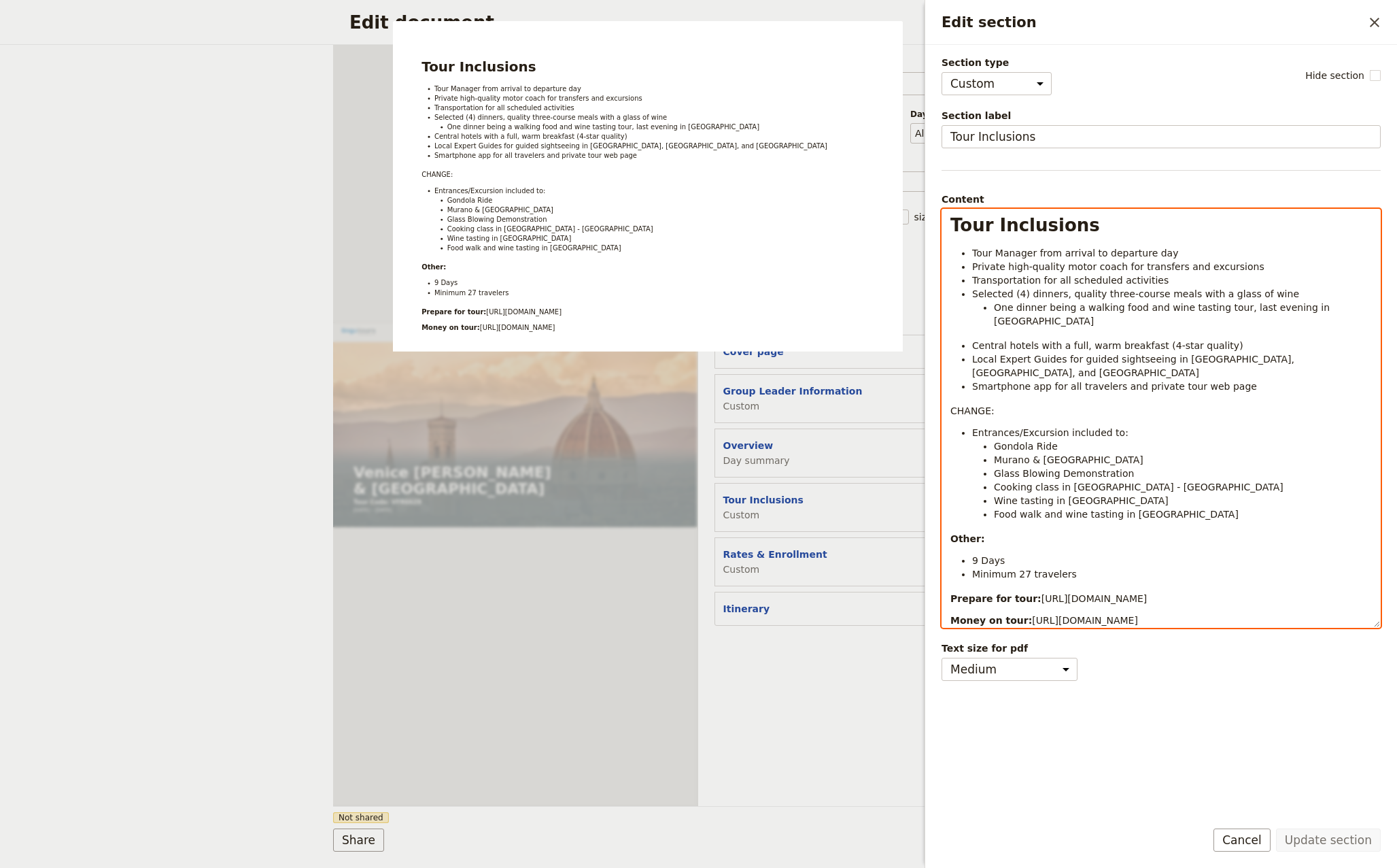
click at [1135, 494] on li "Wine tasting in [GEOGRAPHIC_DATA]" at bounding box center [1184, 500] width 378 height 13
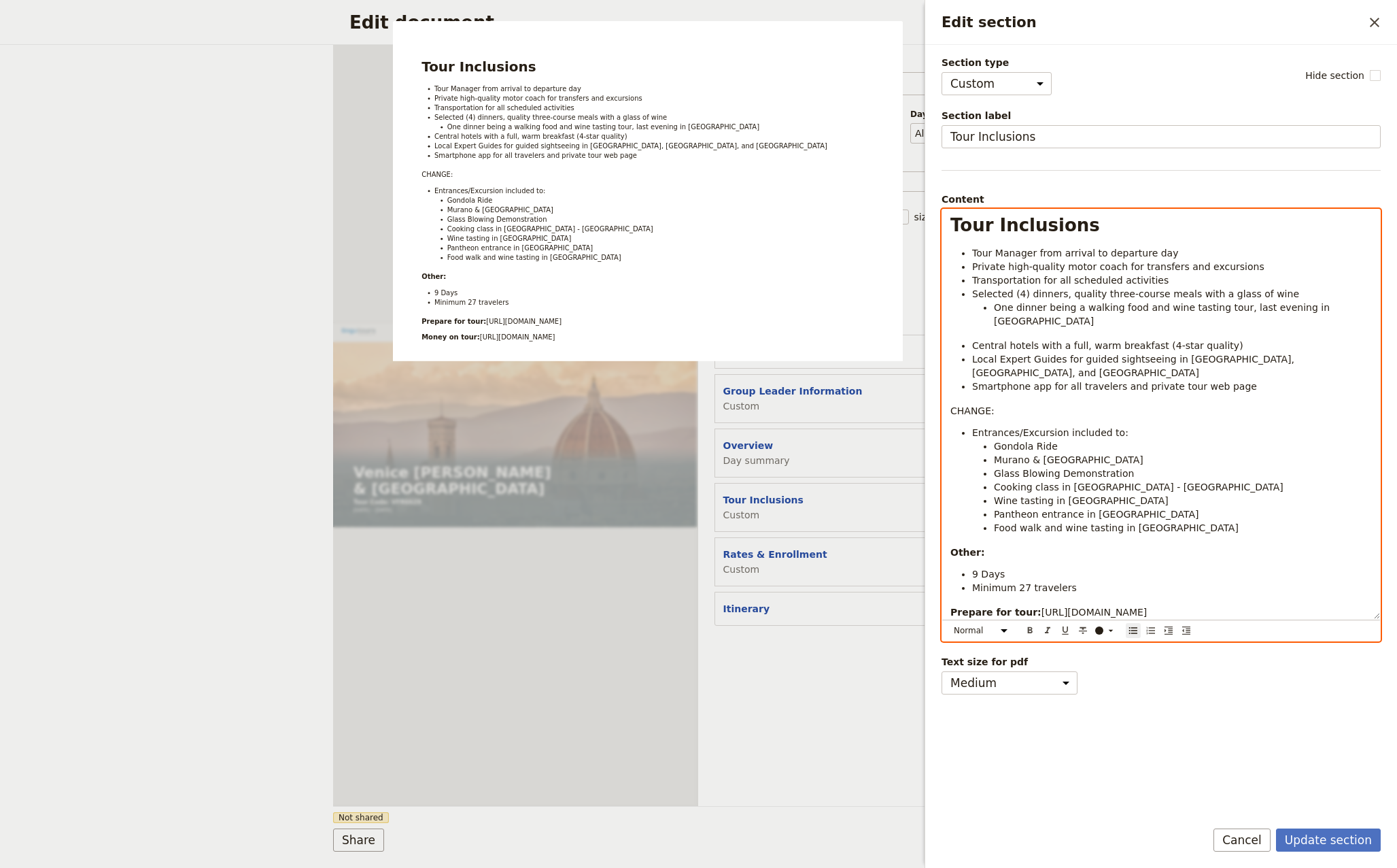
click at [1111, 545] on p "Other:" at bounding box center [1161, 551] width 421 height 13
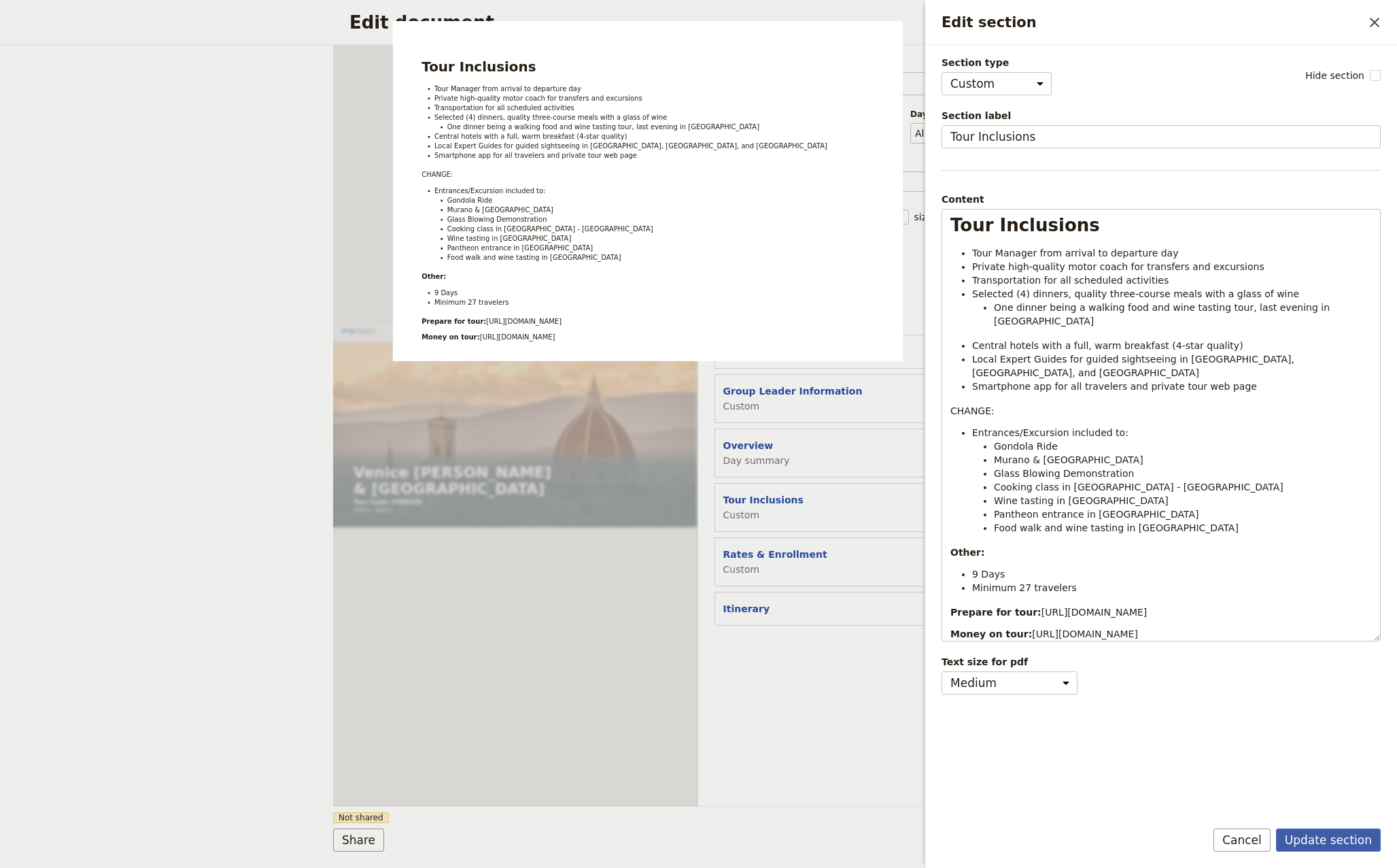
click at [1351, 841] on button "Update section" at bounding box center [1328, 840] width 105 height 23
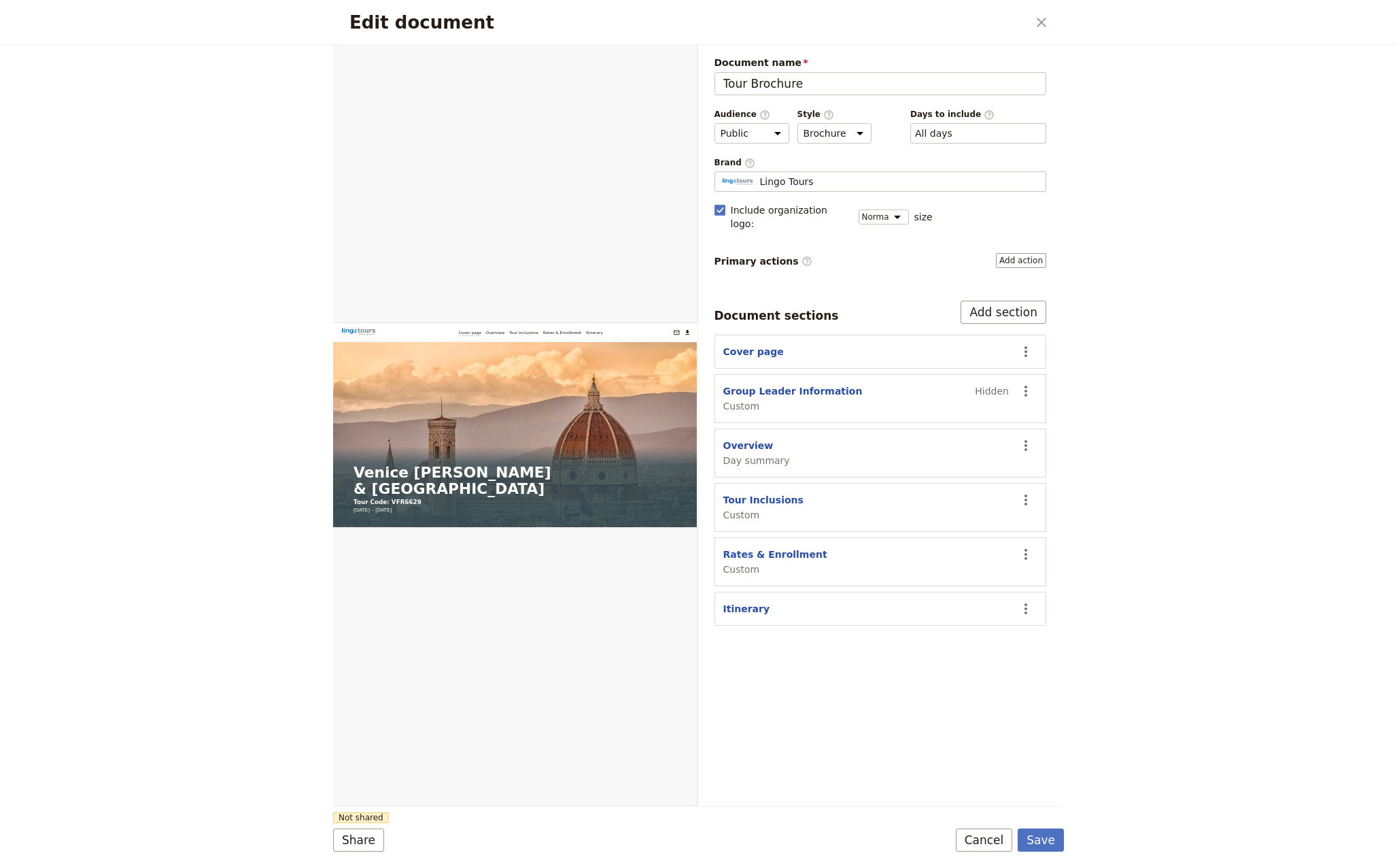
click at [908, 794] on div "Document name Tour Brochure Preview Audience ​ Public Passenger Guide Style ​ B…" at bounding box center [881, 425] width 365 height 761
click at [761, 547] on button "Rates & Enrollment" at bounding box center [776, 553] width 104 height 13
select select "CUSTOM"
select select "default"
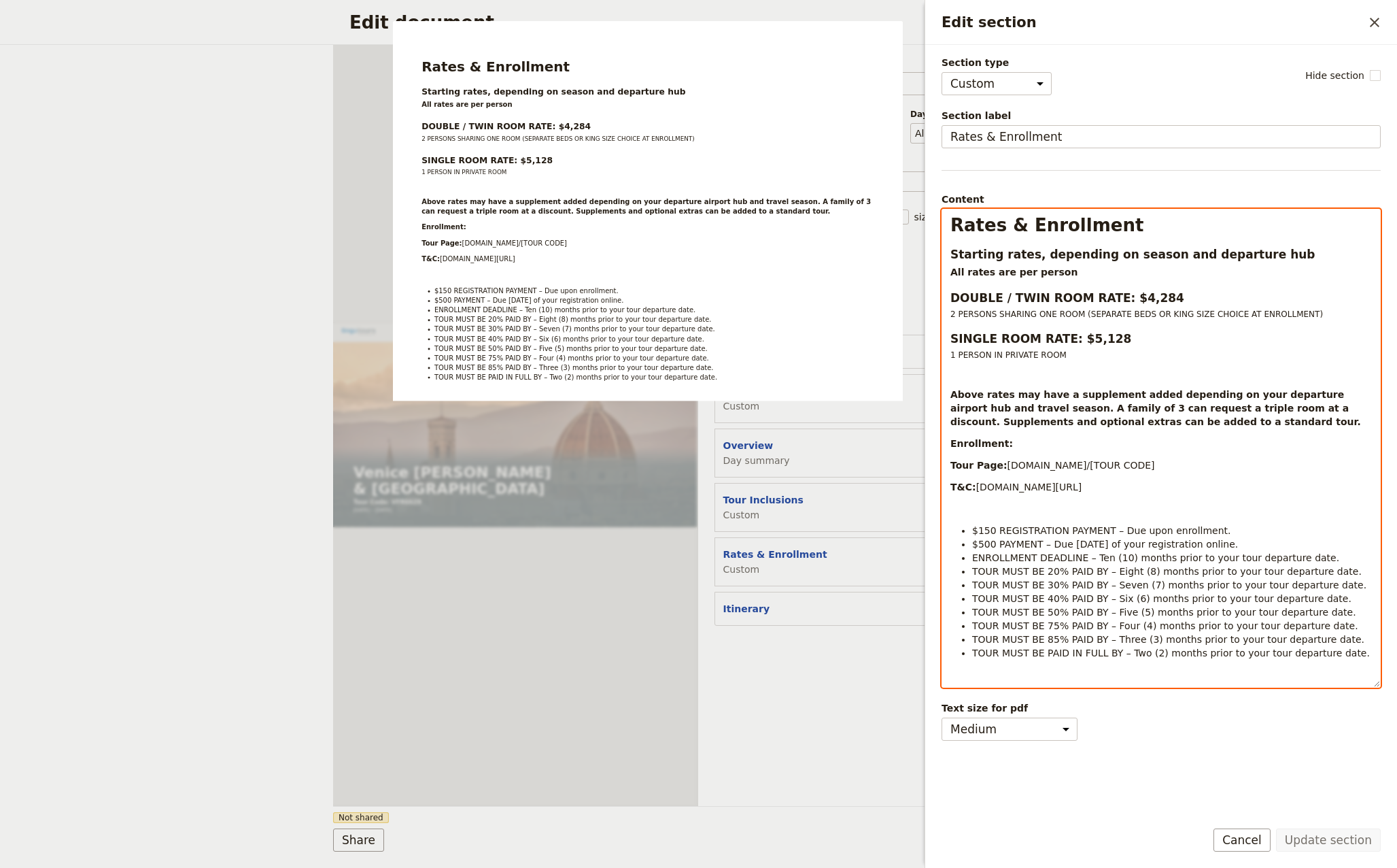
select select "h3"
drag, startPoint x: 1262, startPoint y: 255, endPoint x: 951, endPoint y: 257, distance: 311.0
click at [951, 257] on h3 "Starting rates, depending on season and departure hub" at bounding box center [1161, 254] width 421 height 16
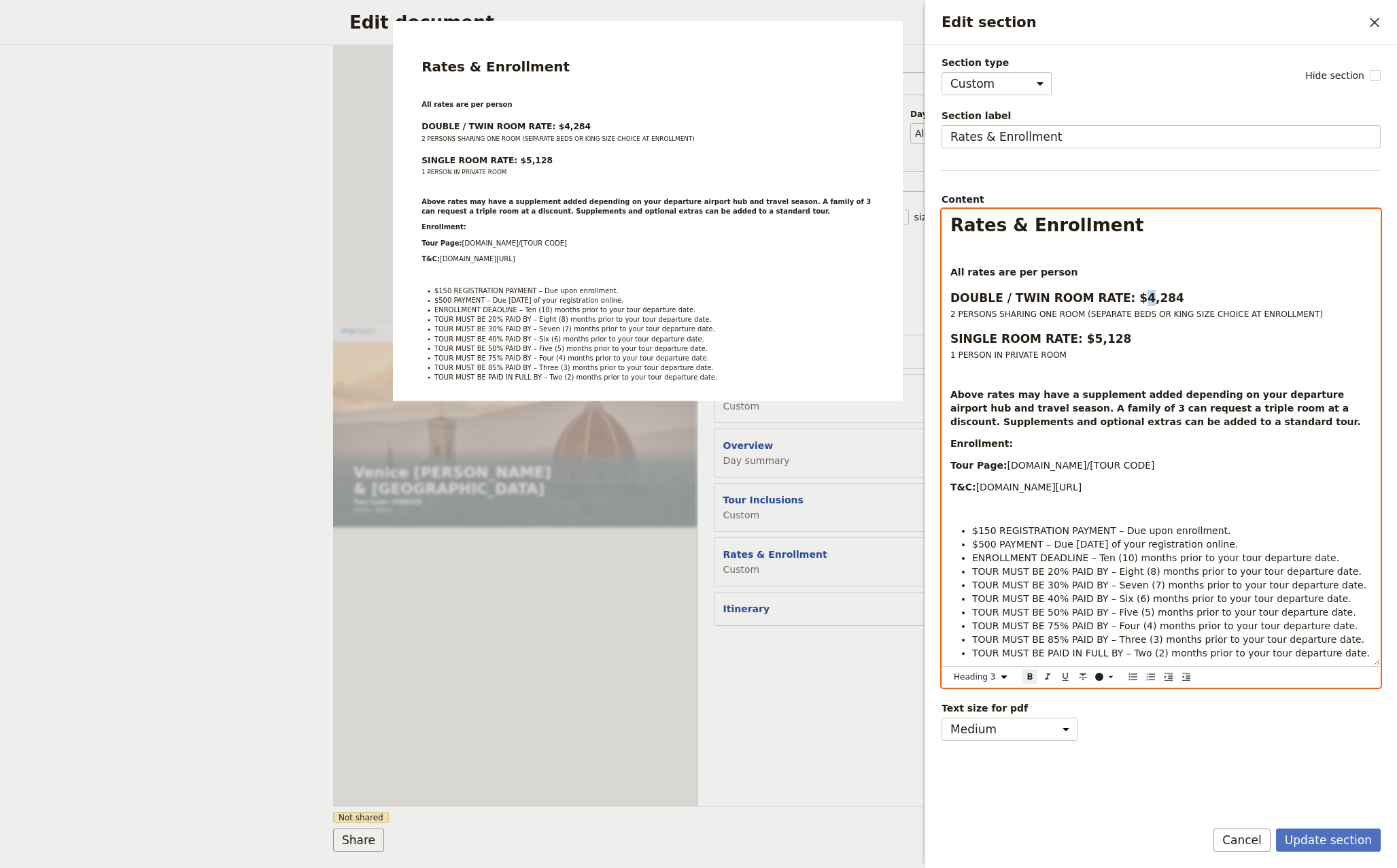
click at [1126, 297] on strong "DOUBLE / TWIN ROOM RATE: $4,284" at bounding box center [1067, 298] width 234 height 13
drag, startPoint x: 1155, startPoint y: 299, endPoint x: 1138, endPoint y: 299, distance: 17.0
click at [1138, 299] on h3 "DOUBLE / TWIN ROOM RATE: $3,284" at bounding box center [1161, 298] width 421 height 16
click at [1076, 340] on strong "SINGLE ROOM RATE: $5,128" at bounding box center [1041, 338] width 181 height 13
drag, startPoint x: 1100, startPoint y: 339, endPoint x: 1084, endPoint y: 339, distance: 16.0
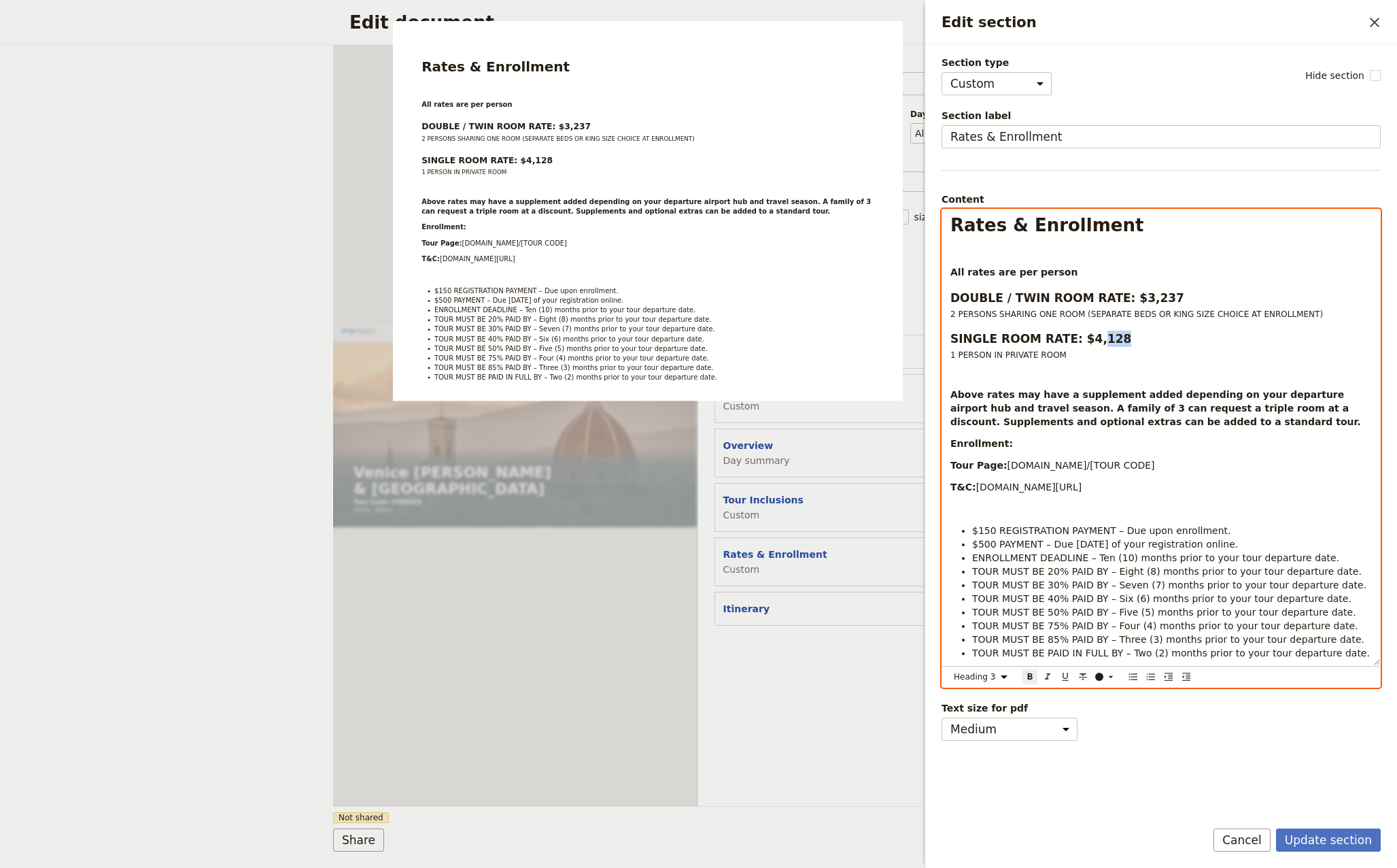
click at [1084, 339] on h3 "SINGLE ROOM RATE: $4,128" at bounding box center [1161, 339] width 421 height 16
select select "paragraph"
click at [1135, 395] on strong "Above rates may have a supplement added depending on your departure airport hub…" at bounding box center [1156, 408] width 411 height 38
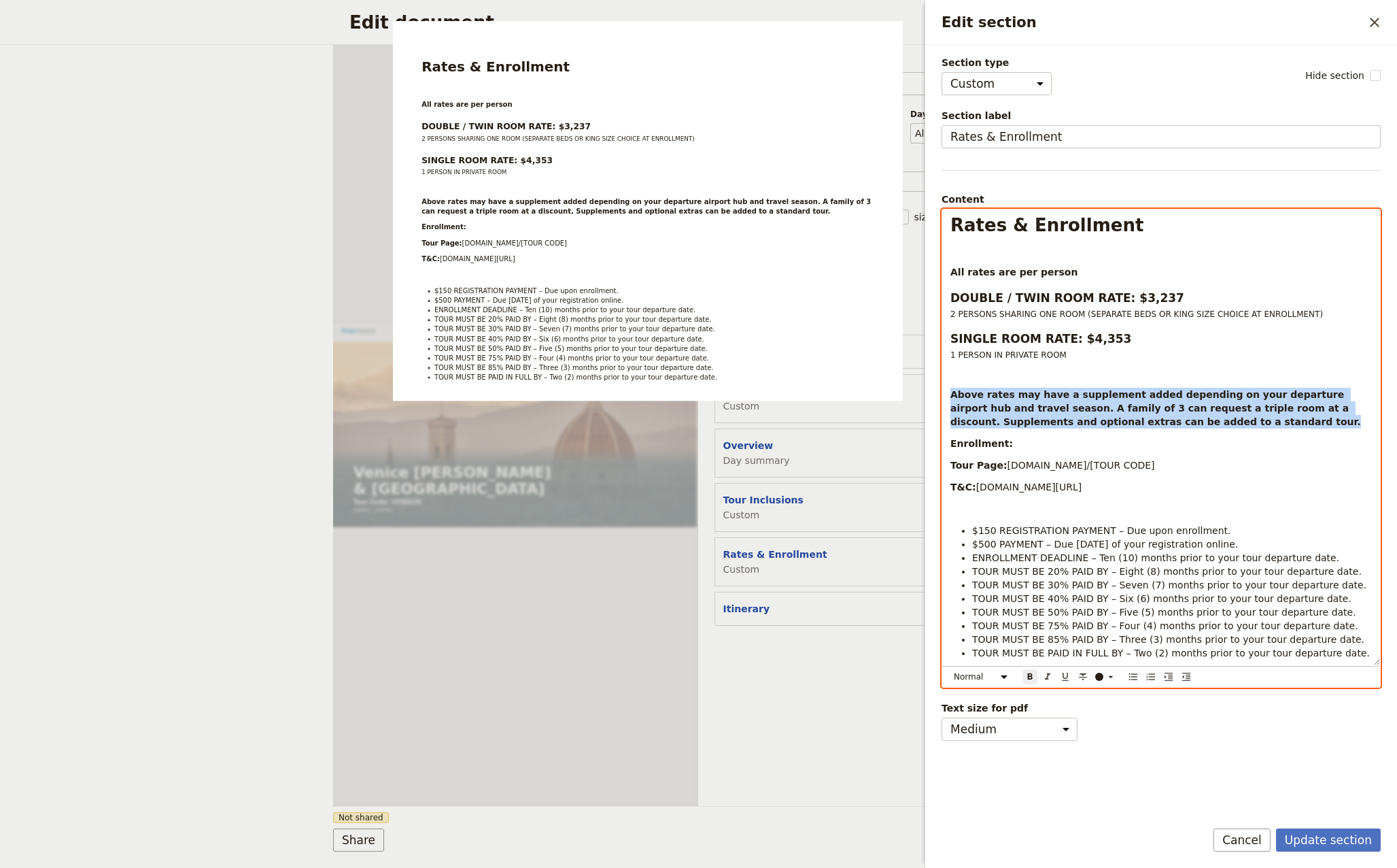
drag, startPoint x: 950, startPoint y: 393, endPoint x: 1251, endPoint y: 418, distance: 302.0
click at [1251, 418] on div "Rates & Enrollment All rates are per person DOUBLE / TWIN ROOM RATE: $3,237 2 P…" at bounding box center [1161, 438] width 438 height 456
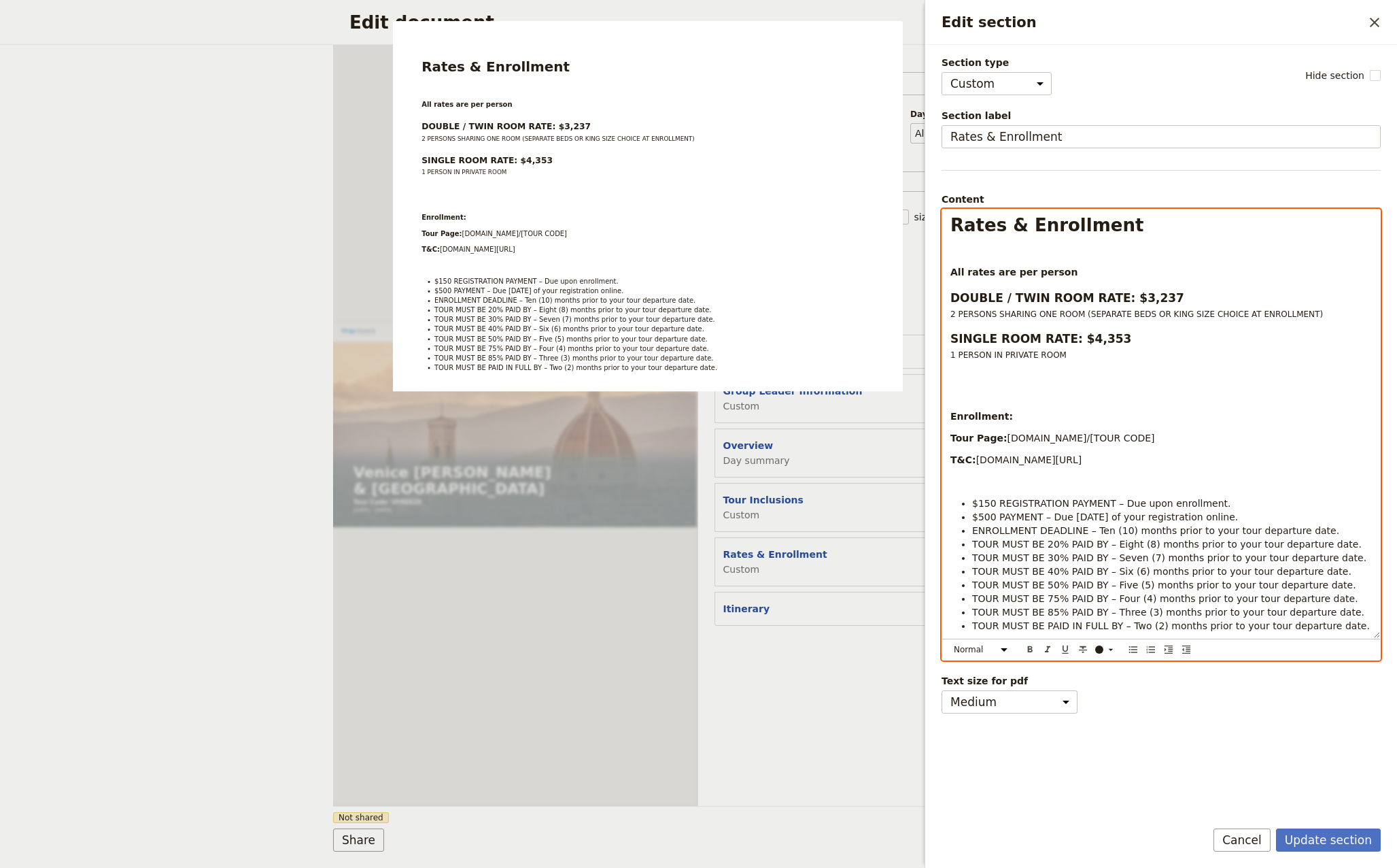
drag, startPoint x: 1157, startPoint y: 437, endPoint x: 1093, endPoint y: 440, distance: 64.1
click at [1093, 440] on p "Tour Page: [DOMAIN_NAME]/[TOUR CODE]" at bounding box center [1161, 438] width 421 height 13
drag, startPoint x: 1129, startPoint y: 437, endPoint x: 1002, endPoint y: 438, distance: 127.0
click at [1002, 438] on p "Tour Page: [DOMAIN_NAME][URL]" at bounding box center [1161, 438] width 421 height 13
click at [1013, 420] on span "Edit section" at bounding box center [1014, 416] width 3 height 11
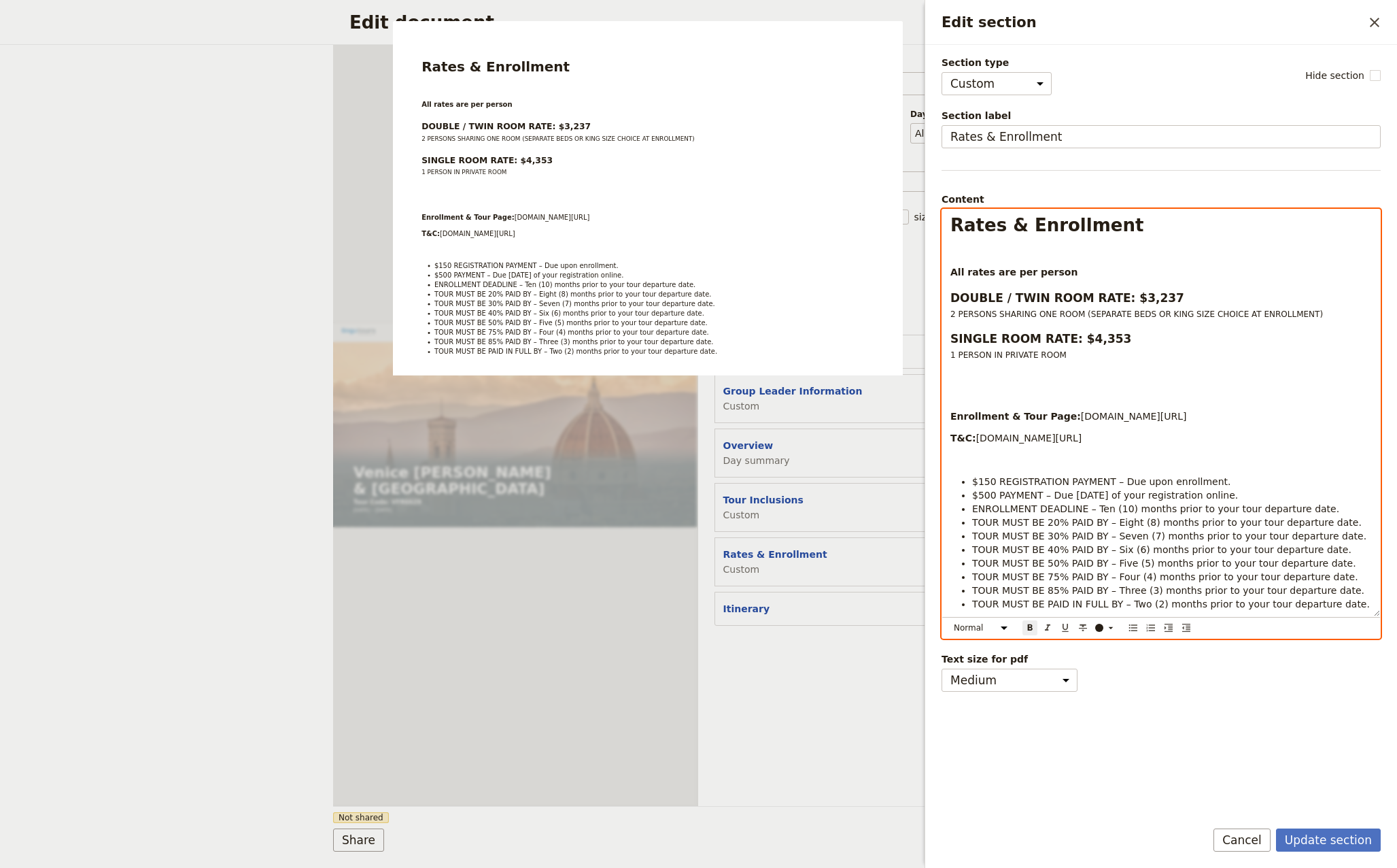
click at [1193, 415] on p "Enrollment & Tour Page: [DOMAIN_NAME][URL]" at bounding box center [1161, 415] width 421 height 13
click at [1108, 456] on p "Edit section" at bounding box center [1161, 459] width 421 height 13
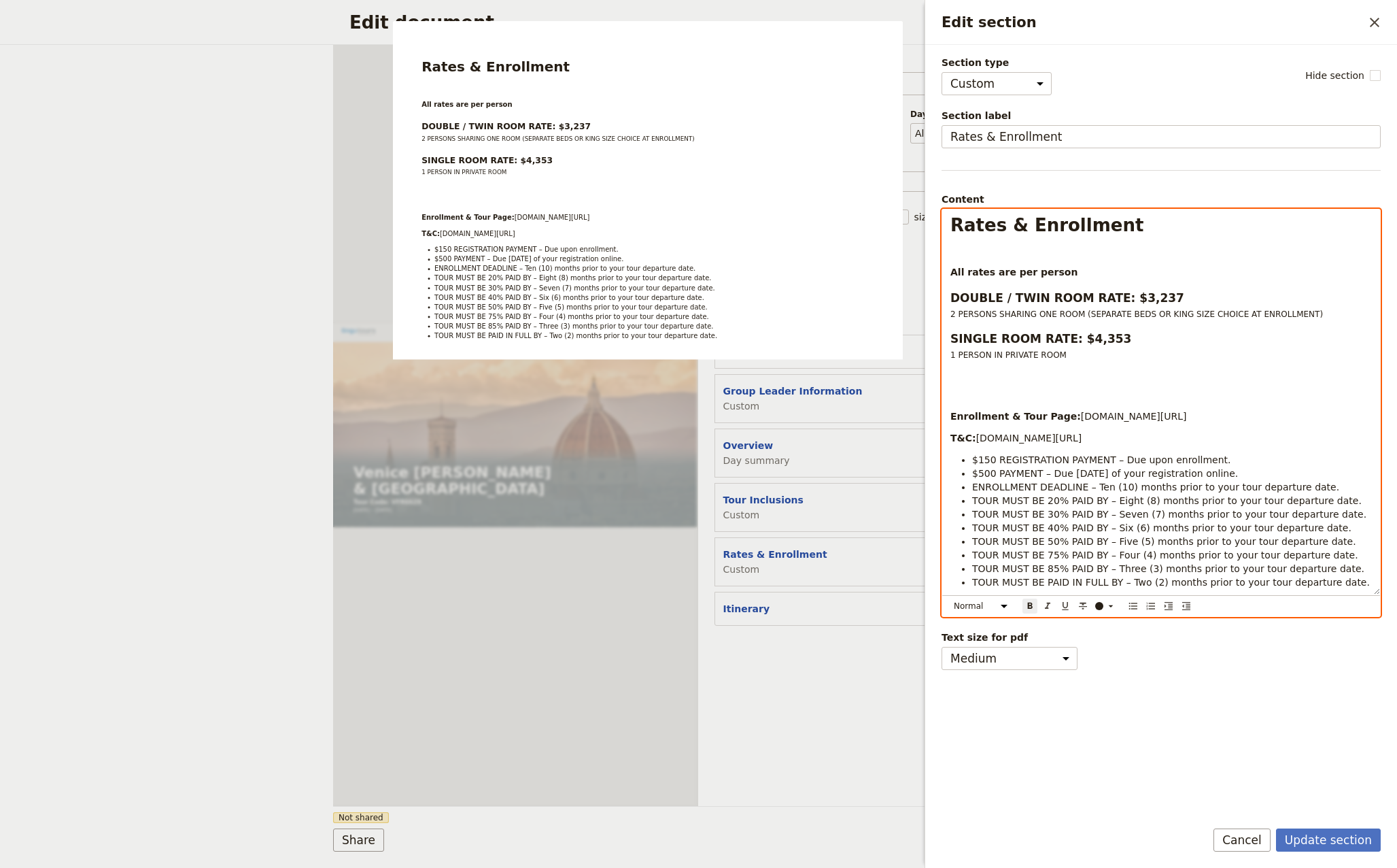
click at [952, 437] on strong "T&C:" at bounding box center [963, 438] width 26 height 11
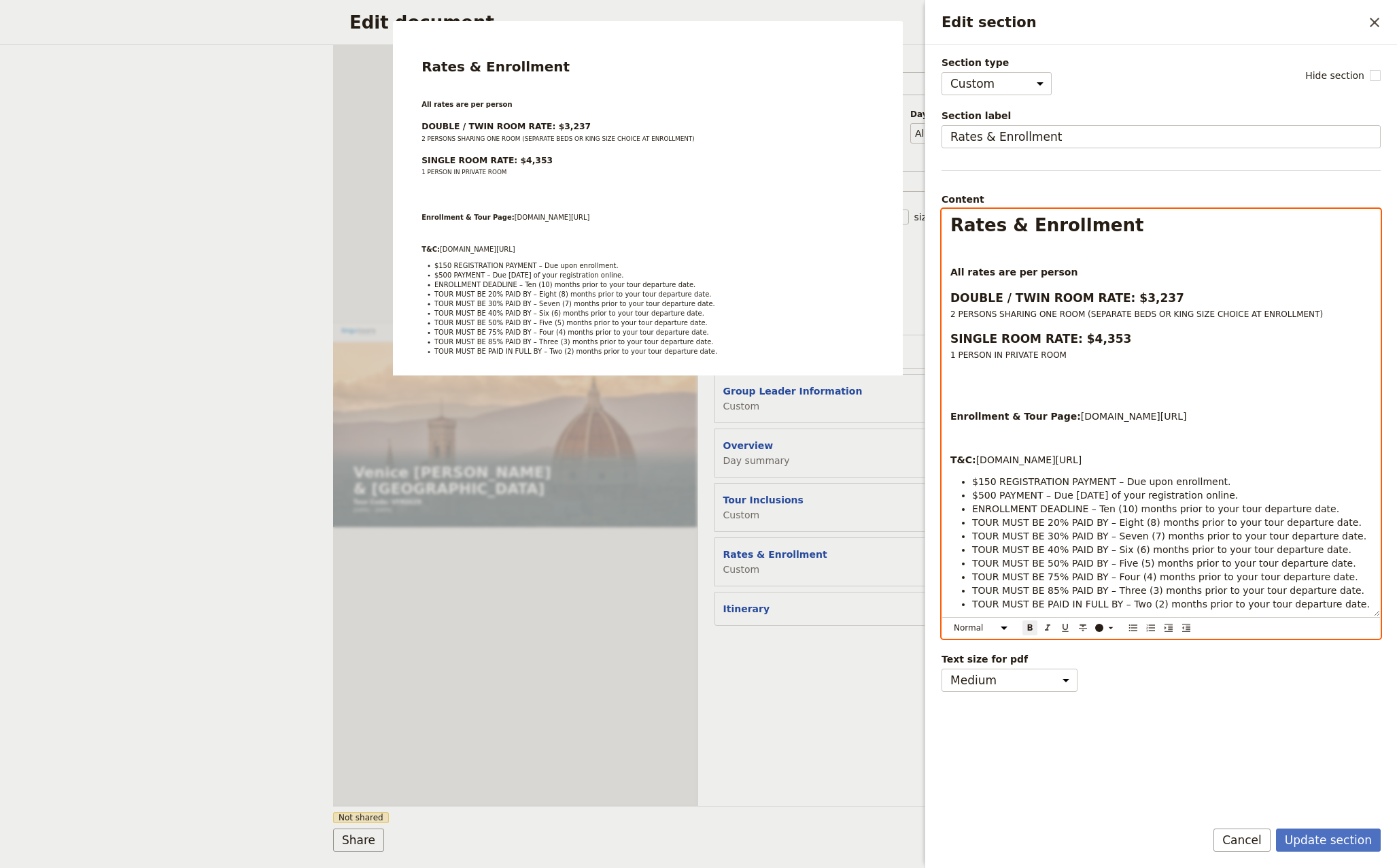
click at [1081, 441] on p "Edit section" at bounding box center [1161, 438] width 421 height 13
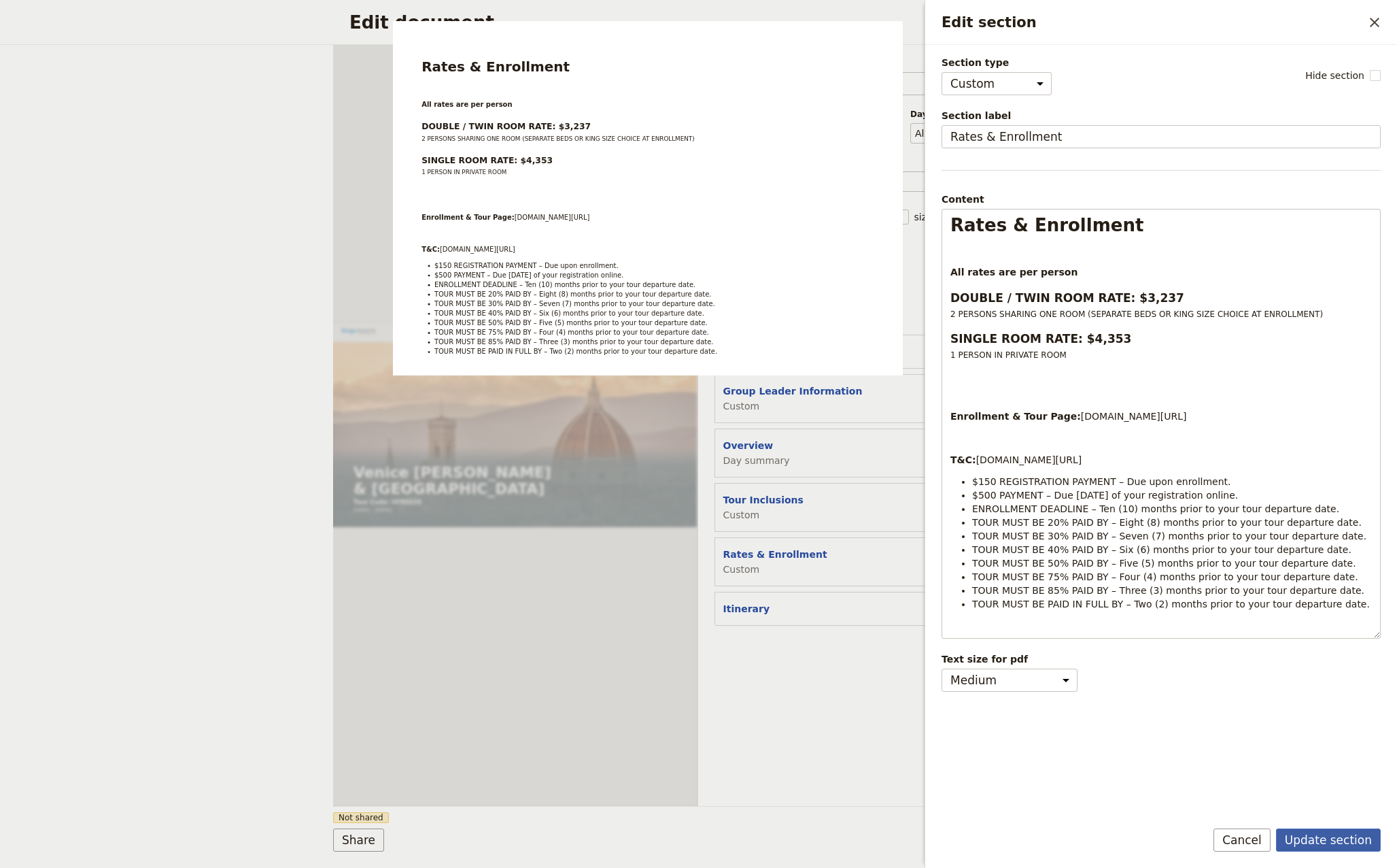
click at [1338, 836] on button "Update section" at bounding box center [1328, 840] width 105 height 23
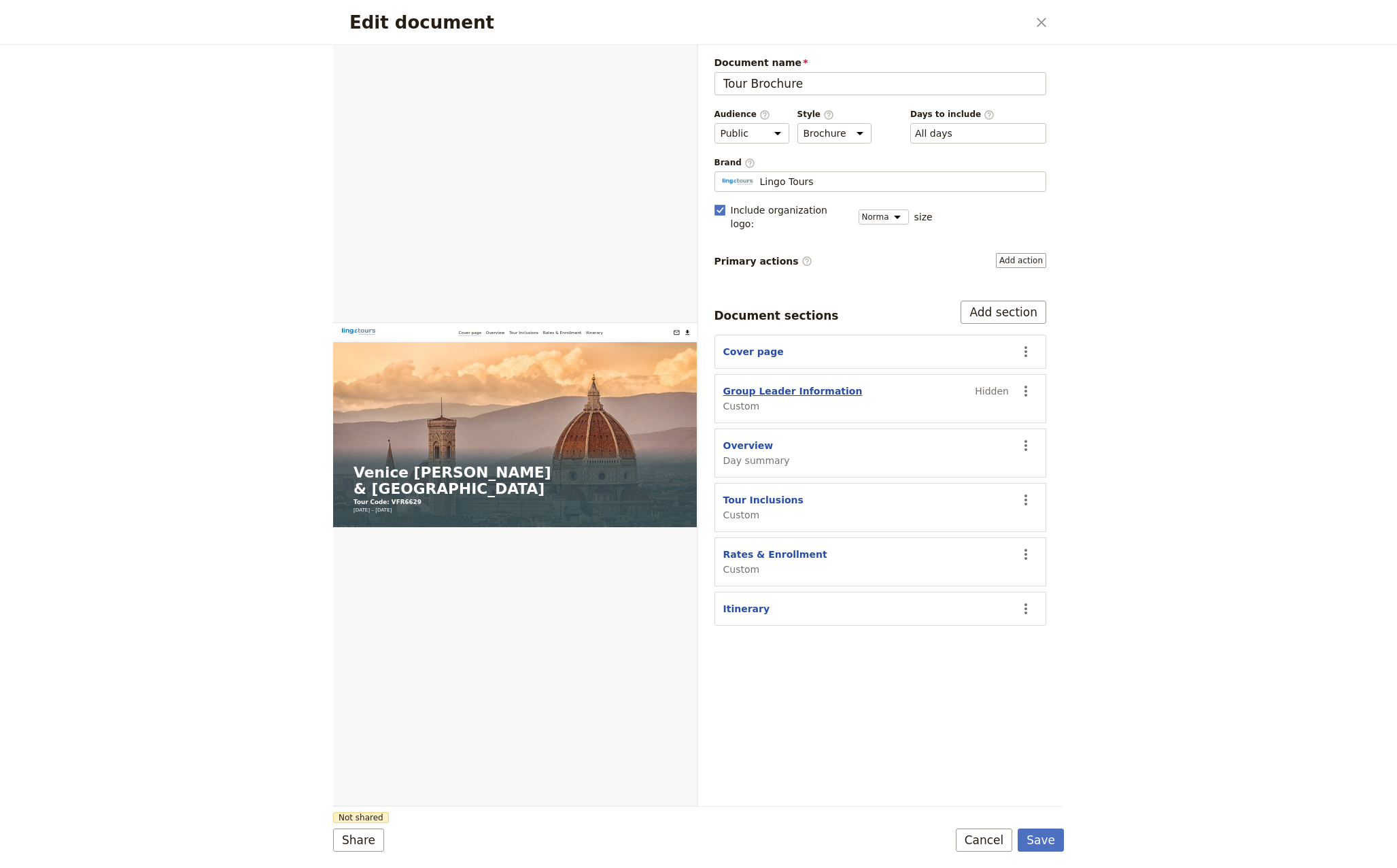
click at [789, 384] on button "Group Leader Information" at bounding box center [793, 390] width 139 height 13
select select "CUSTOM"
select select "default"
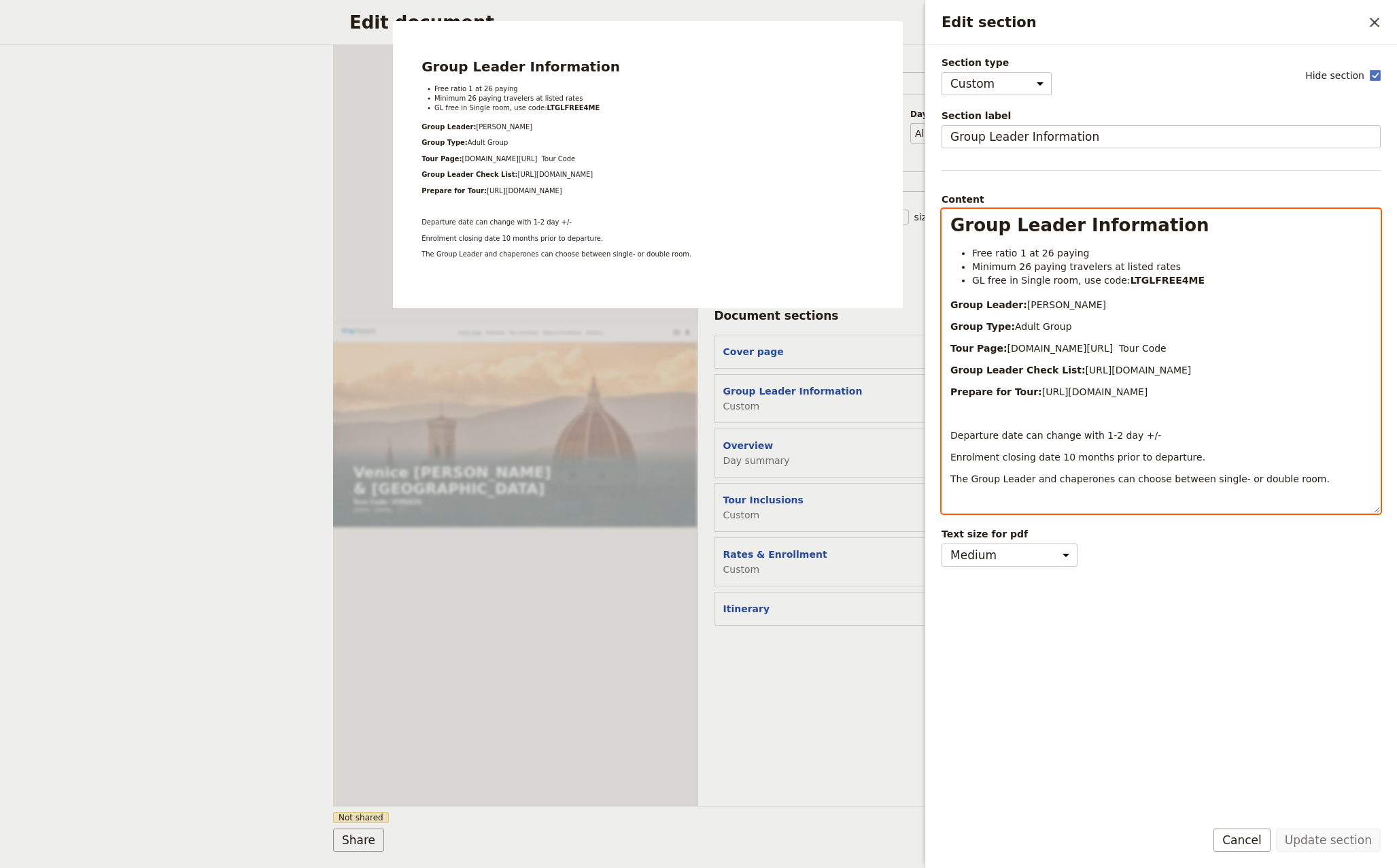
click at [1104, 302] on p "Group Leader: [PERSON_NAME]" at bounding box center [1161, 304] width 421 height 13
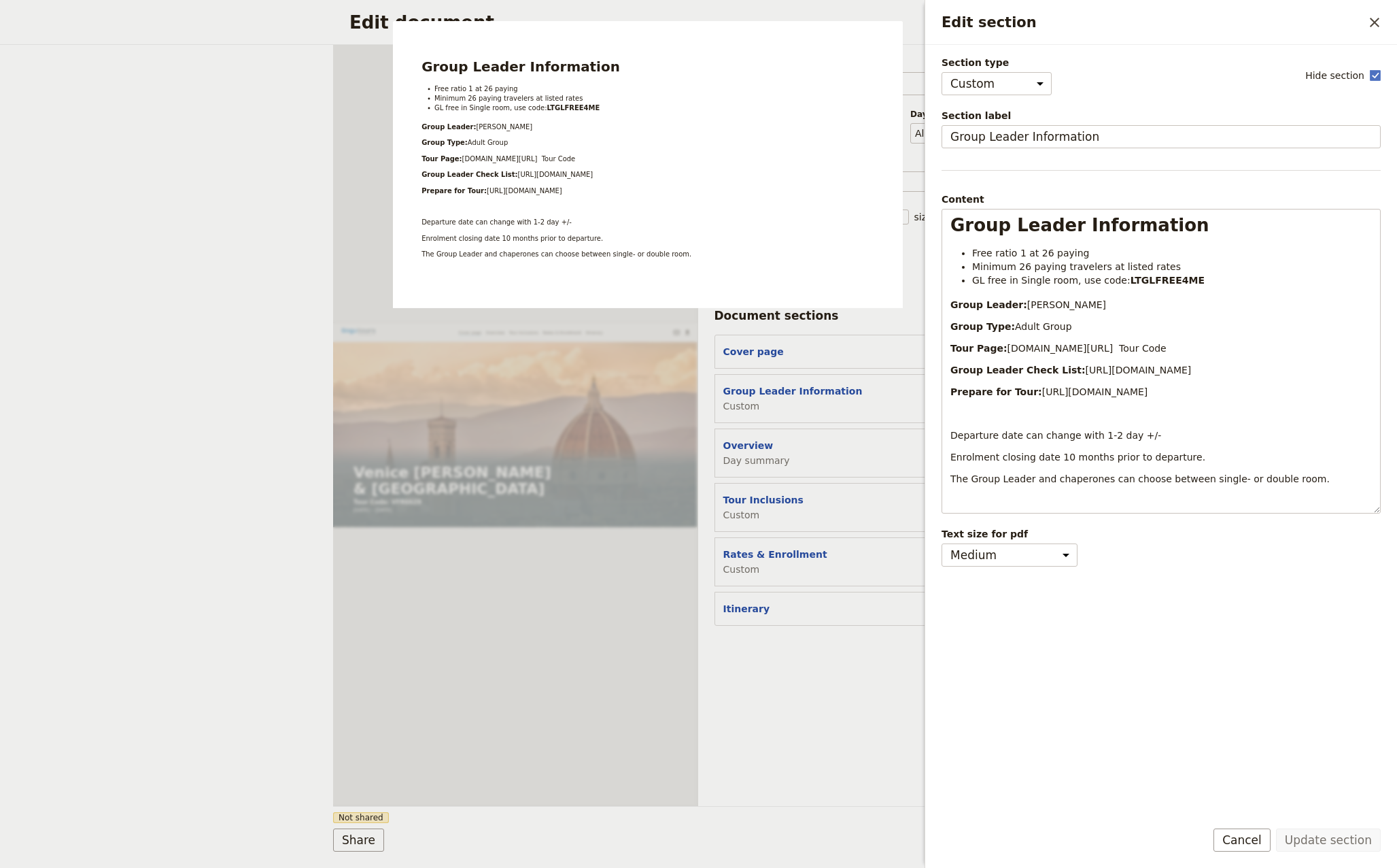
click at [1093, 739] on div "Section type Cover page Day summary Itinerary Custom Hide section Section label…" at bounding box center [1161, 430] width 439 height 751
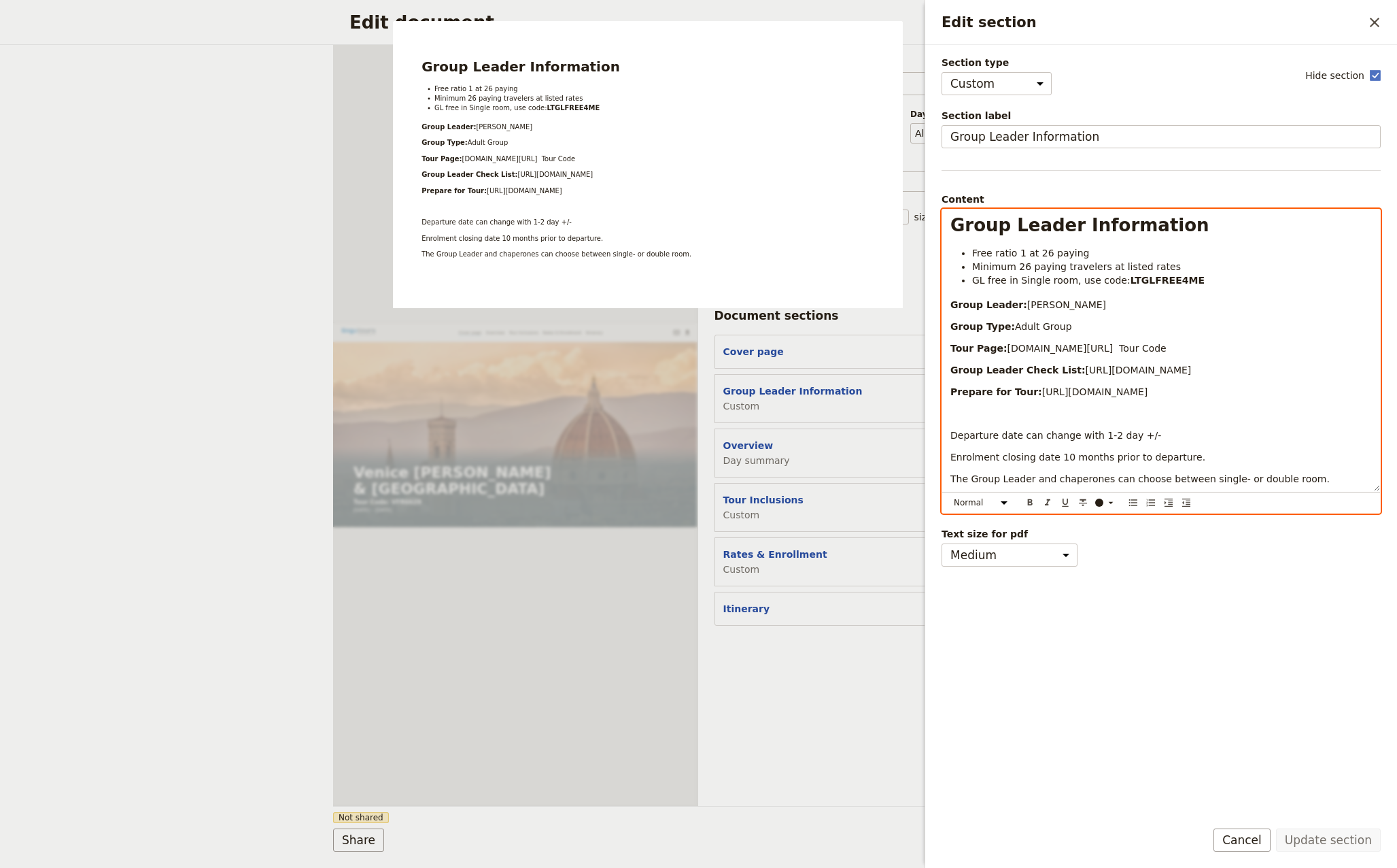
drag, startPoint x: 1096, startPoint y: 305, endPoint x: 1042, endPoint y: 302, distance: 54.1
click at [1042, 302] on p "Group Leader: [PERSON_NAME]" at bounding box center [1161, 304] width 421 height 13
click at [1066, 327] on p "Group Type: Adult Group" at bounding box center [1161, 326] width 421 height 13
drag, startPoint x: 1146, startPoint y: 344, endPoint x: 1094, endPoint y: 351, distance: 52.5
click at [1094, 351] on p "Tour Page: [DOMAIN_NAME][URL] Tour Code" at bounding box center [1161, 348] width 421 height 13
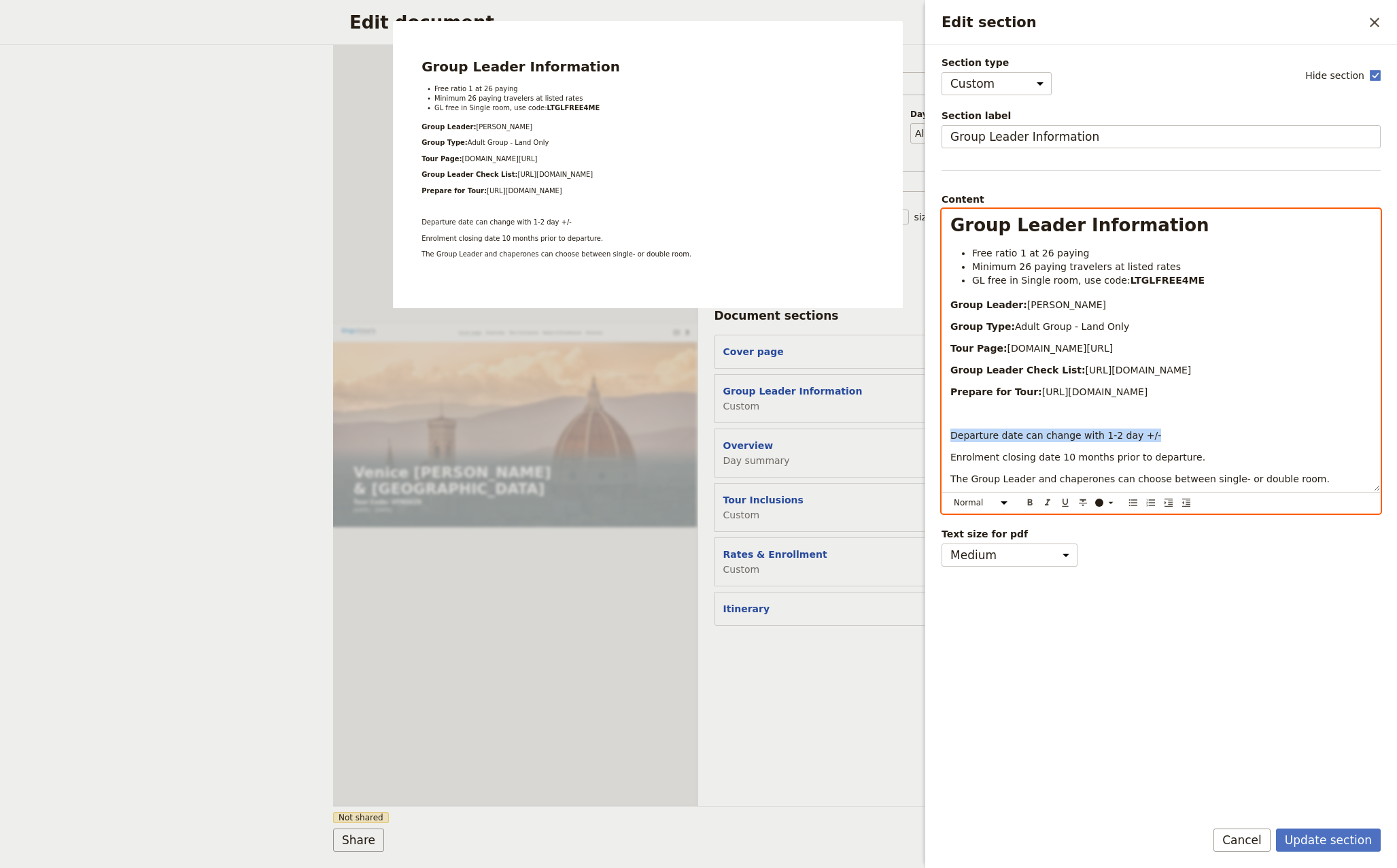
drag, startPoint x: 952, startPoint y: 437, endPoint x: 1146, endPoint y: 433, distance: 194.0
click at [1146, 433] on div "Group Leader Information Free ratio 1 at 26 paying Minimum 26 paying travelers …" at bounding box center [1161, 351] width 438 height 282
drag, startPoint x: 1148, startPoint y: 435, endPoint x: 1158, endPoint y: 438, distance: 10.4
click at [1149, 435] on span "This is a land only tour, no flights included. Pre hotel nights or post" at bounding box center [1110, 435] width 319 height 11
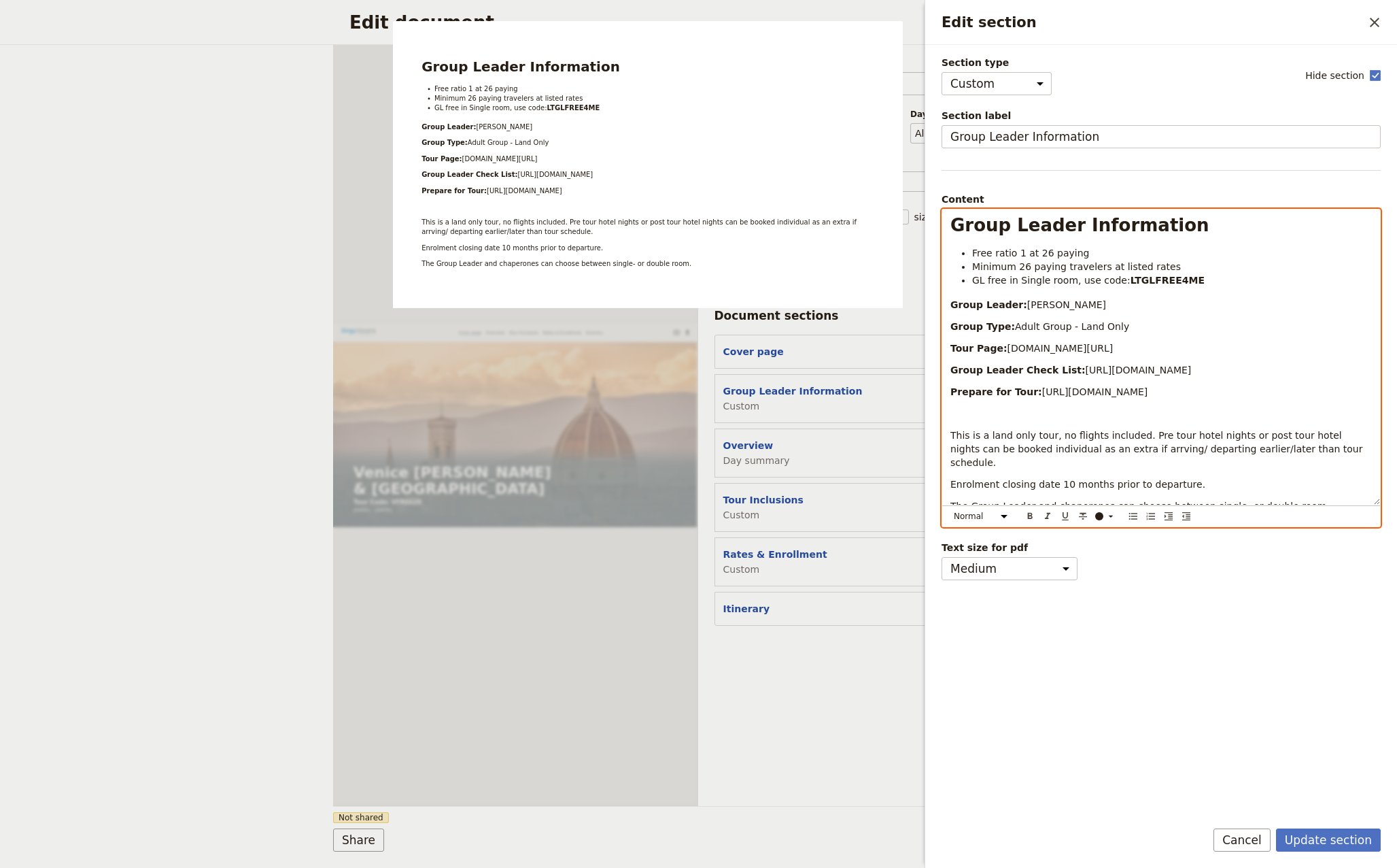
drag, startPoint x: 1098, startPoint y: 448, endPoint x: 1079, endPoint y: 463, distance: 24.2
click at [1079, 463] on div "Group Leader Information Free ratio 1 at 26 paying Minimum 26 paying travelers …" at bounding box center [1161, 357] width 438 height 295
drag, startPoint x: 1034, startPoint y: 492, endPoint x: 1096, endPoint y: 493, distance: 62.0
click at [1096, 500] on span "The Group Leader and chaperones can choose between single- or double room." at bounding box center [1140, 506] width 379 height 11
click at [1258, 499] on p "The Group Leader can choose between single- or double room." at bounding box center [1161, 506] width 421 height 13
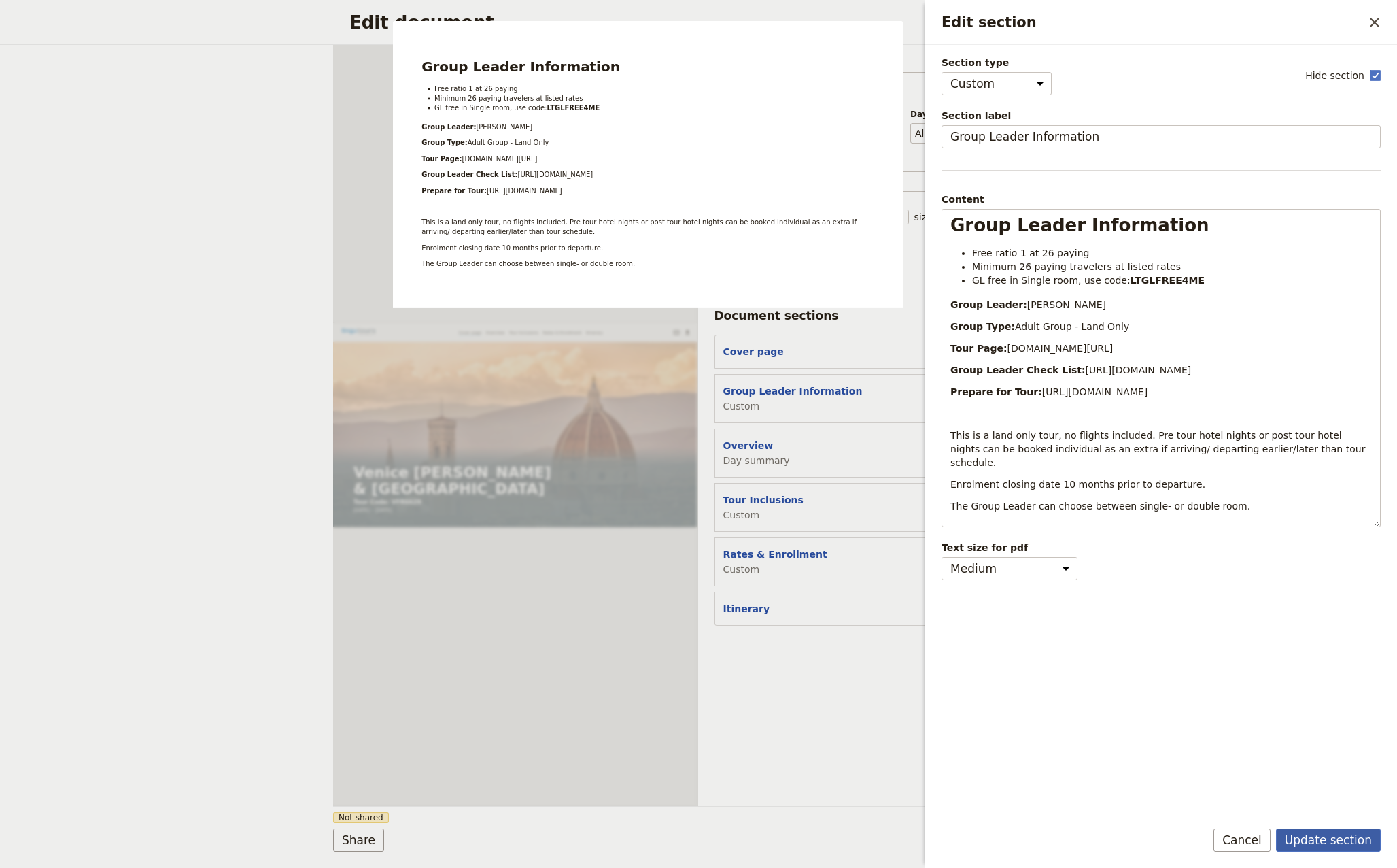
click at [1334, 842] on button "Update section" at bounding box center [1328, 840] width 105 height 23
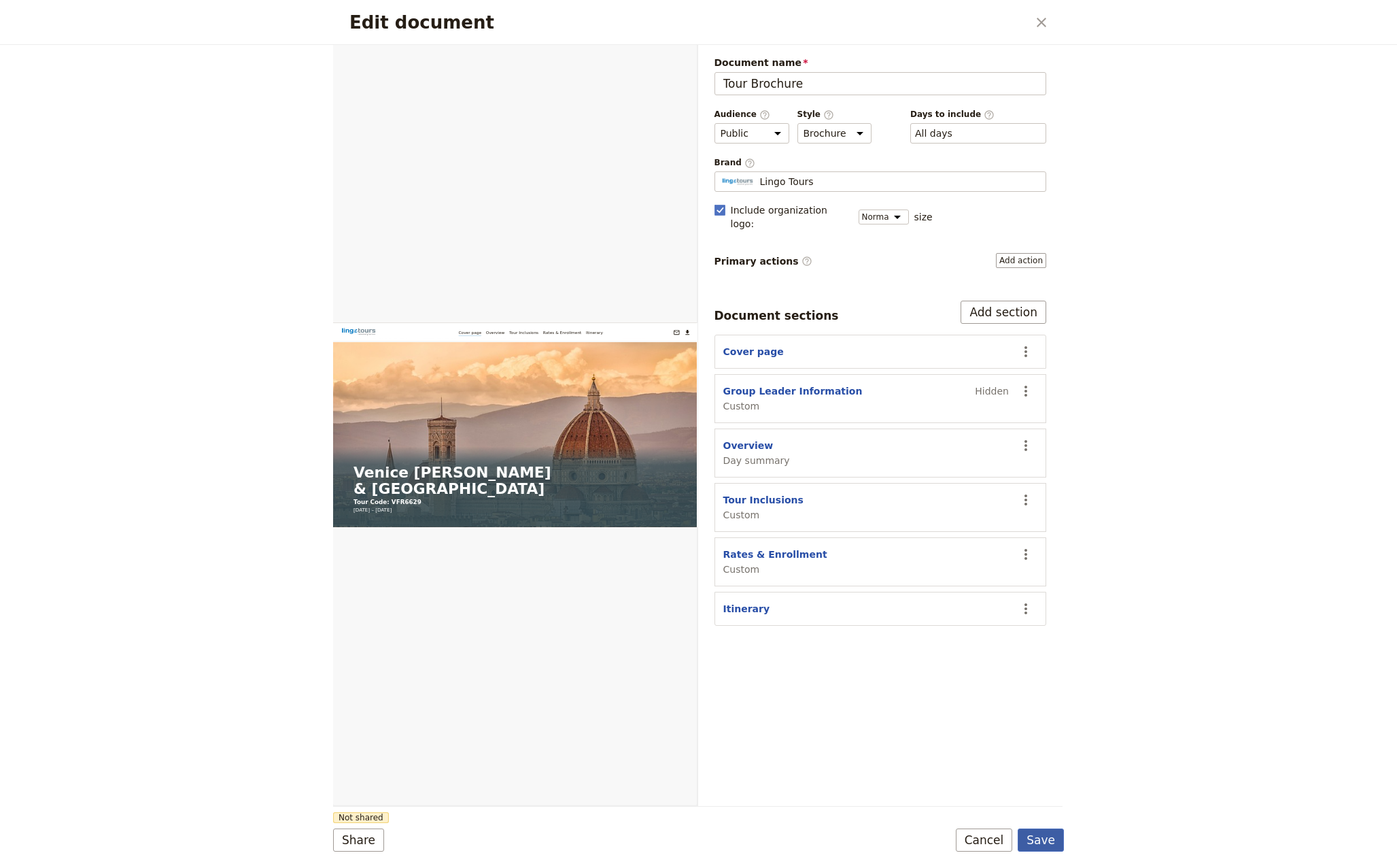
click at [1050, 837] on button "Save" at bounding box center [1041, 840] width 47 height 23
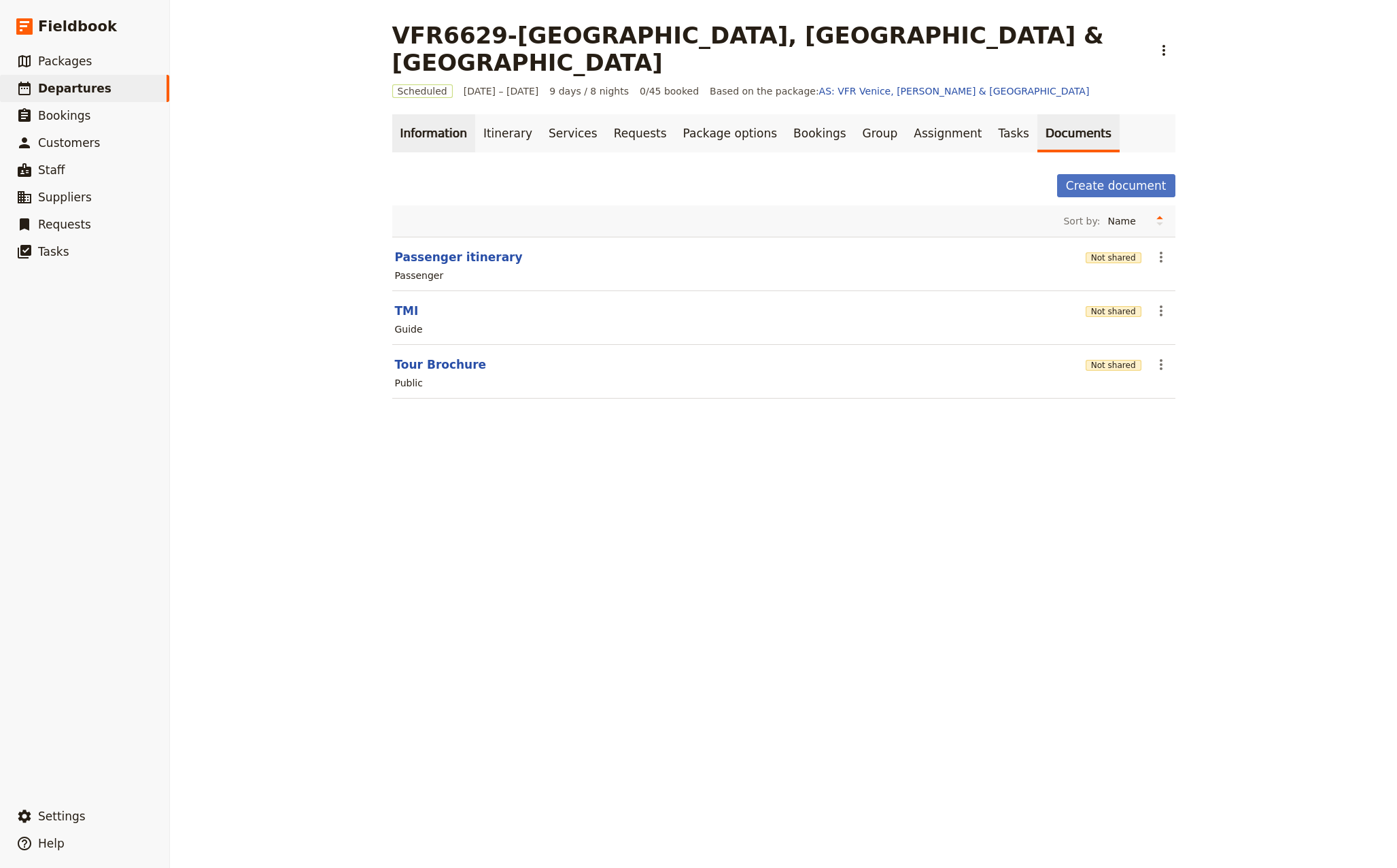
click at [421, 114] on link "Information" at bounding box center [434, 133] width 83 height 38
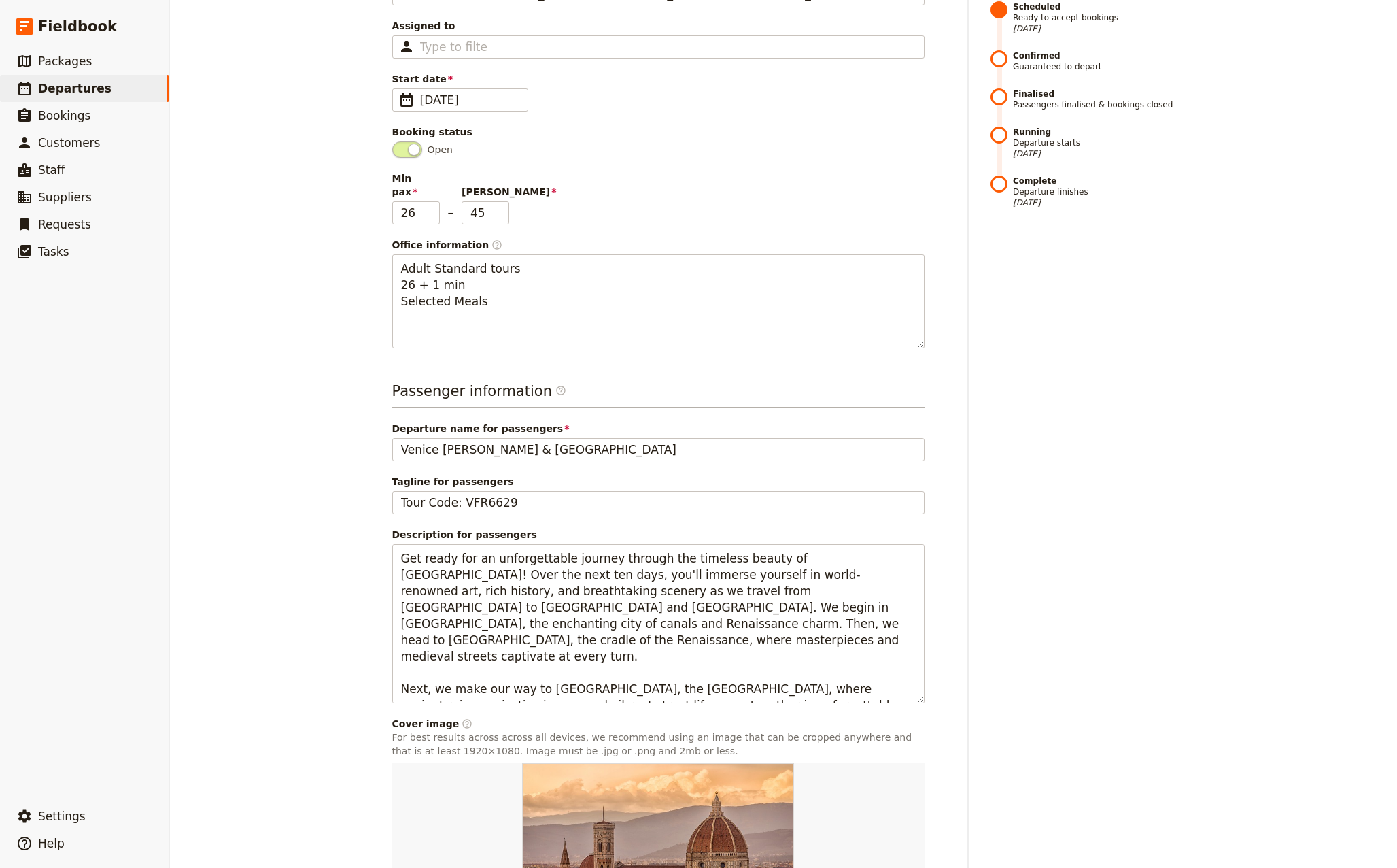
scroll to position [272, 0]
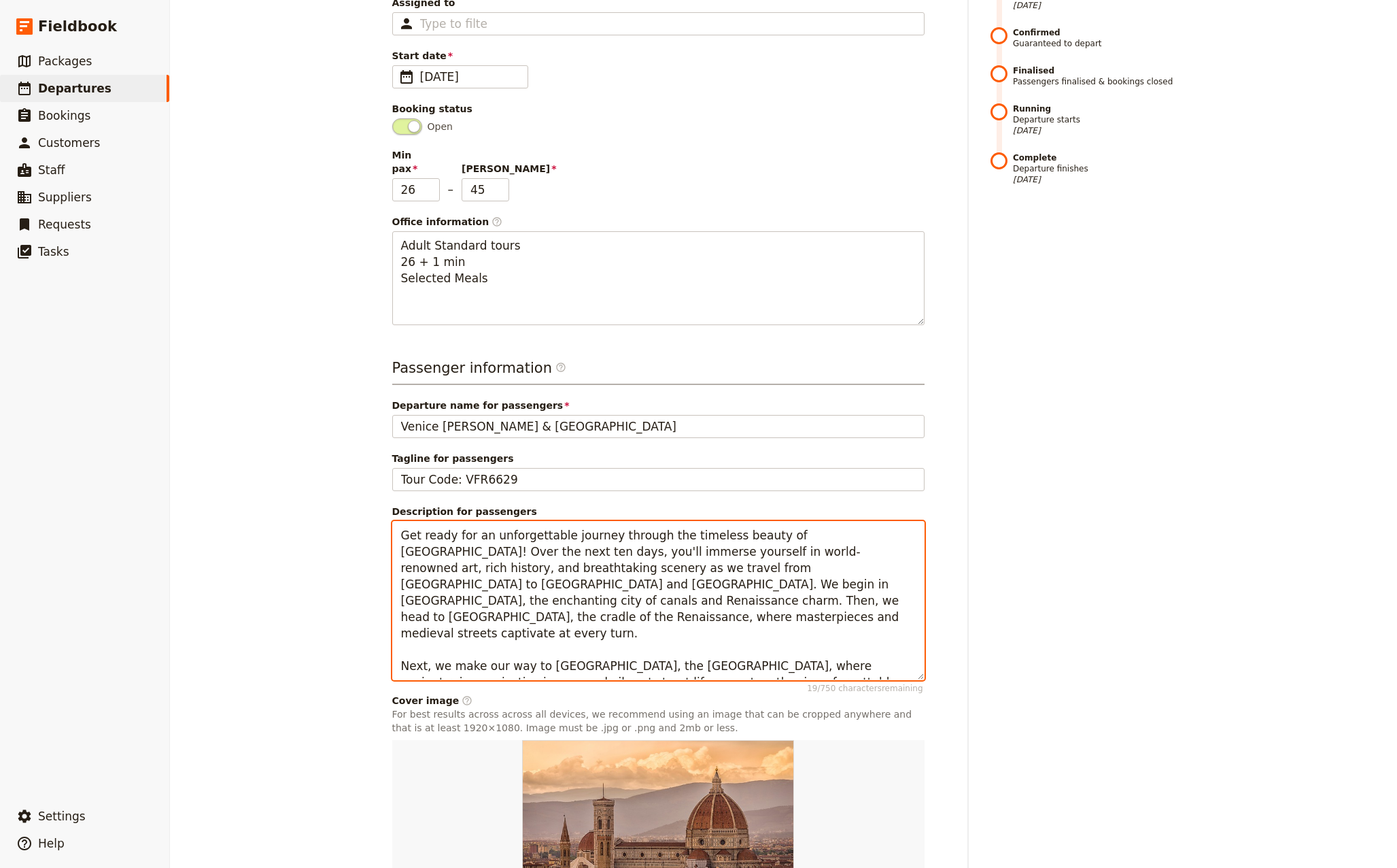
drag, startPoint x: 855, startPoint y: 494, endPoint x: 871, endPoint y: 493, distance: 16.0
click at [871, 521] on textarea "Get ready for an unforgettable journey through the timeless beauty of [GEOGRAPH…" at bounding box center [659, 600] width 533 height 159
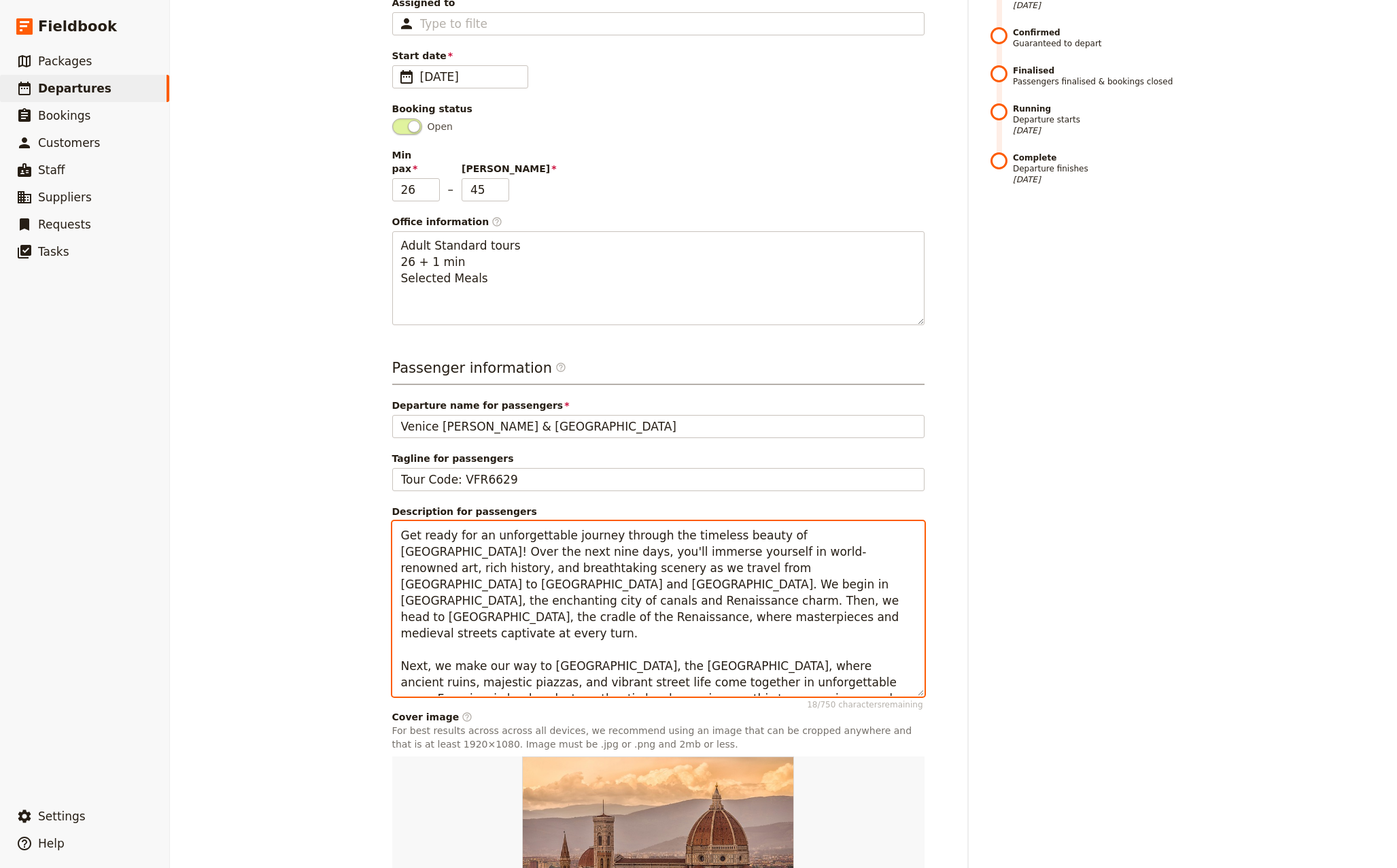
click at [638, 606] on textarea "Get ready for an unforgettable journey through the timeless beauty of [GEOGRAPH…" at bounding box center [659, 609] width 533 height 176
click at [868, 625] on textarea "Get ready for an unforgettable journey through the timeless beauty of [GEOGRAPH…" at bounding box center [659, 609] width 533 height 176
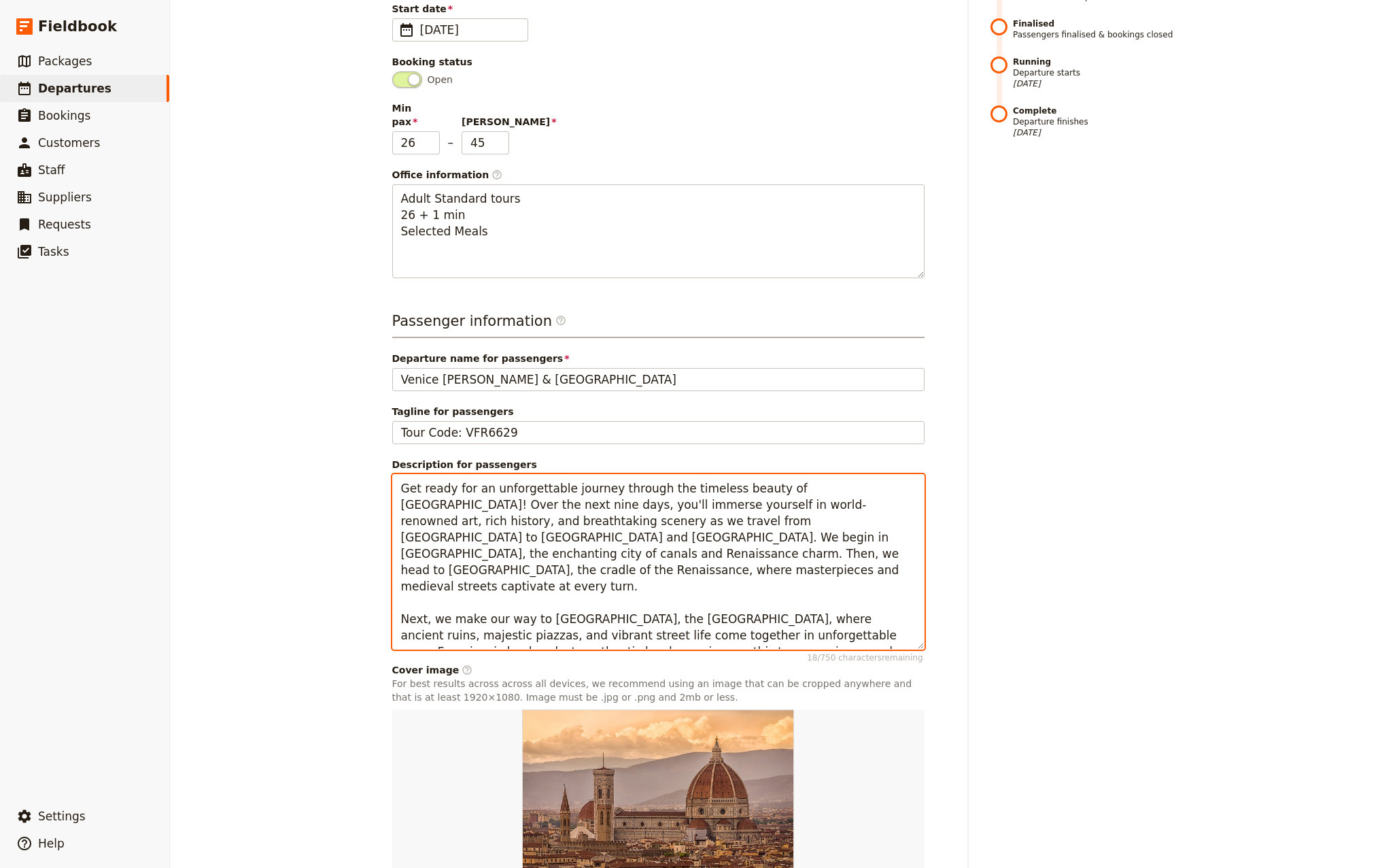
scroll to position [378, 0]
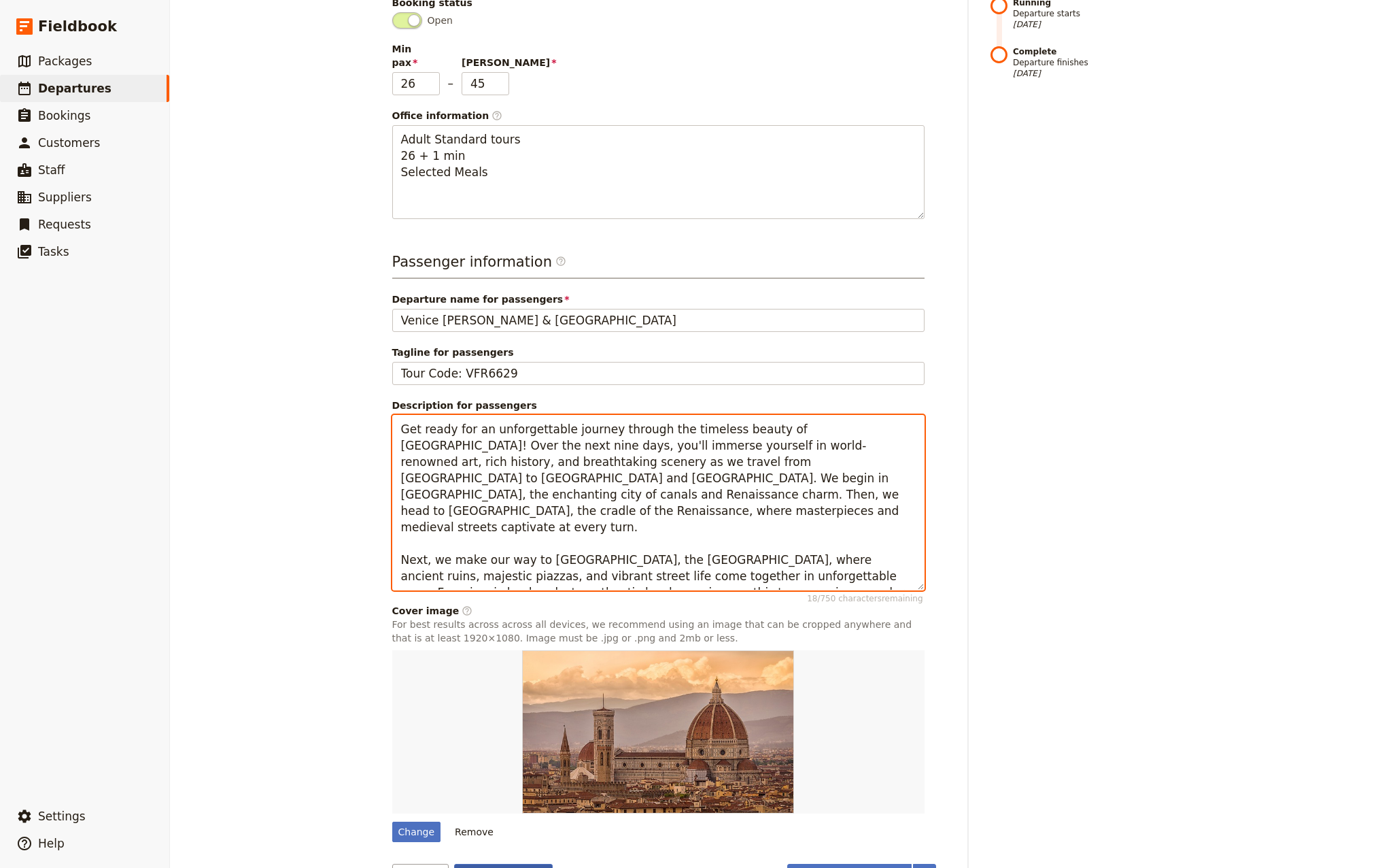
type textarea "Get ready for an unforgettable journey through the timeless beauty of [GEOGRAPH…"
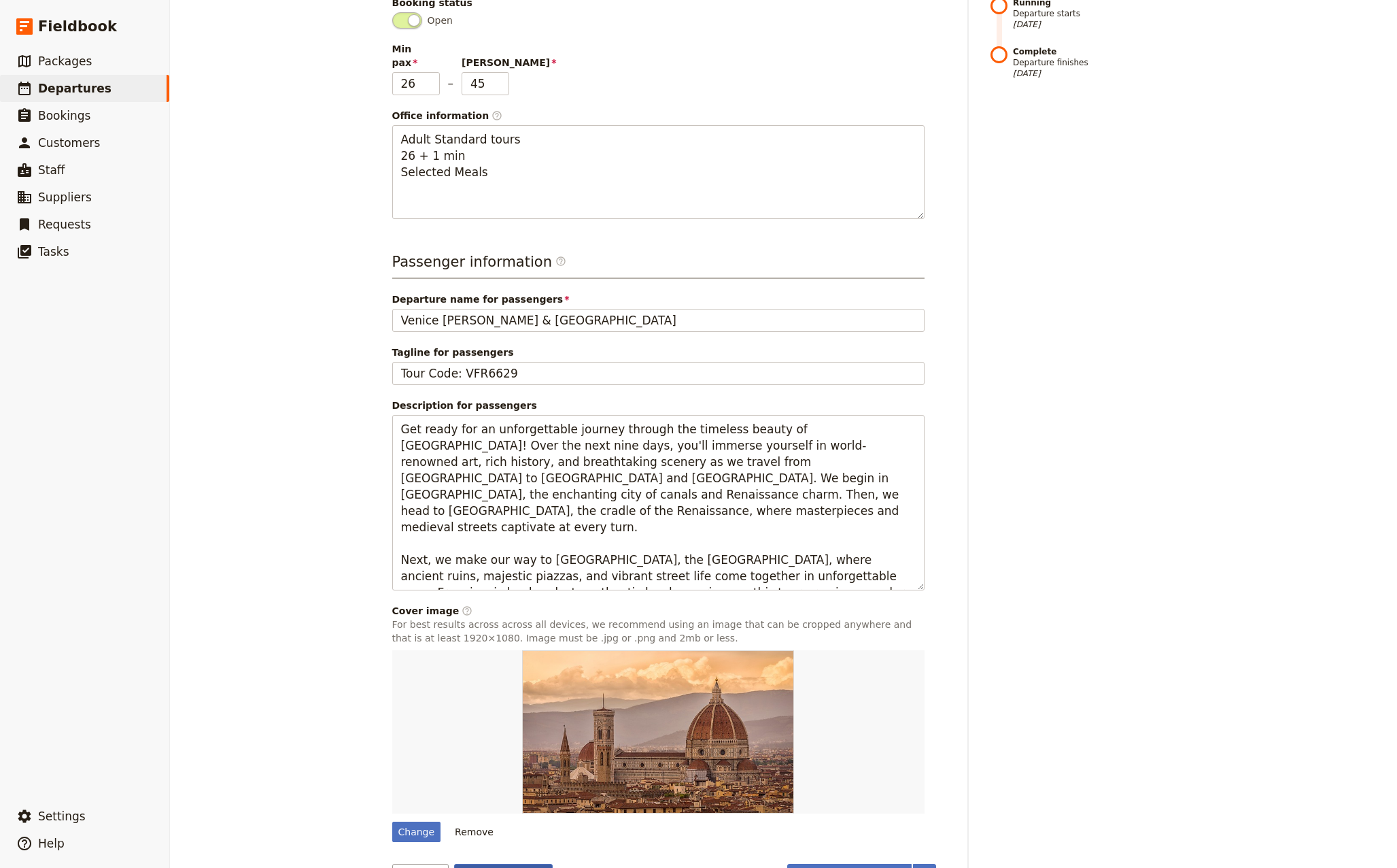
click at [501, 864] on button "Save changes" at bounding box center [504, 875] width 99 height 23
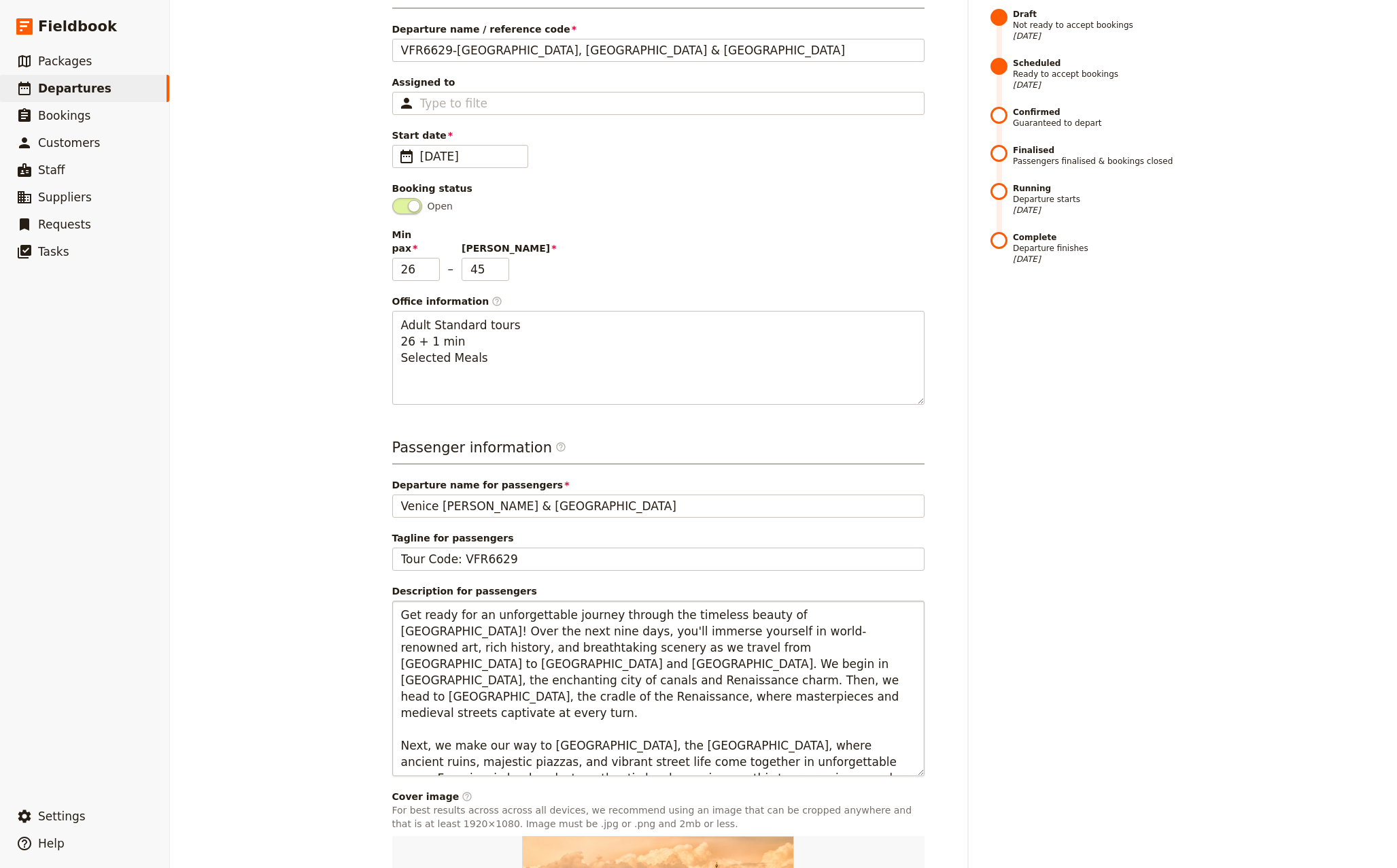
scroll to position [0, 0]
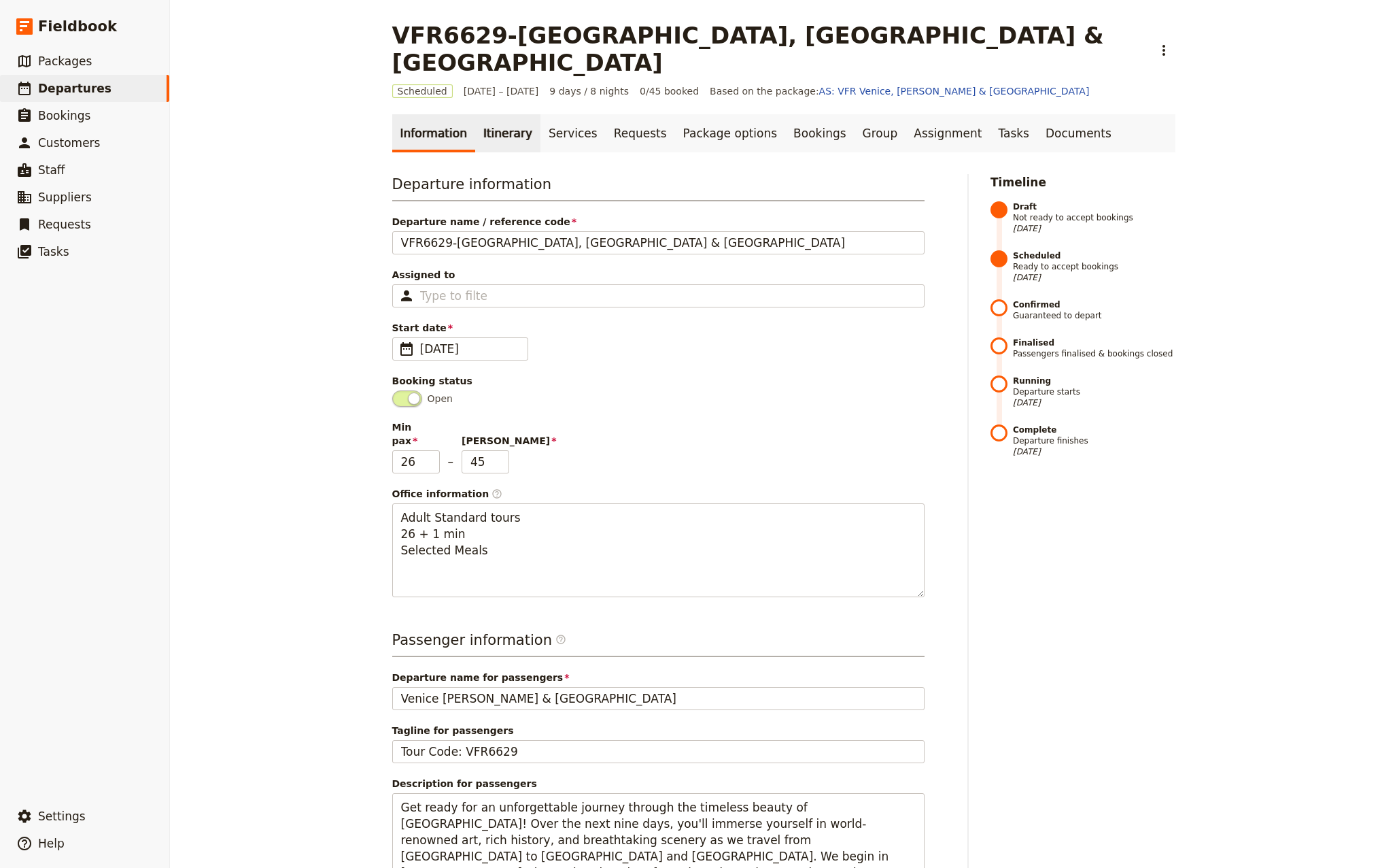
click at [499, 114] on link "Itinerary" at bounding box center [508, 133] width 65 height 38
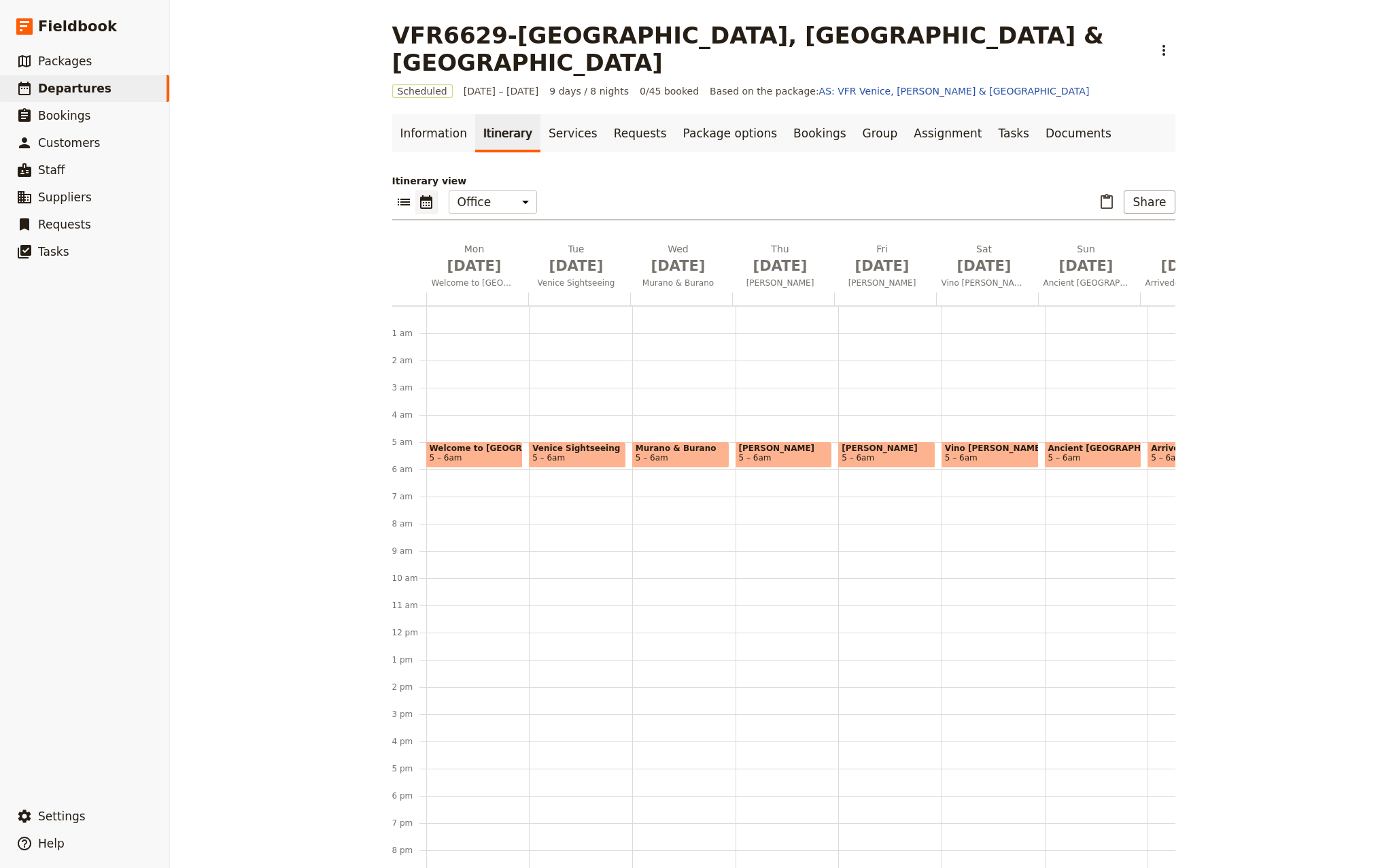
scroll to position [96, 0]
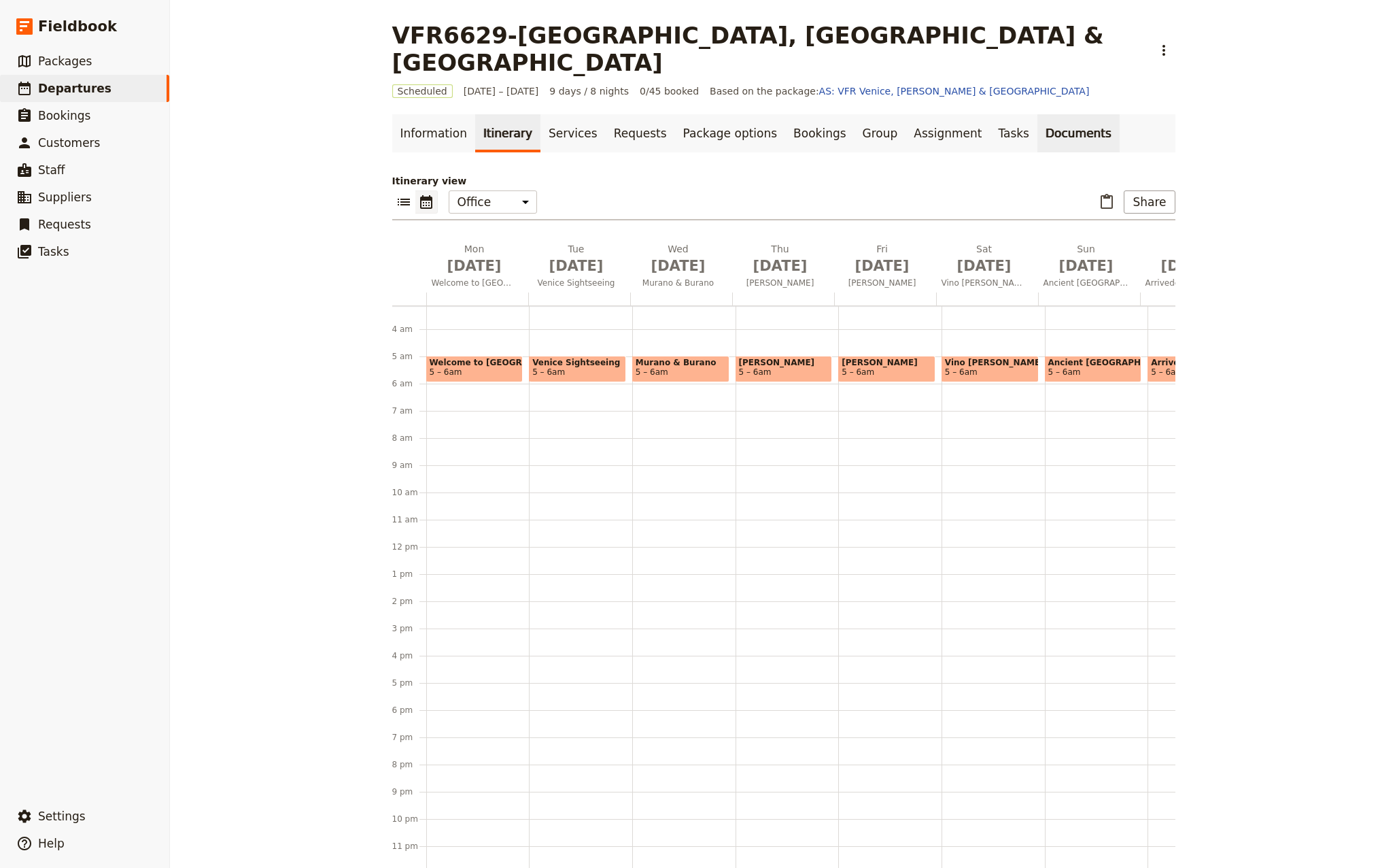
click at [1037, 114] on link "Documents" at bounding box center [1079, 133] width 82 height 38
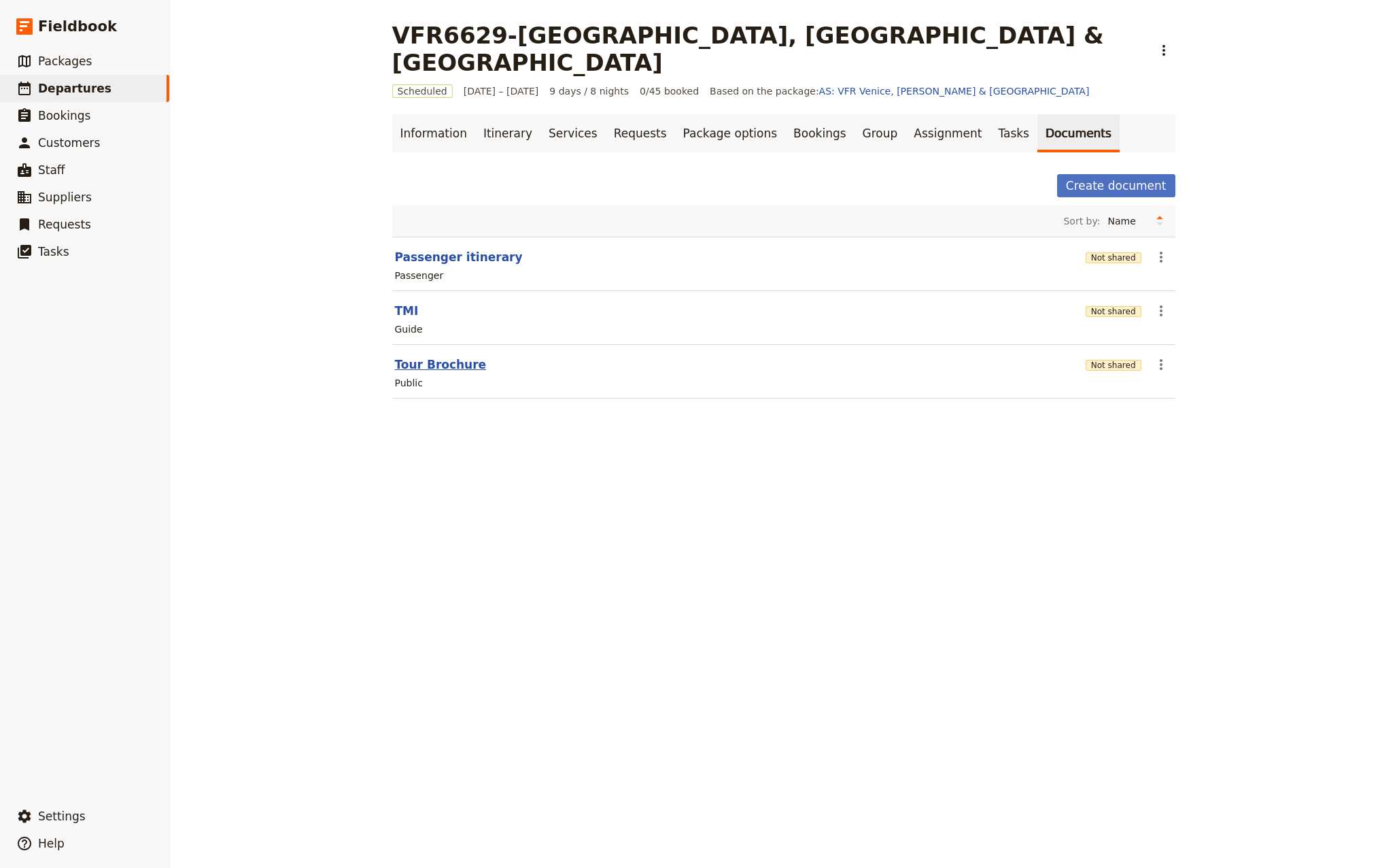
click at [432, 356] on button "Tour Brochure" at bounding box center [441, 364] width 91 height 16
select select "DEFAULT"
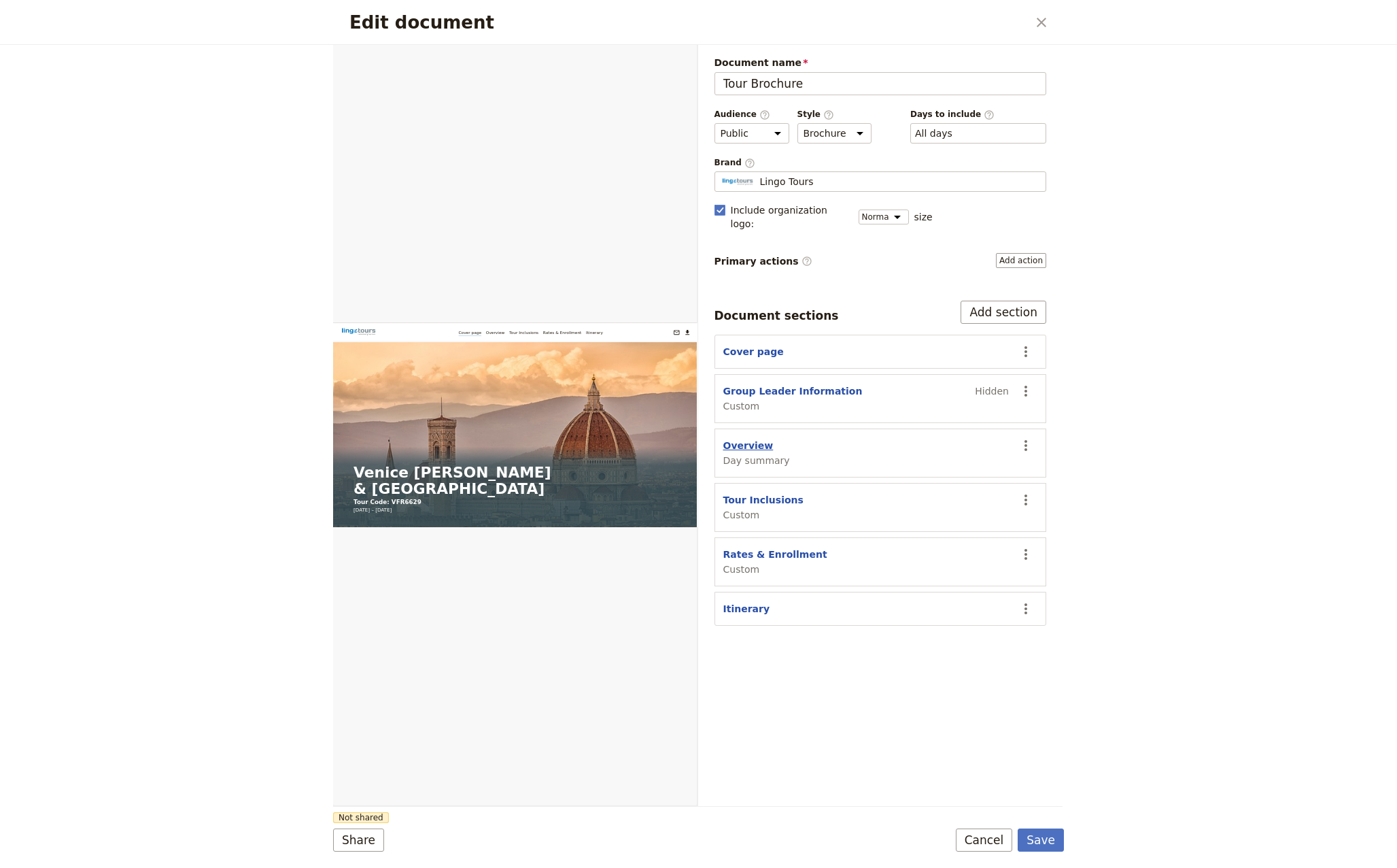
click at [738, 438] on button "Overview" at bounding box center [749, 445] width 50 height 13
select select "DAY_SUMMARY"
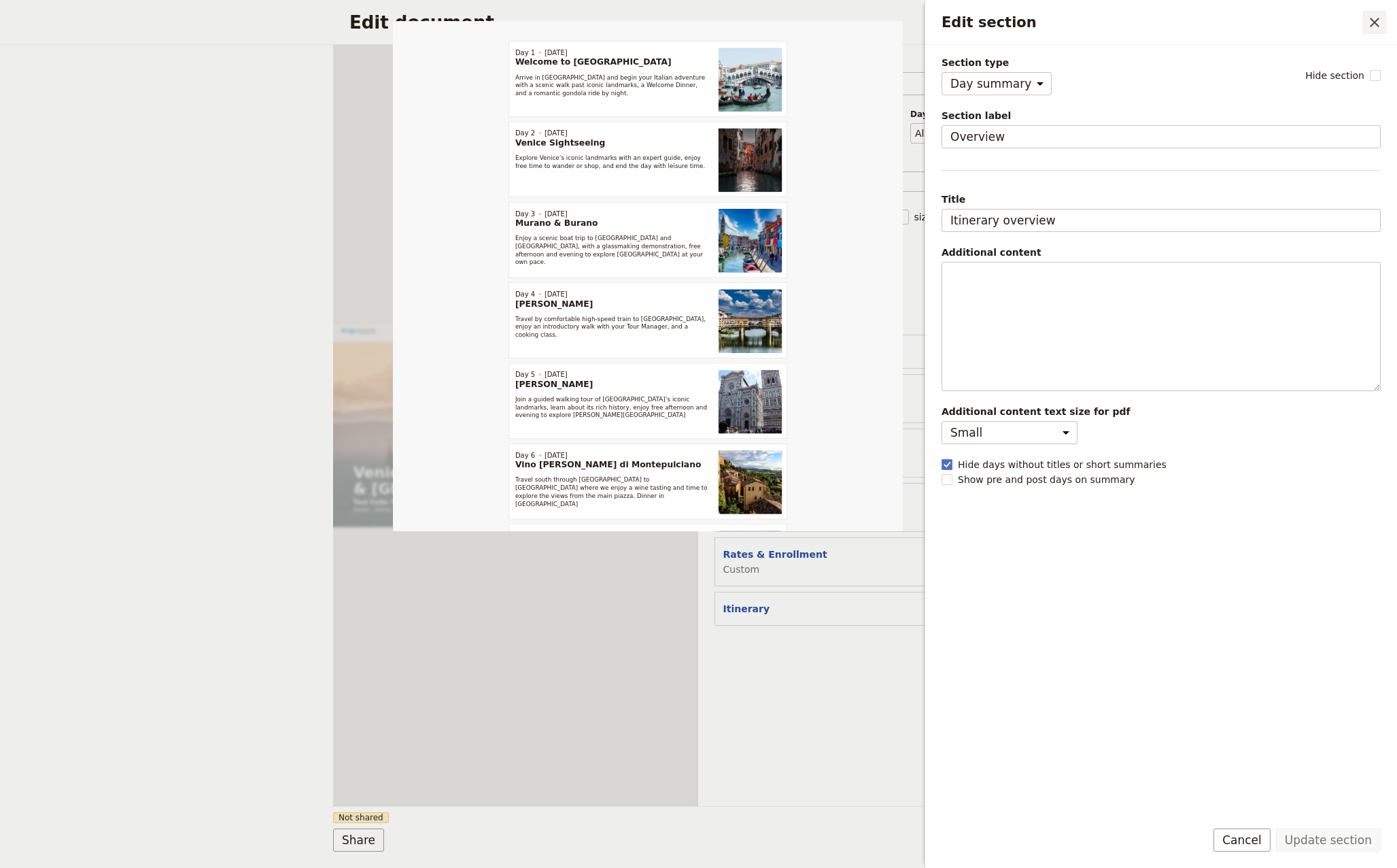
click at [1374, 25] on icon "Close drawer" at bounding box center [1375, 22] width 16 height 16
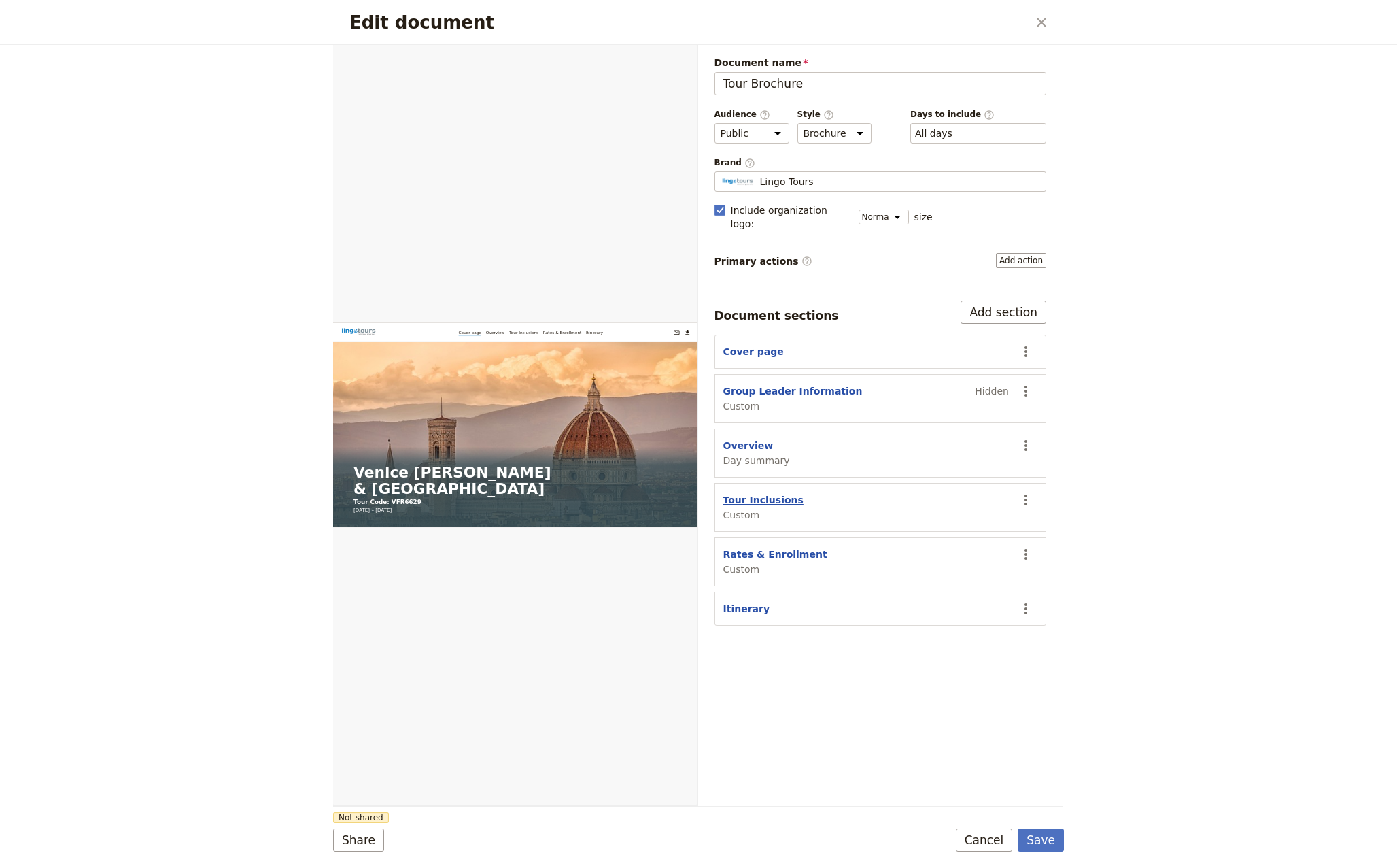
click at [773, 493] on button "Tour Inclusions" at bounding box center [763, 499] width 80 height 13
select select "CUSTOM"
select select "default"
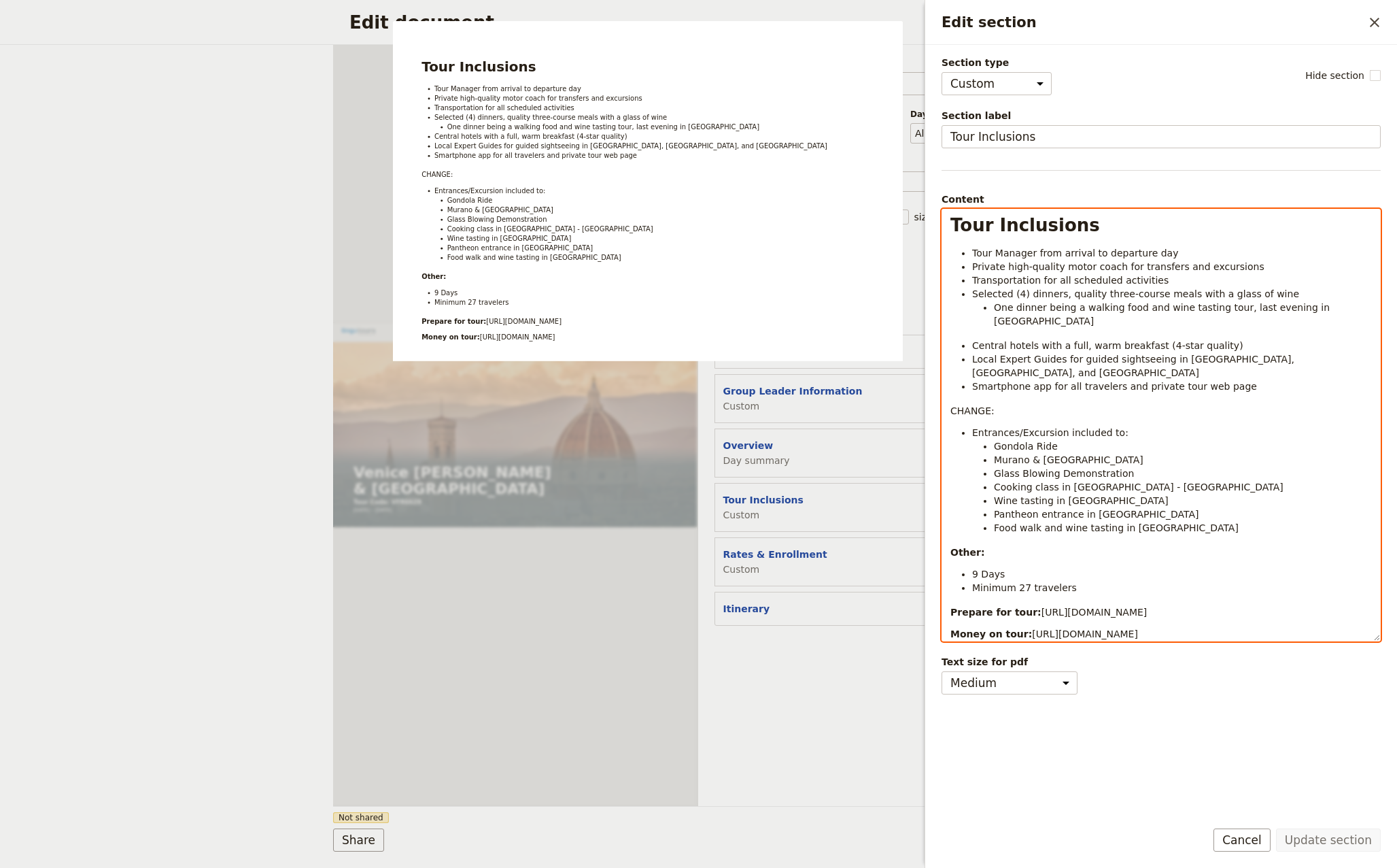
click at [1087, 439] on li "Gondola Ride" at bounding box center [1184, 446] width 378 height 13
click at [1163, 521] on li "Food walk and wine tasting in [GEOGRAPHIC_DATA]" at bounding box center [1184, 527] width 378 height 13
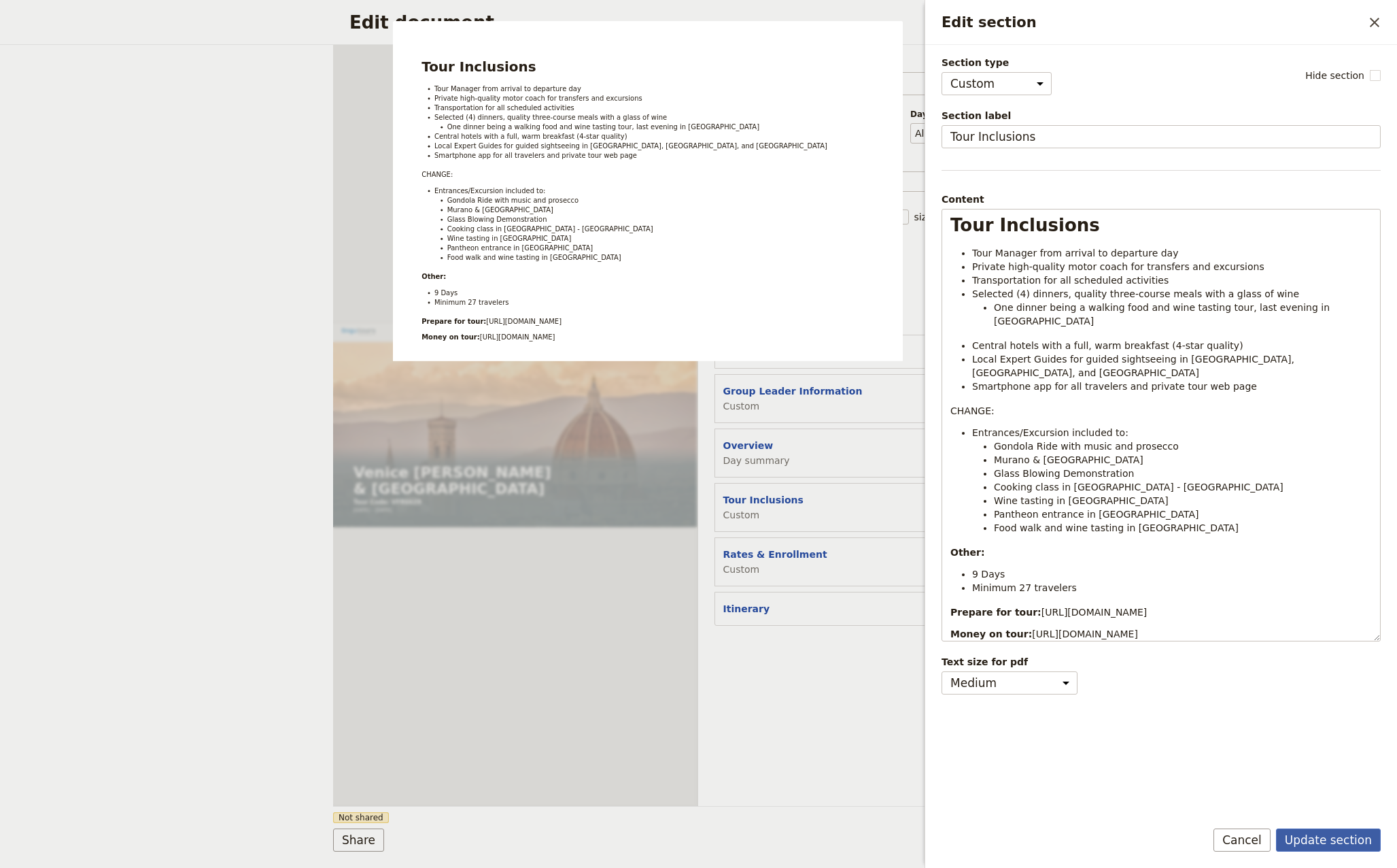
click at [1337, 842] on button "Update section" at bounding box center [1328, 840] width 105 height 23
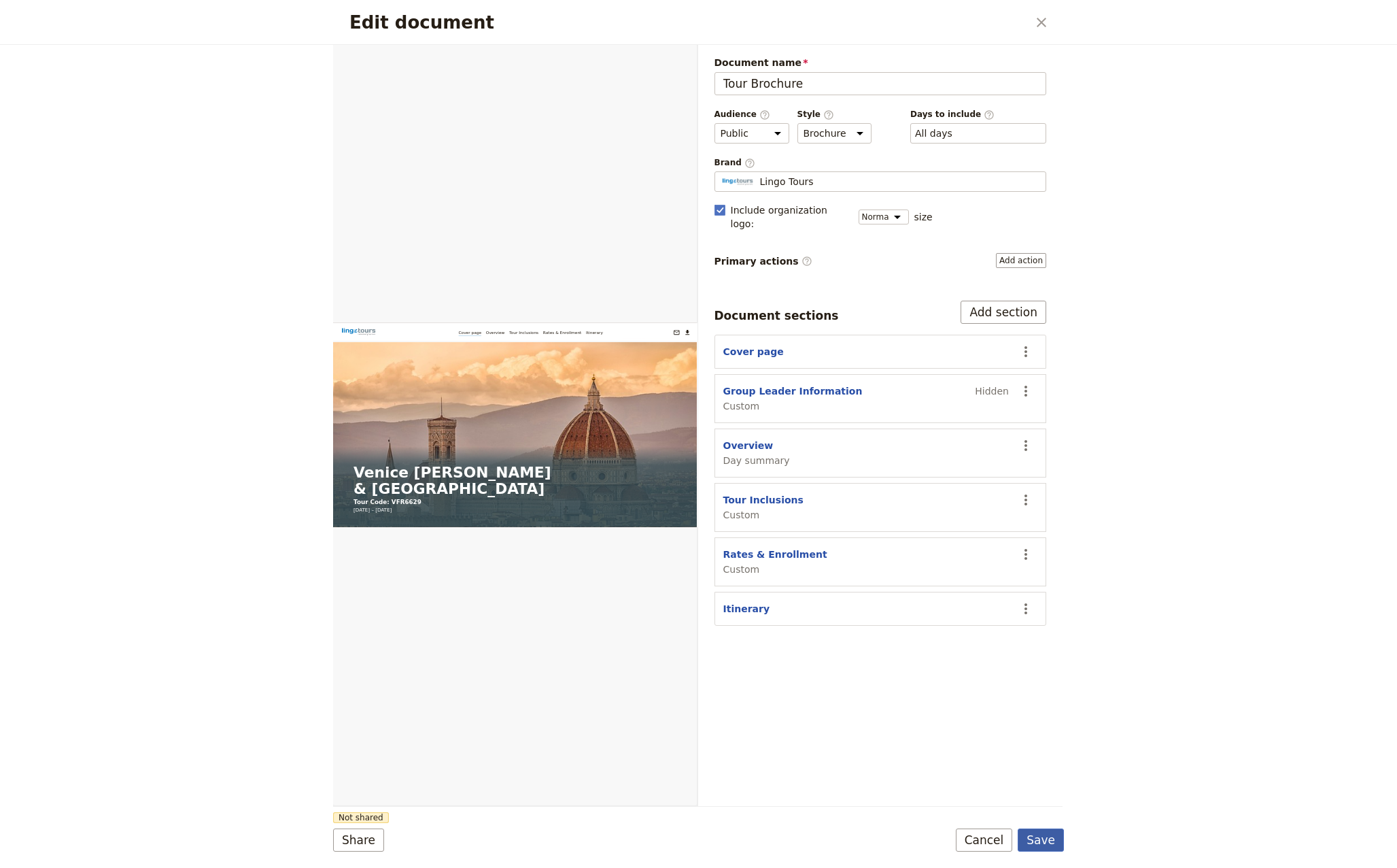
click at [1052, 841] on button "Save" at bounding box center [1041, 840] width 47 height 23
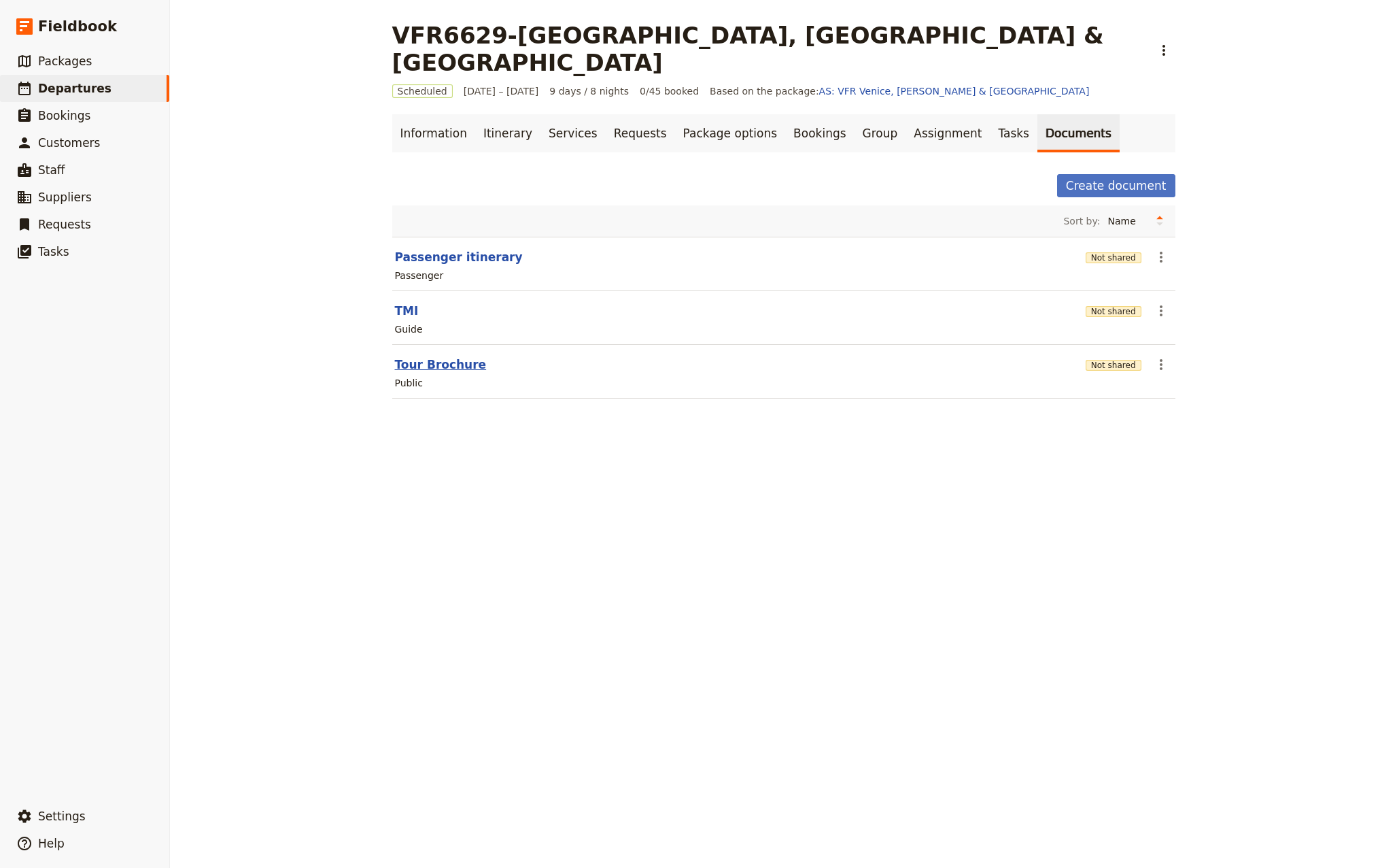
click at [440, 356] on button "Tour Brochure" at bounding box center [441, 364] width 91 height 16
select select "DEFAULT"
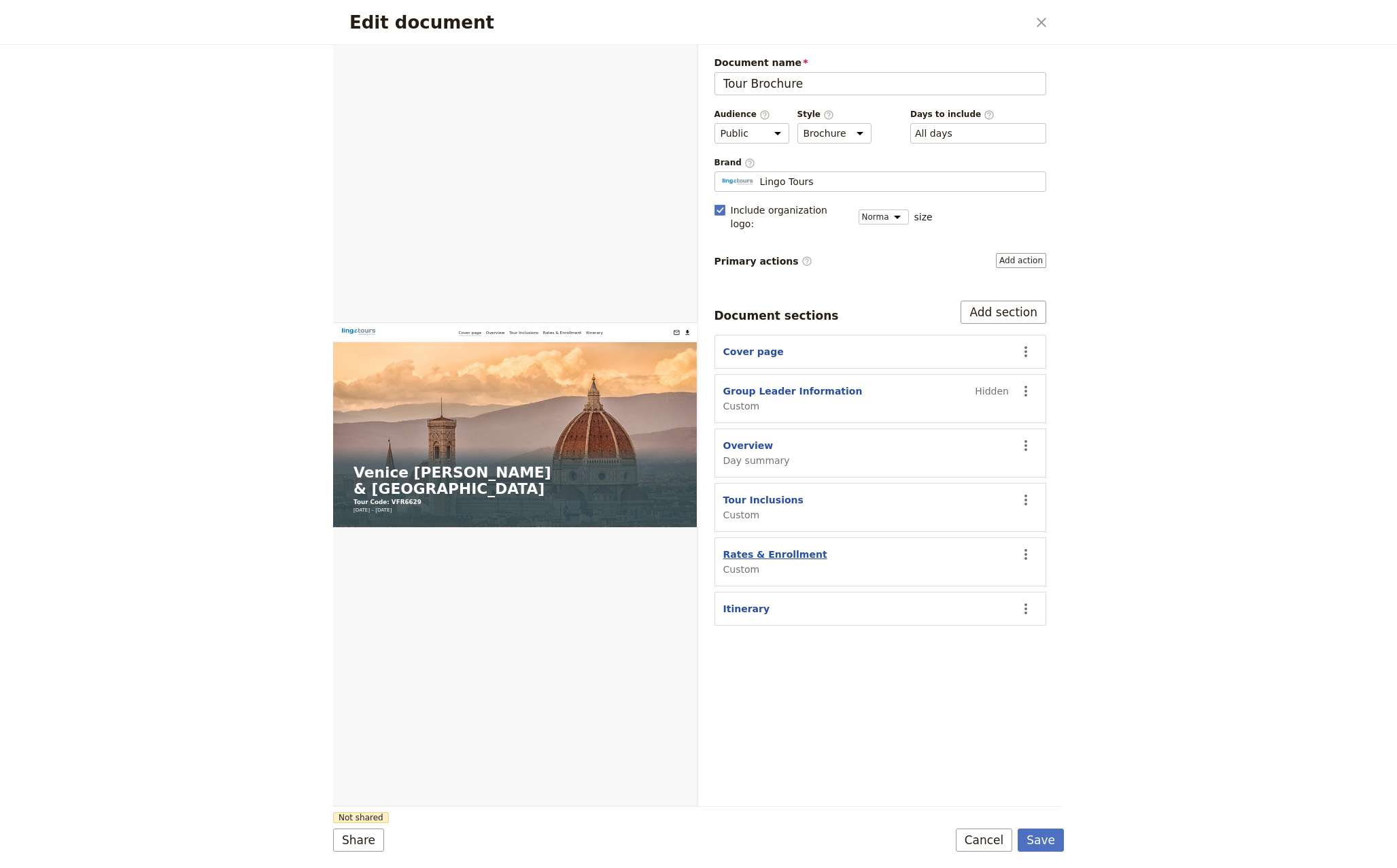
click at [761, 547] on button "Rates & Enrollment" at bounding box center [776, 553] width 104 height 13
select select "CUSTOM"
select select "default"
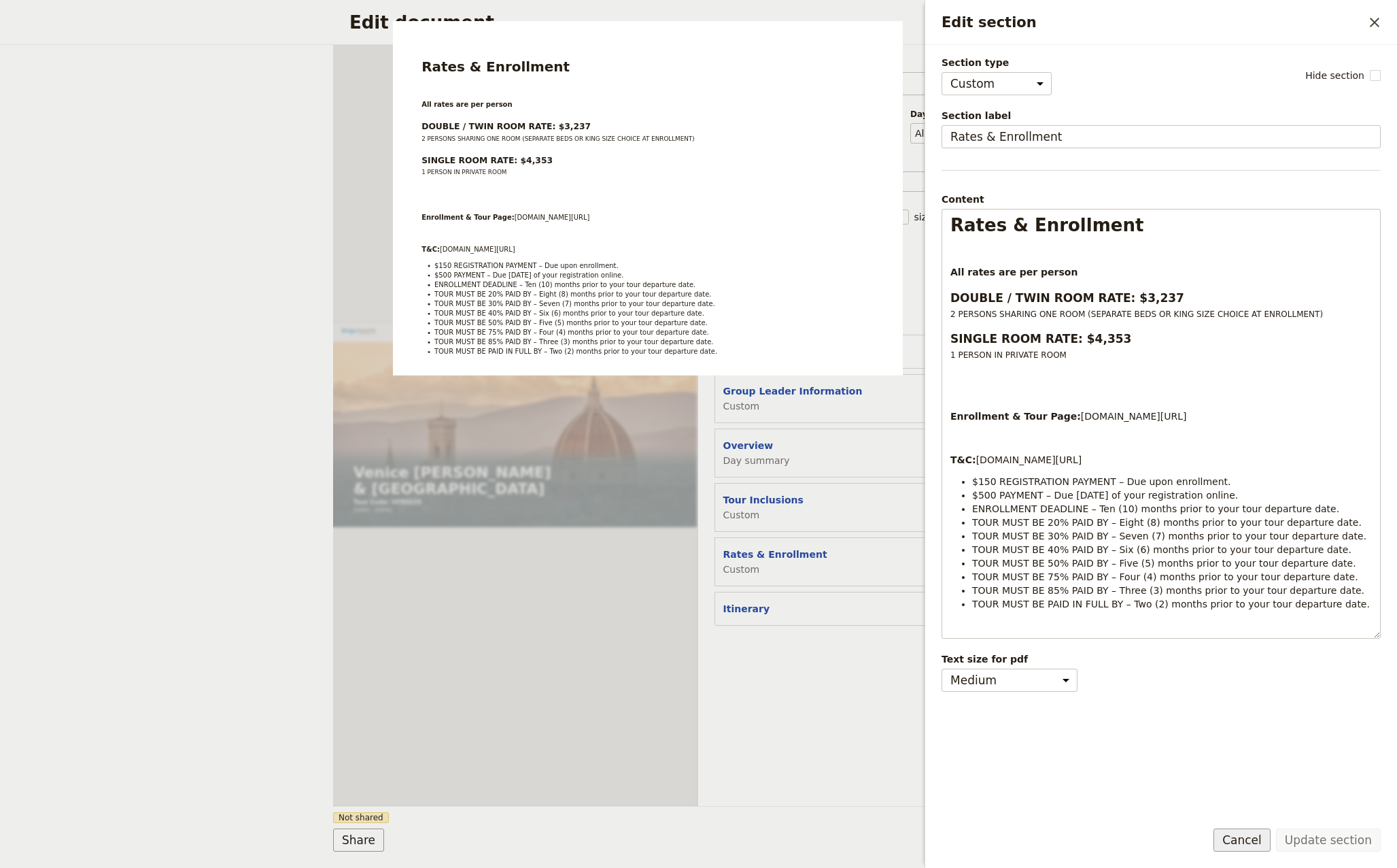
click at [1259, 838] on button "Cancel" at bounding box center [1243, 840] width 57 height 23
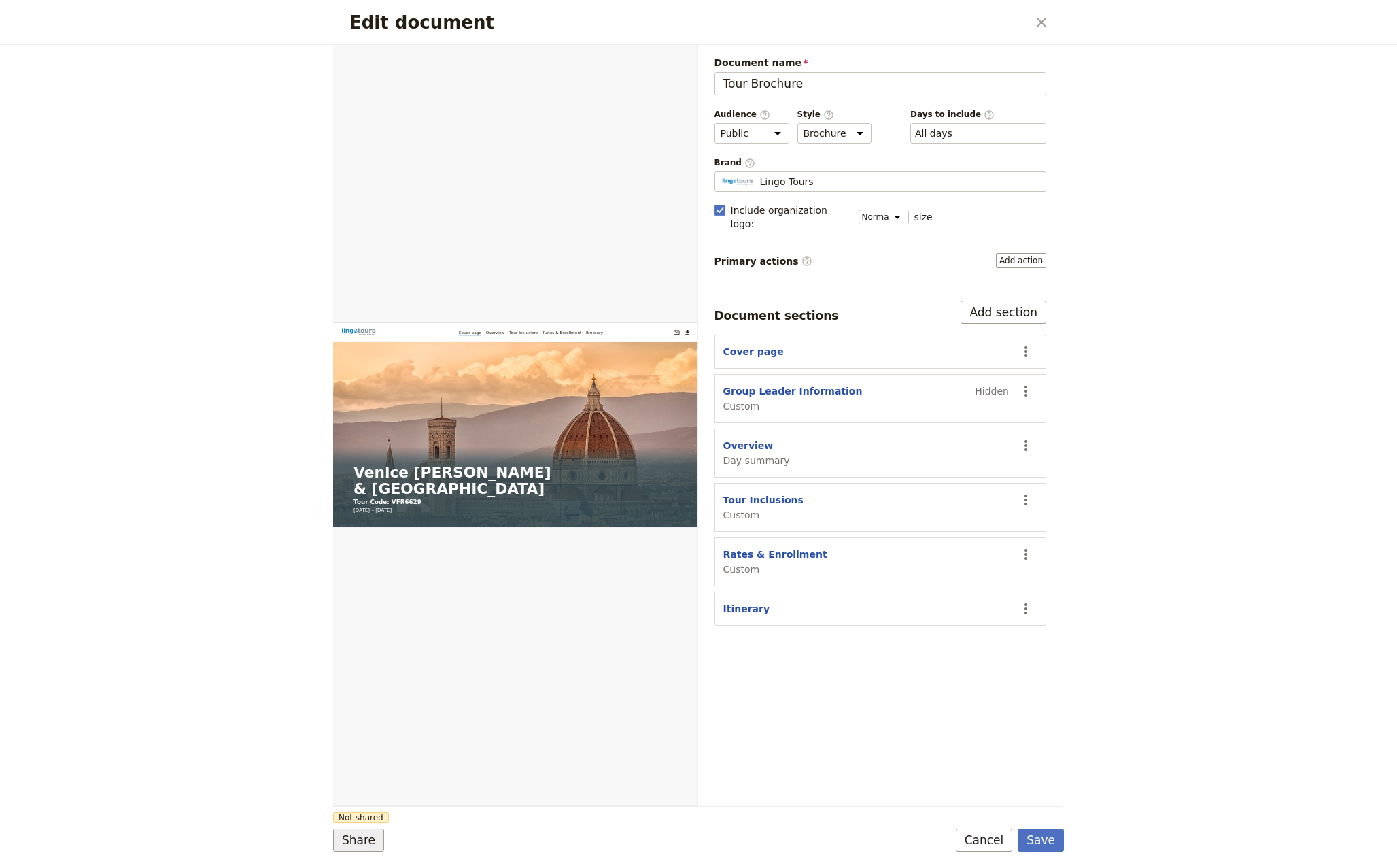
click at [364, 842] on button "Share" at bounding box center [359, 840] width 51 height 23
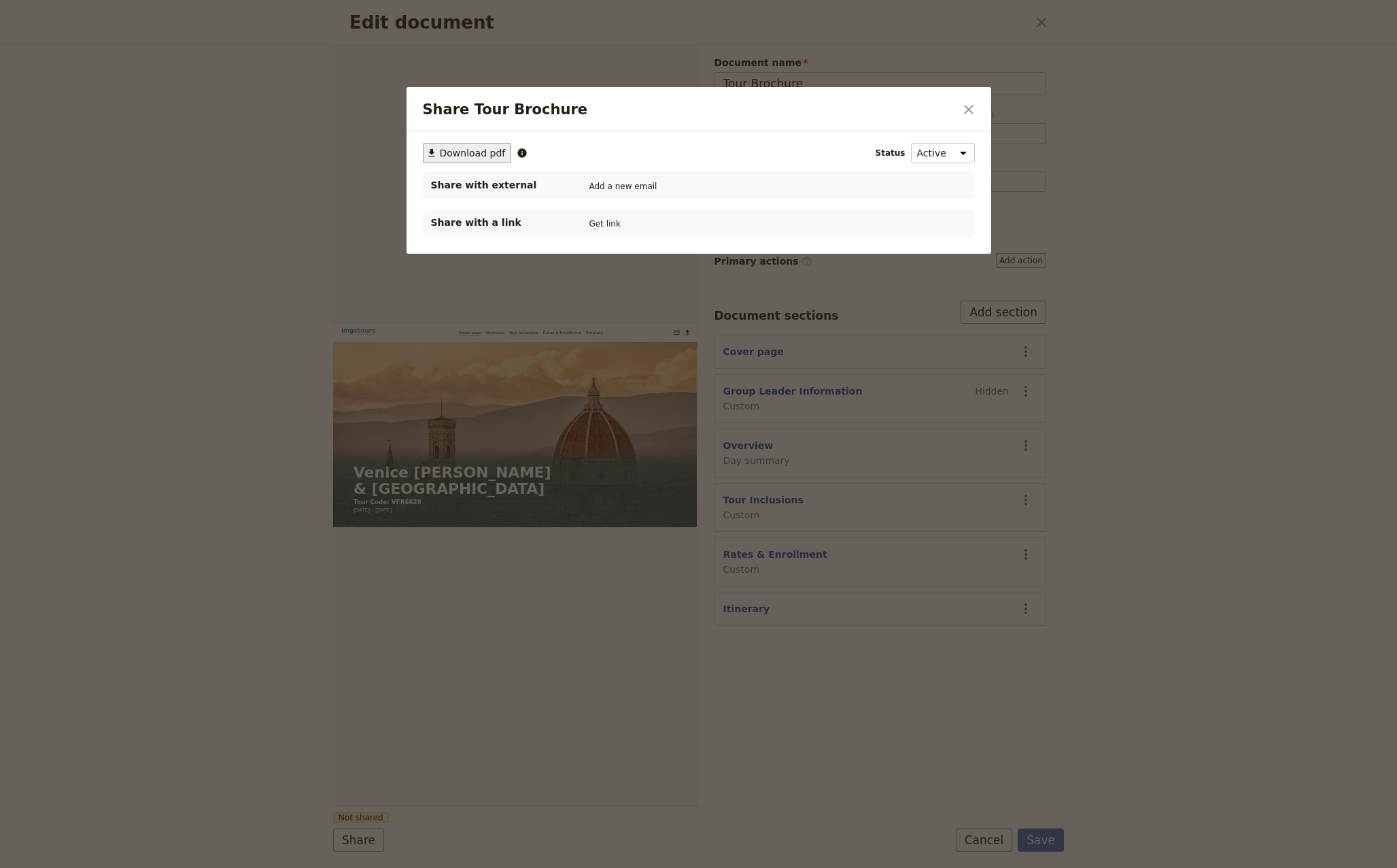
click at [476, 153] on span "Download pdf" at bounding box center [473, 152] width 66 height 13
click at [969, 108] on icon "Close dialog" at bounding box center [968, 109] width 16 height 16
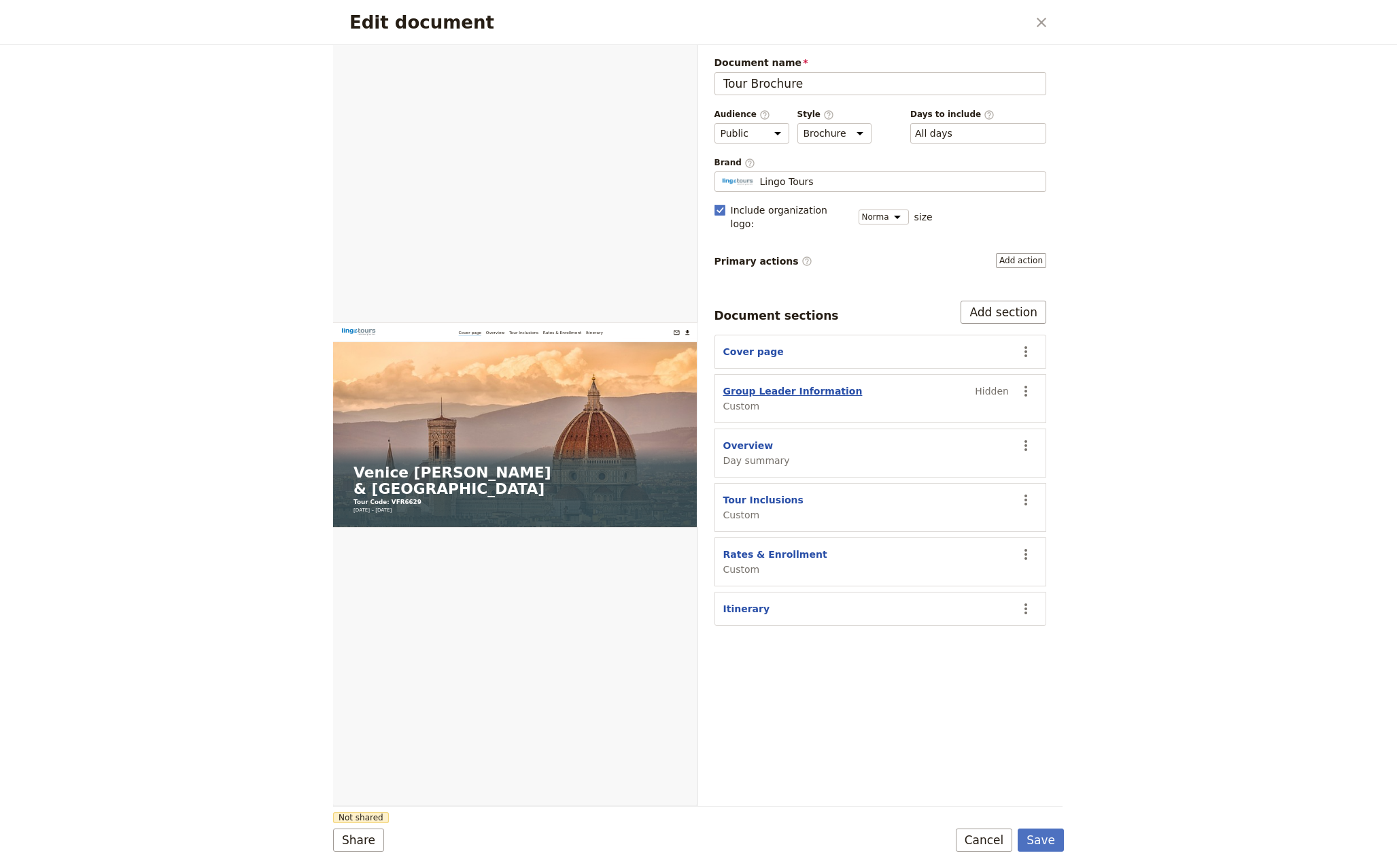
click at [770, 384] on button "Group Leader Information" at bounding box center [793, 390] width 139 height 13
select select "CUSTOM"
select select "default"
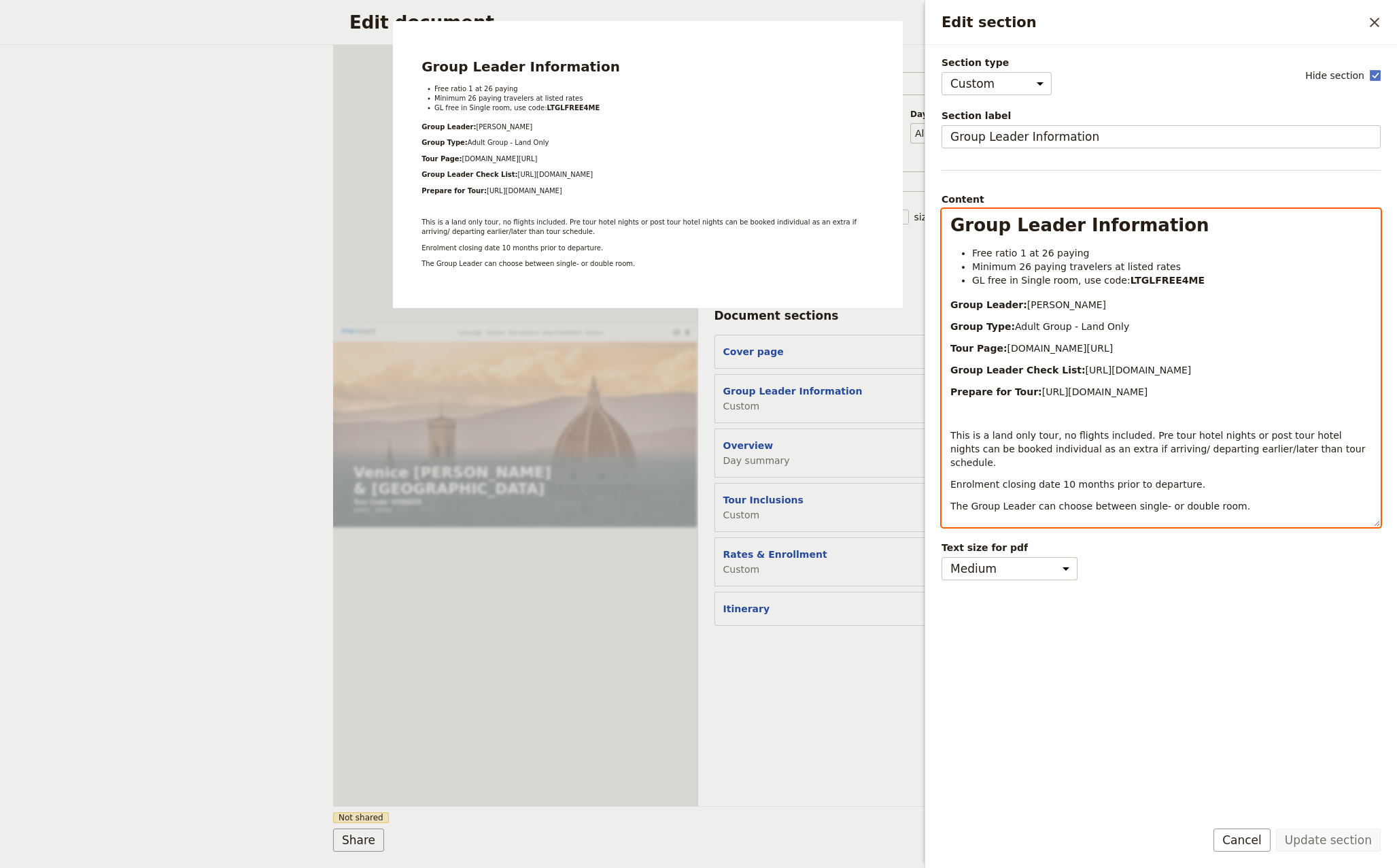
click at [1131, 306] on p "Group Leader: [PERSON_NAME]" at bounding box center [1161, 304] width 421 height 13
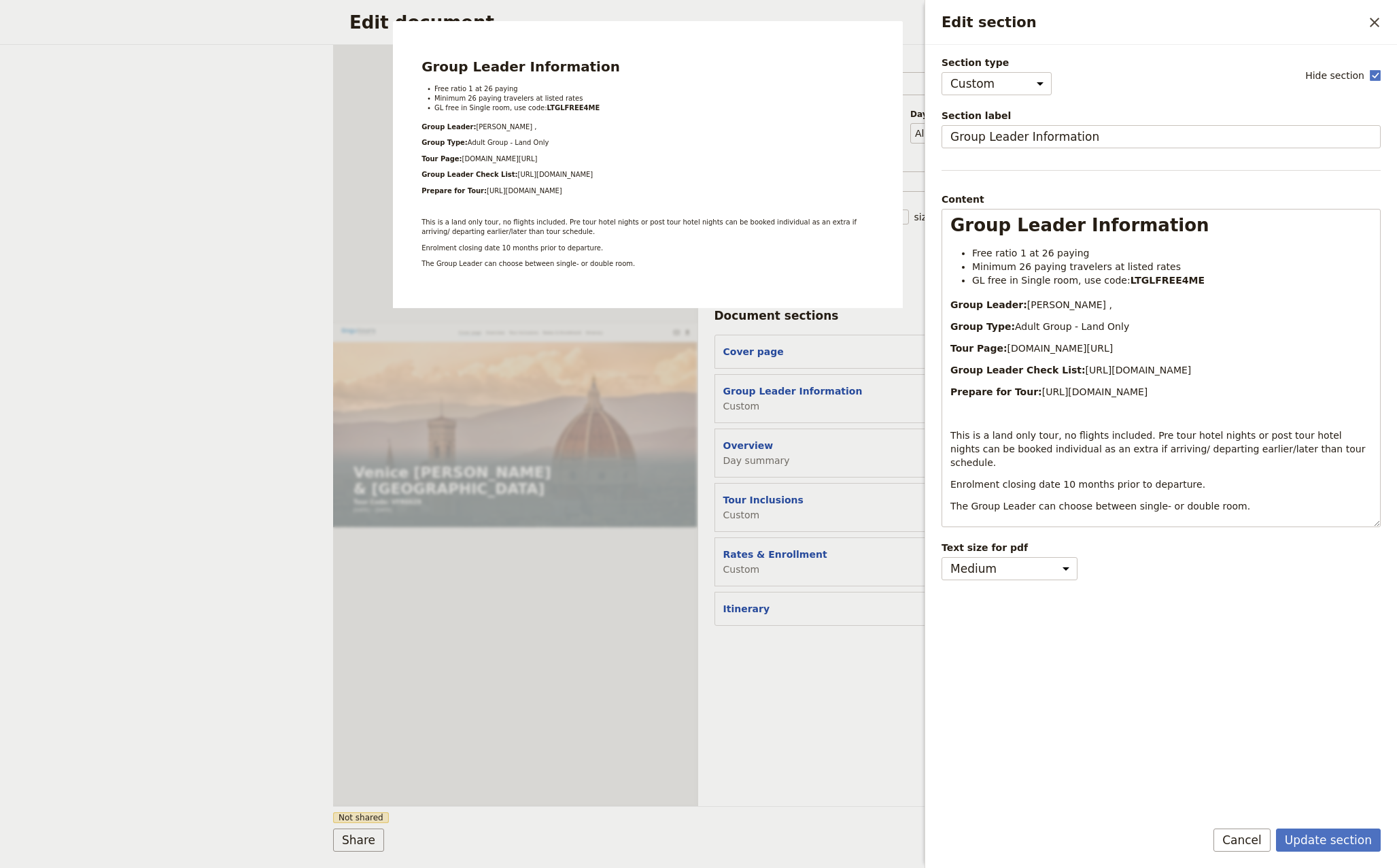
click at [1042, 728] on div "Section type Cover page Day summary Itinerary Custom Hide section Section label…" at bounding box center [1161, 430] width 439 height 751
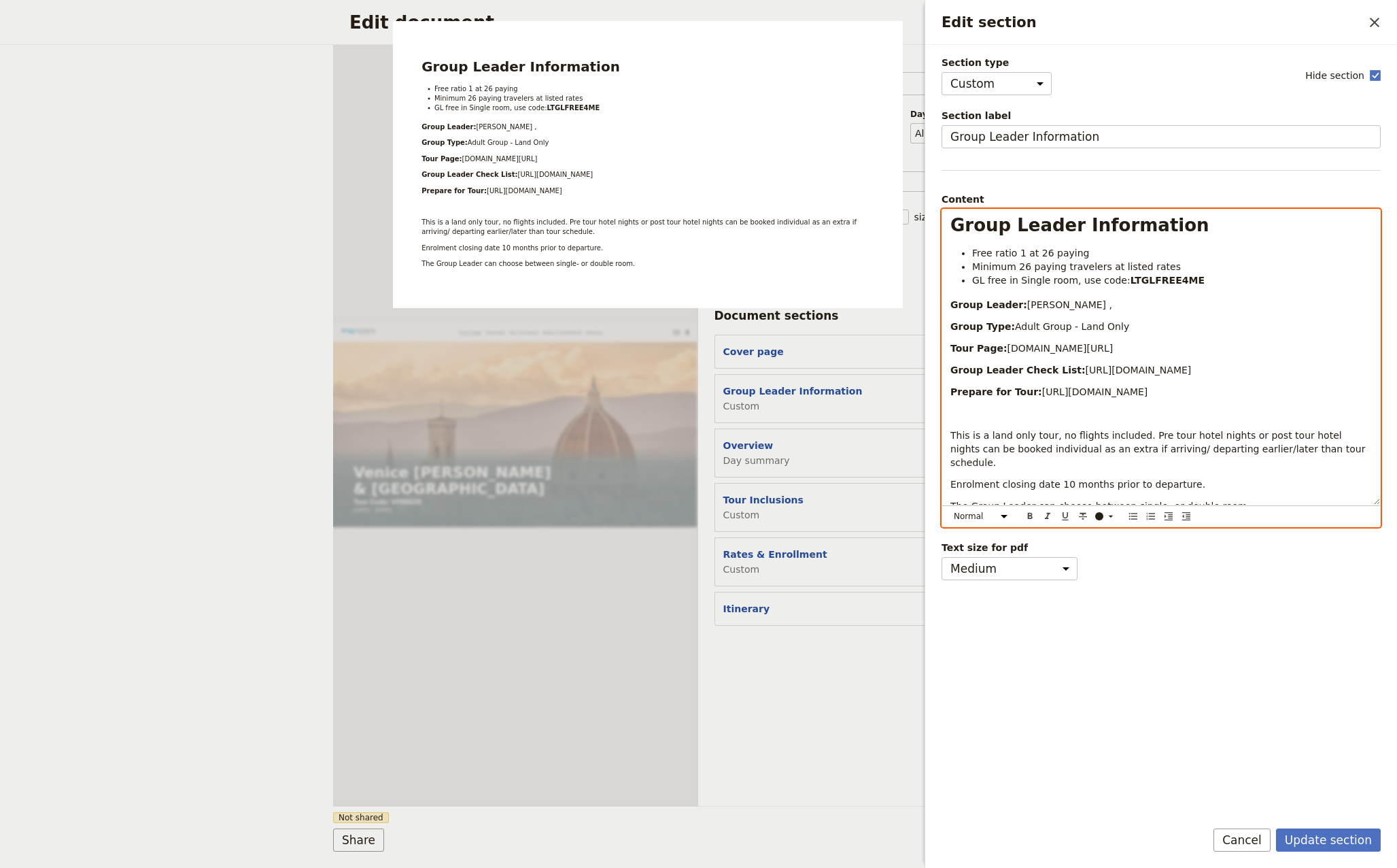
click at [1144, 300] on p "Group Leader: [PERSON_NAME] ," at bounding box center [1161, 304] width 421 height 13
click at [1190, 325] on p "Group Type: Adult Group - Land Only" at bounding box center [1161, 326] width 421 height 13
click at [1179, 335] on div "Group Leader Information Free ratio 1 at 26 paying Minimum 26 paying travelers …" at bounding box center [1161, 357] width 438 height 295
click at [1156, 322] on p "Group Type: Adult Group - Land Only" at bounding box center [1161, 326] width 421 height 13
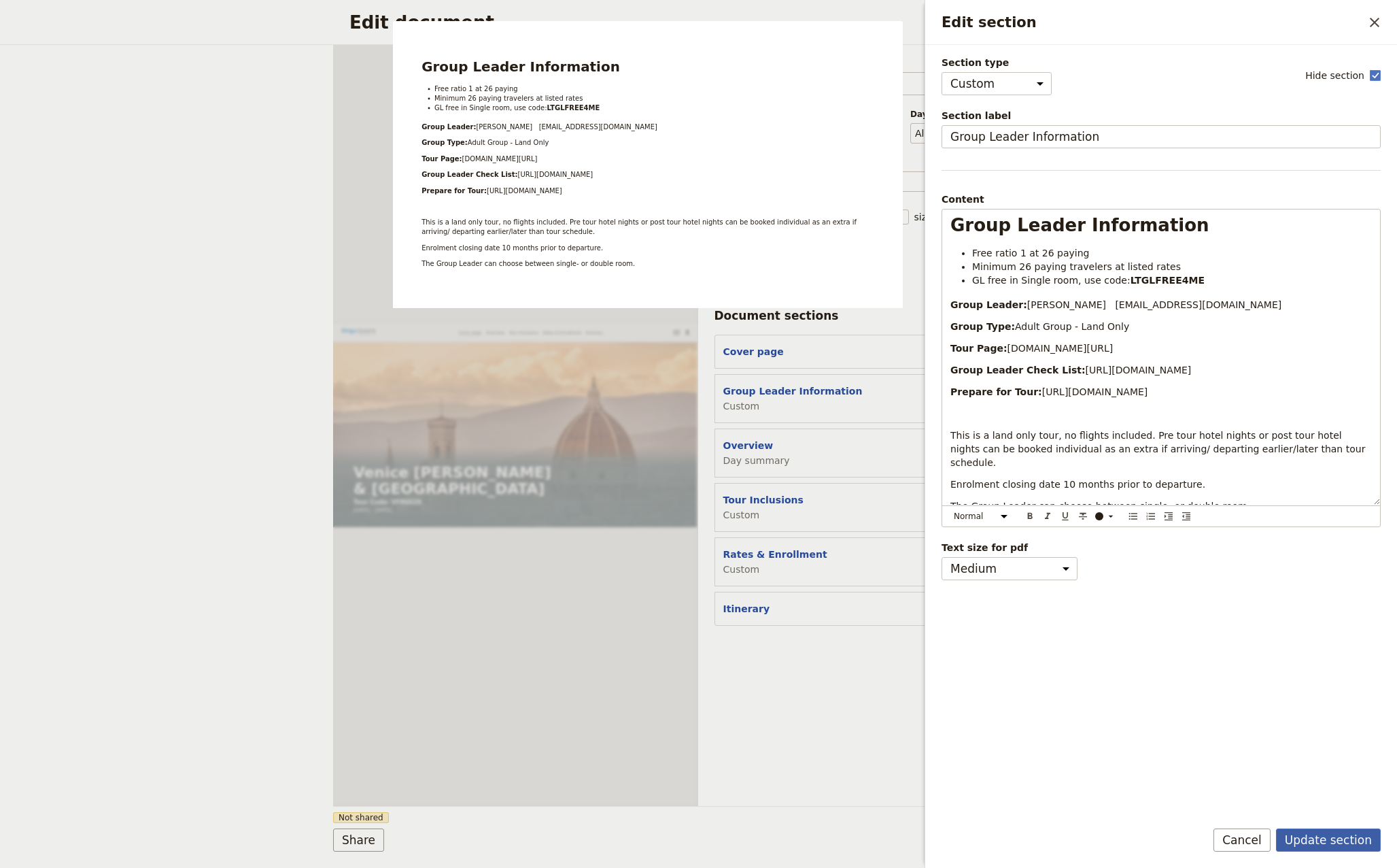
click at [1341, 842] on button "Update section" at bounding box center [1328, 840] width 105 height 23
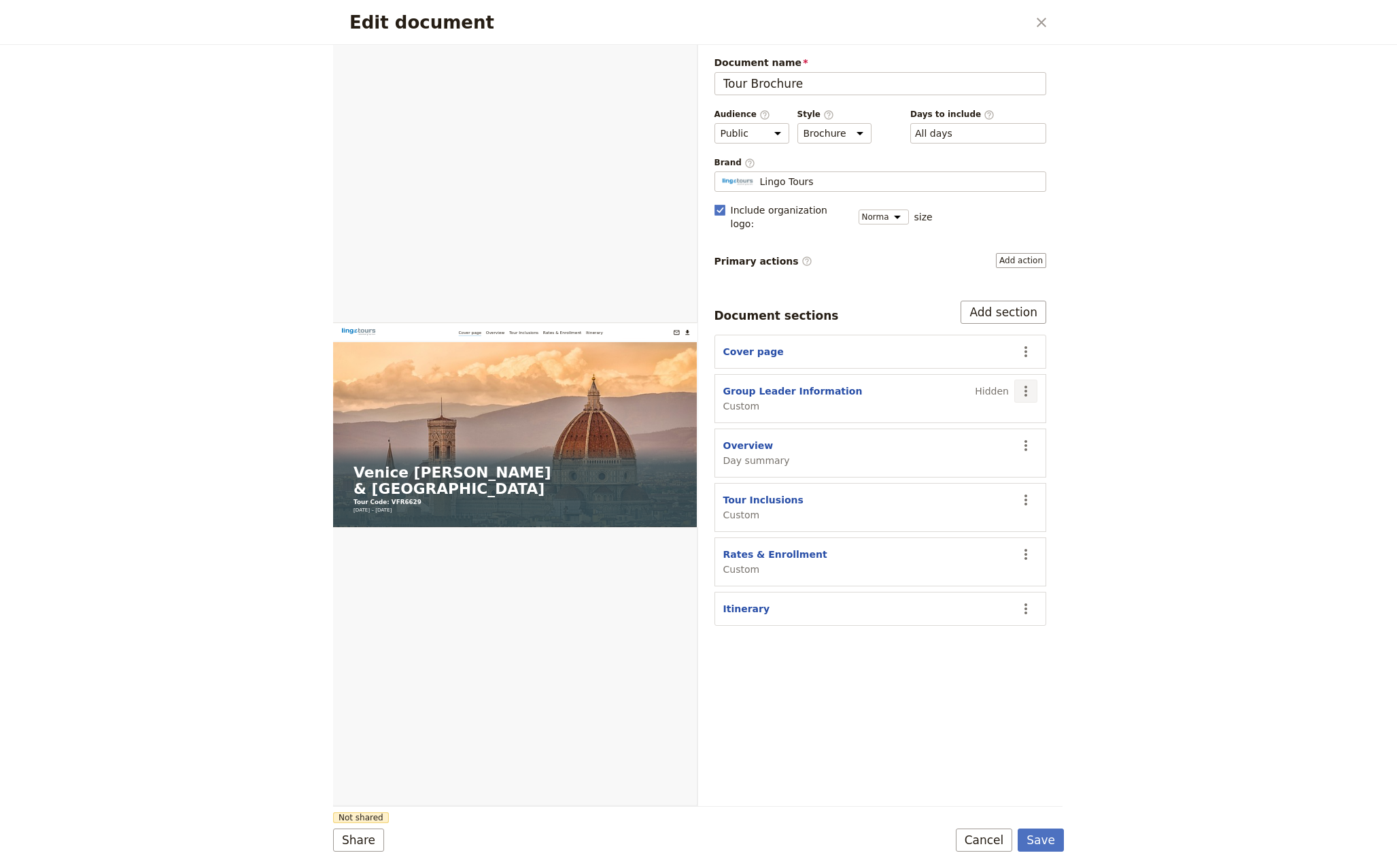
click at [1025, 386] on icon "Actions" at bounding box center [1026, 391] width 3 height 11
click at [954, 495] on span "Show section" at bounding box center [950, 491] width 64 height 13
click at [1053, 838] on button "Save" at bounding box center [1041, 840] width 47 height 23
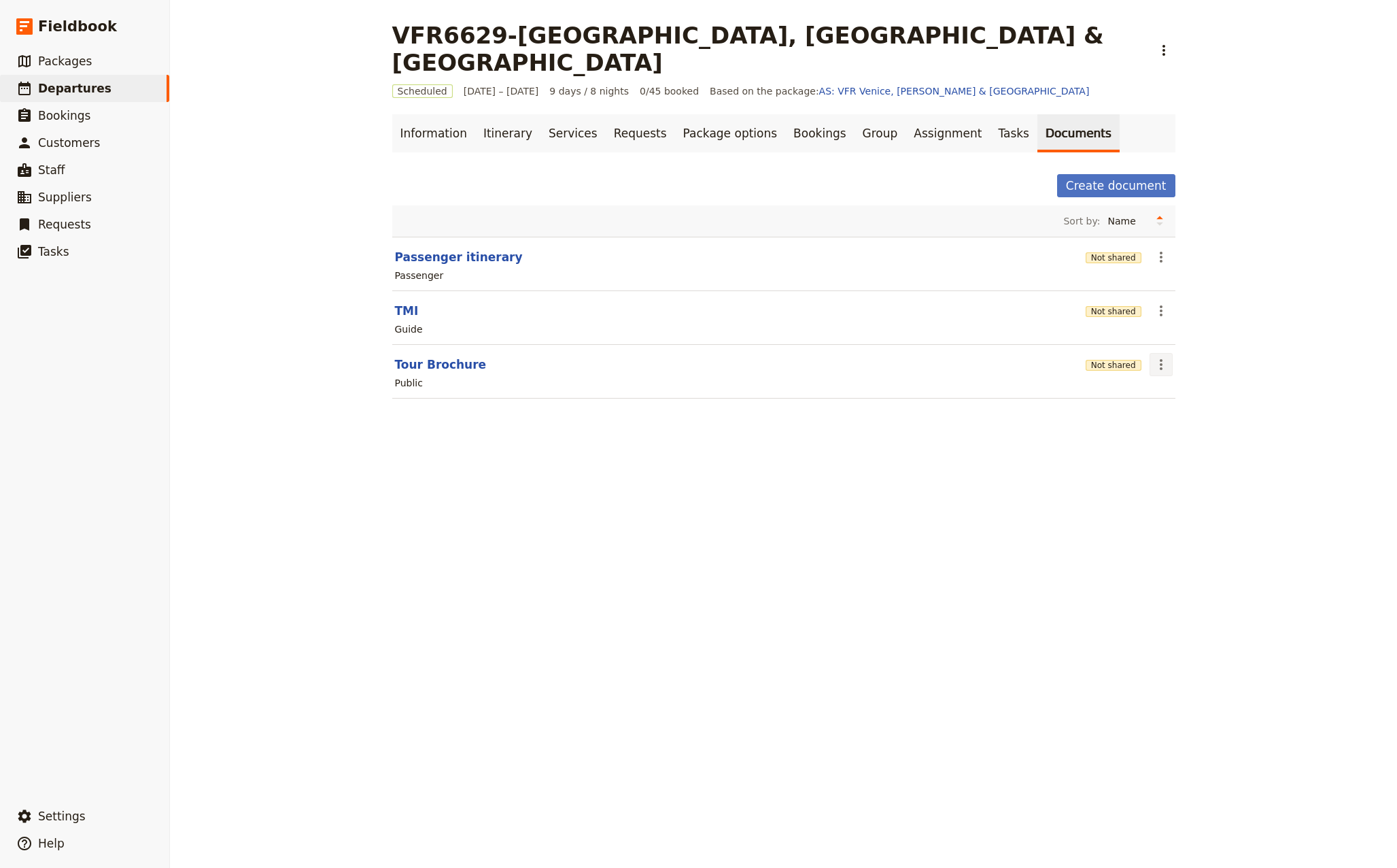
click at [1157, 356] on icon "Actions" at bounding box center [1161, 364] width 16 height 16
click at [423, 356] on button "Tour Brochure" at bounding box center [441, 364] width 91 height 16
select select "DEFAULT"
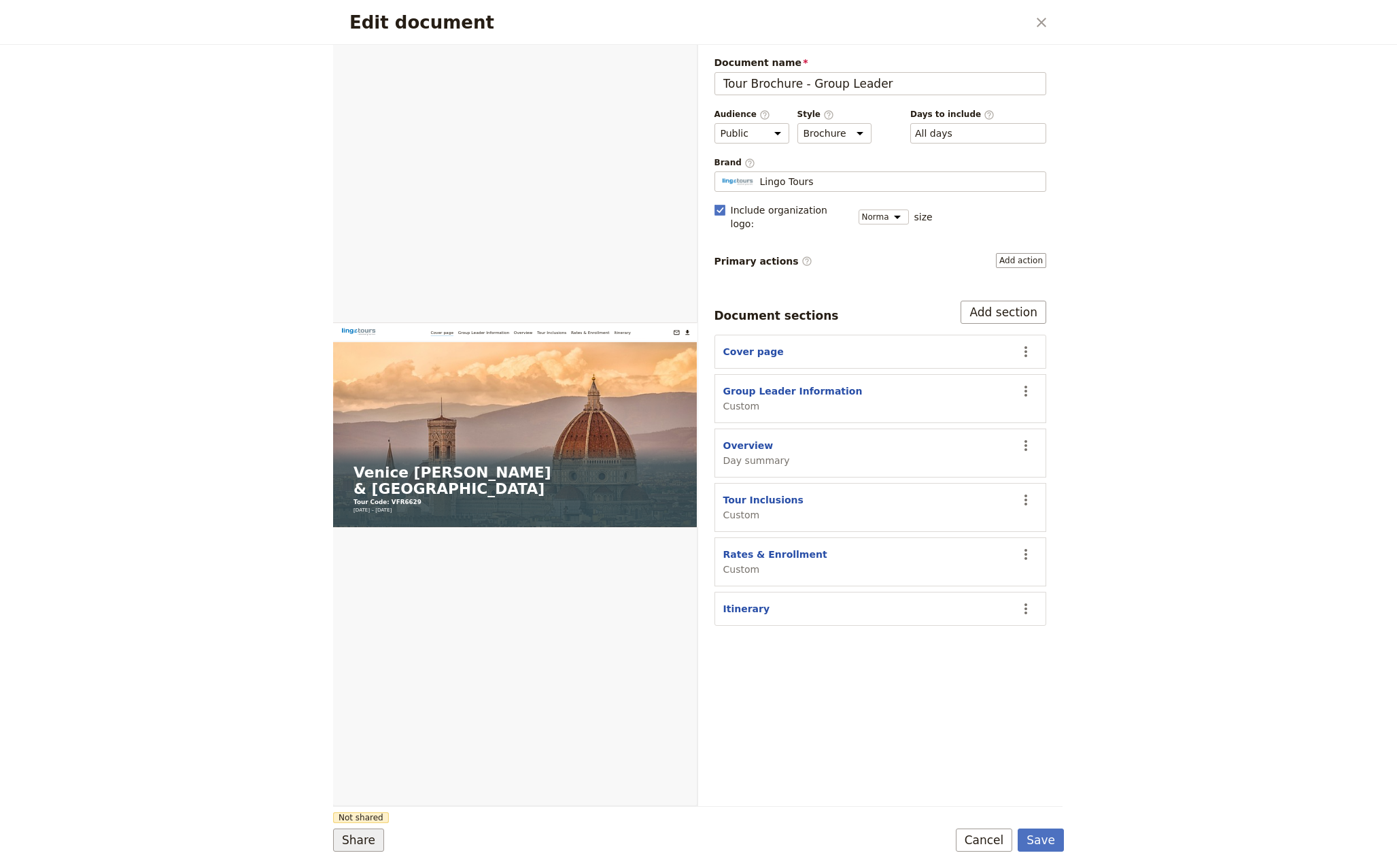
type input "Tour Brochure - Group Leader"
click at [366, 842] on button "Share" at bounding box center [359, 840] width 51 height 23
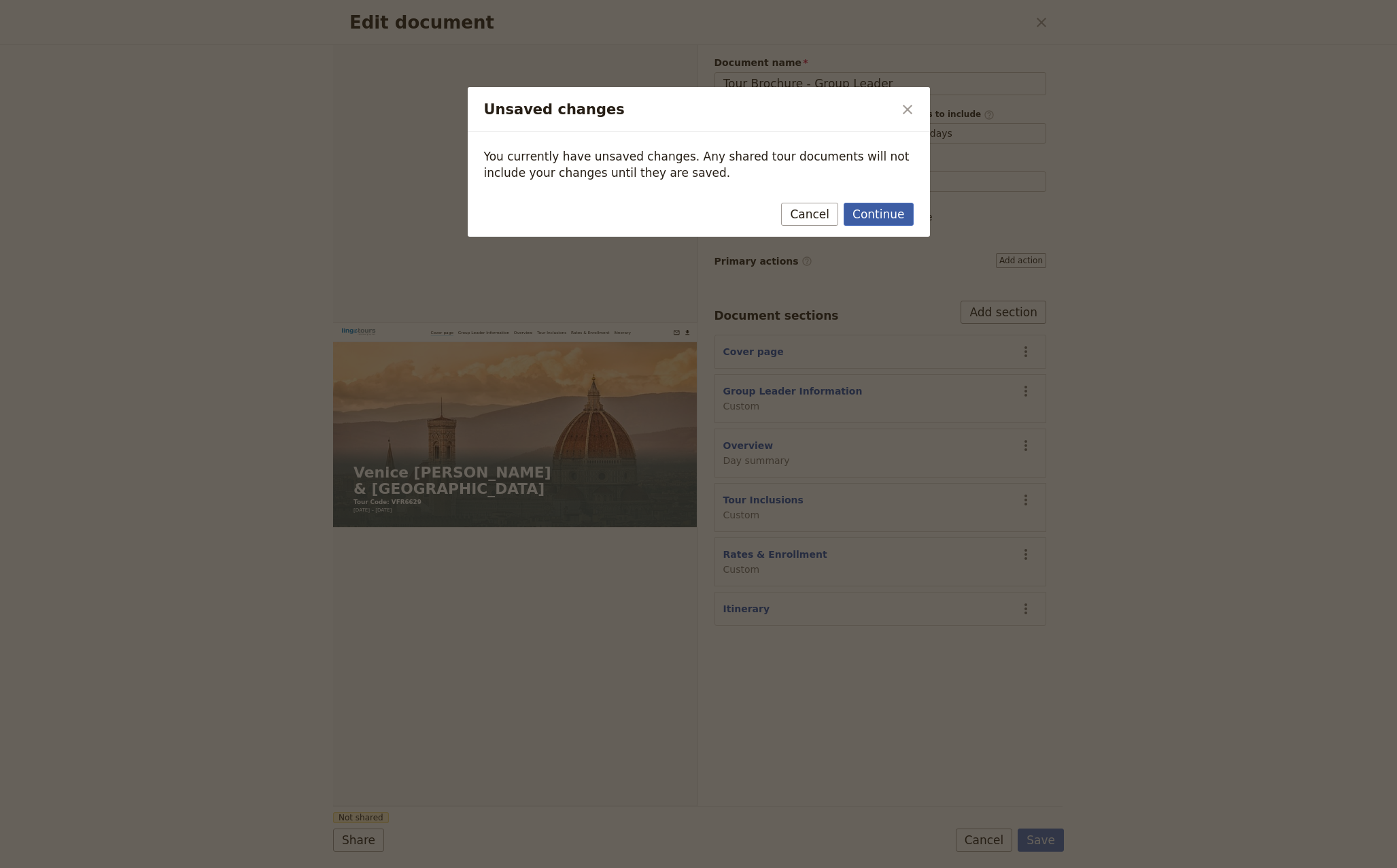
click at [881, 213] on button "Continue" at bounding box center [878, 214] width 69 height 23
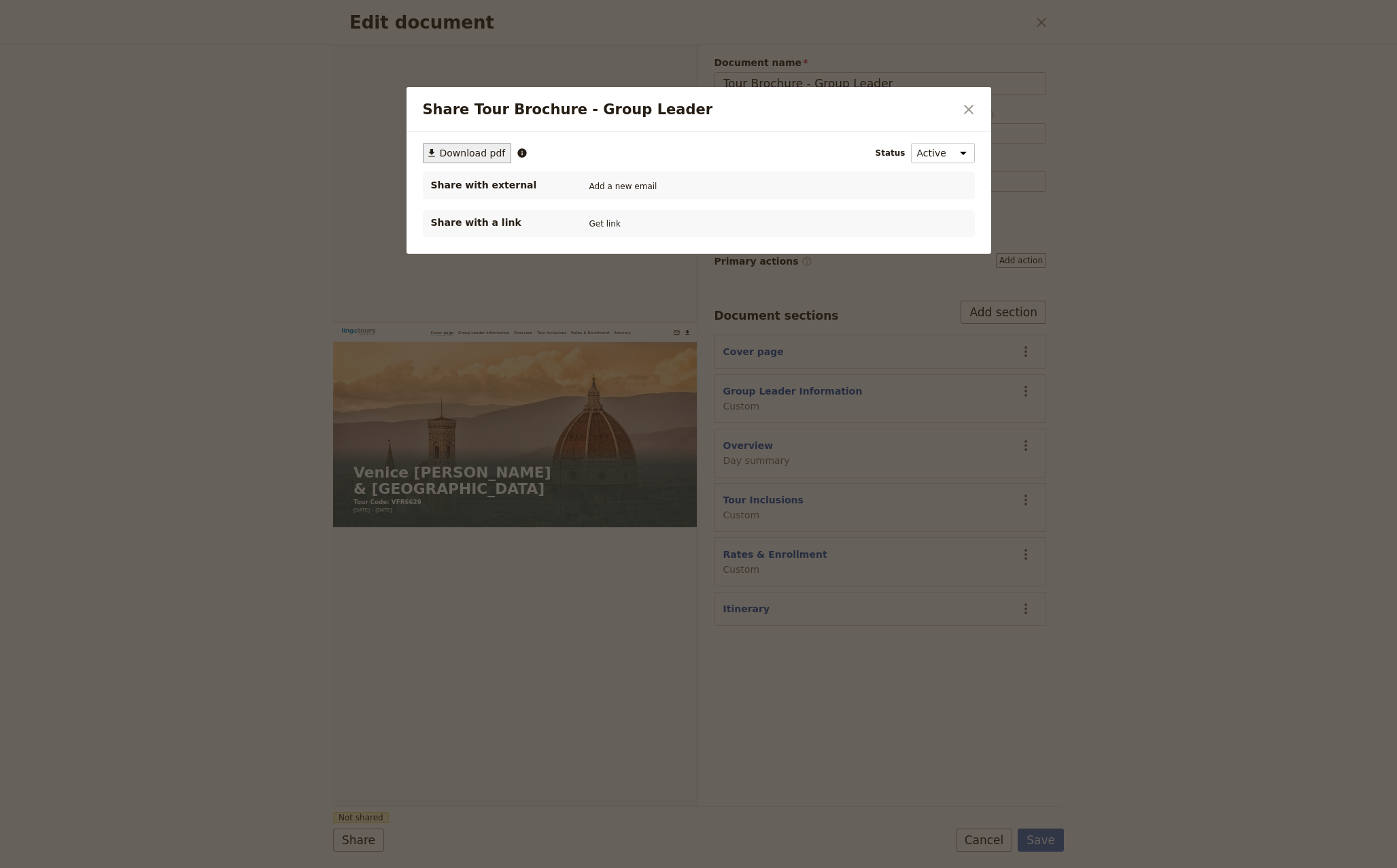
click at [482, 150] on span "Download pdf" at bounding box center [473, 152] width 66 height 13
